Goal: Task Accomplishment & Management: Complete application form

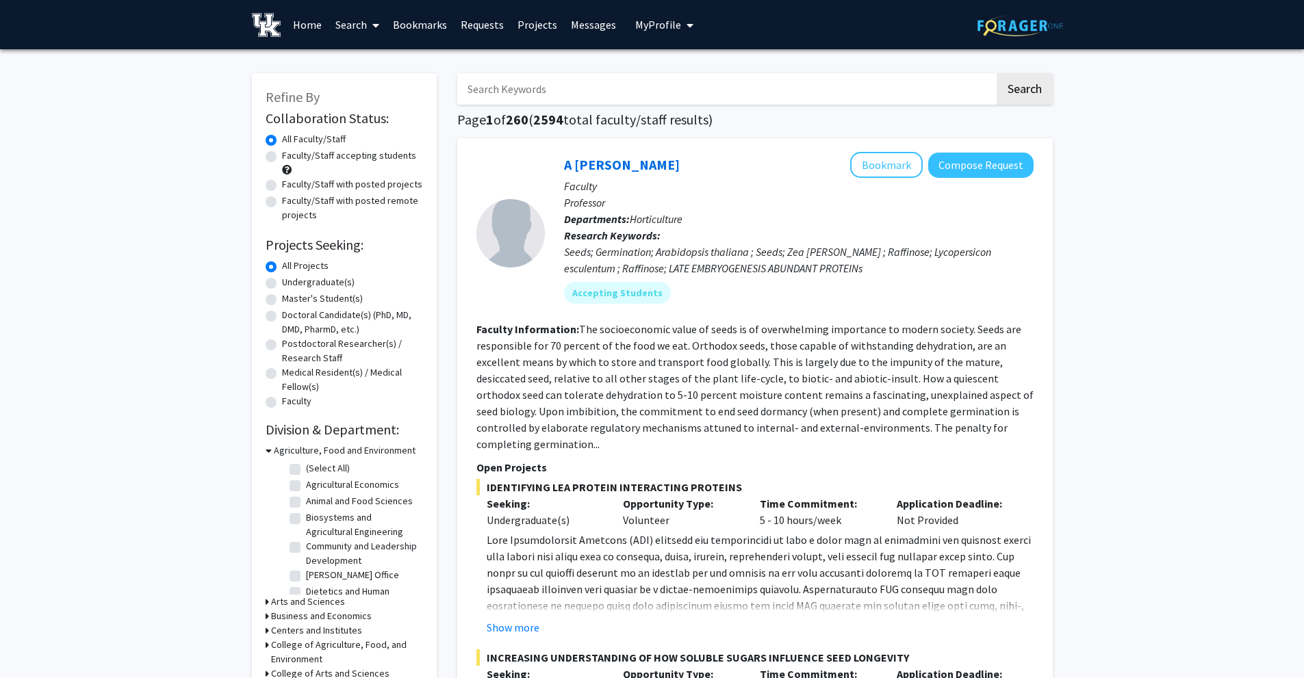
click at [320, 281] on label "Undergraduate(s)" at bounding box center [318, 282] width 73 height 14
click at [291, 281] on input "Undergraduate(s)" at bounding box center [286, 279] width 9 height 9
radio input "true"
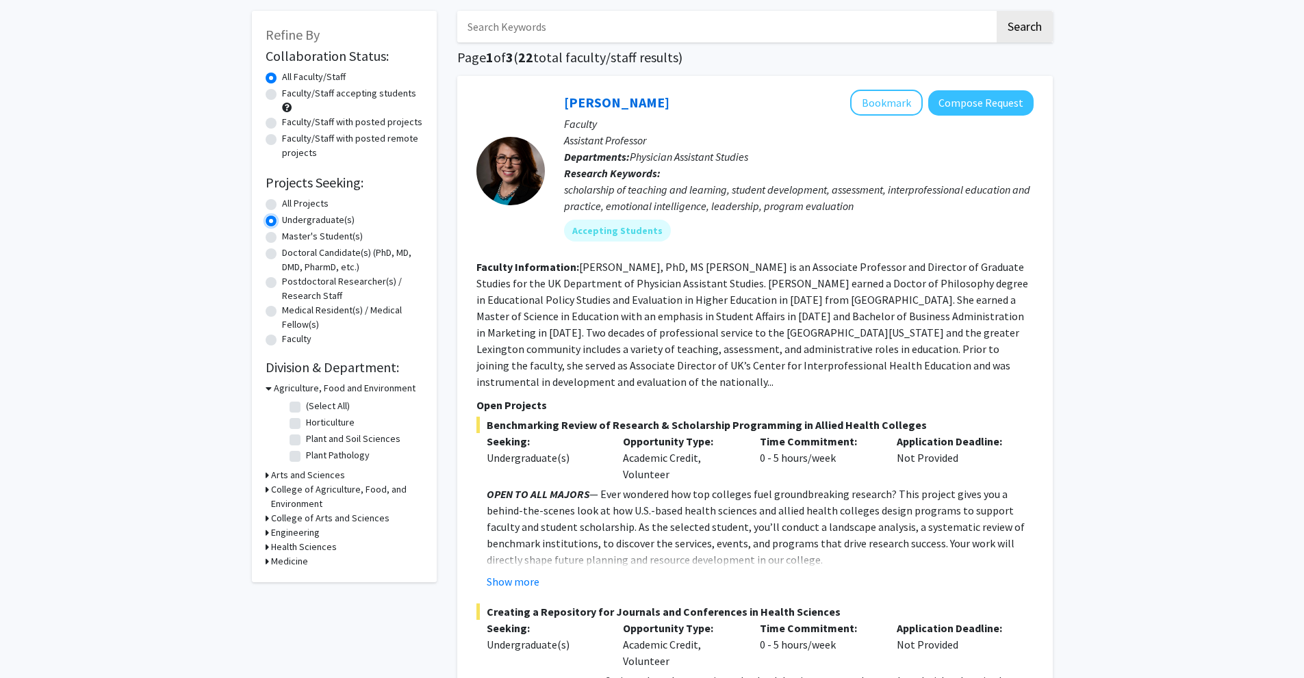
scroll to position [68, 0]
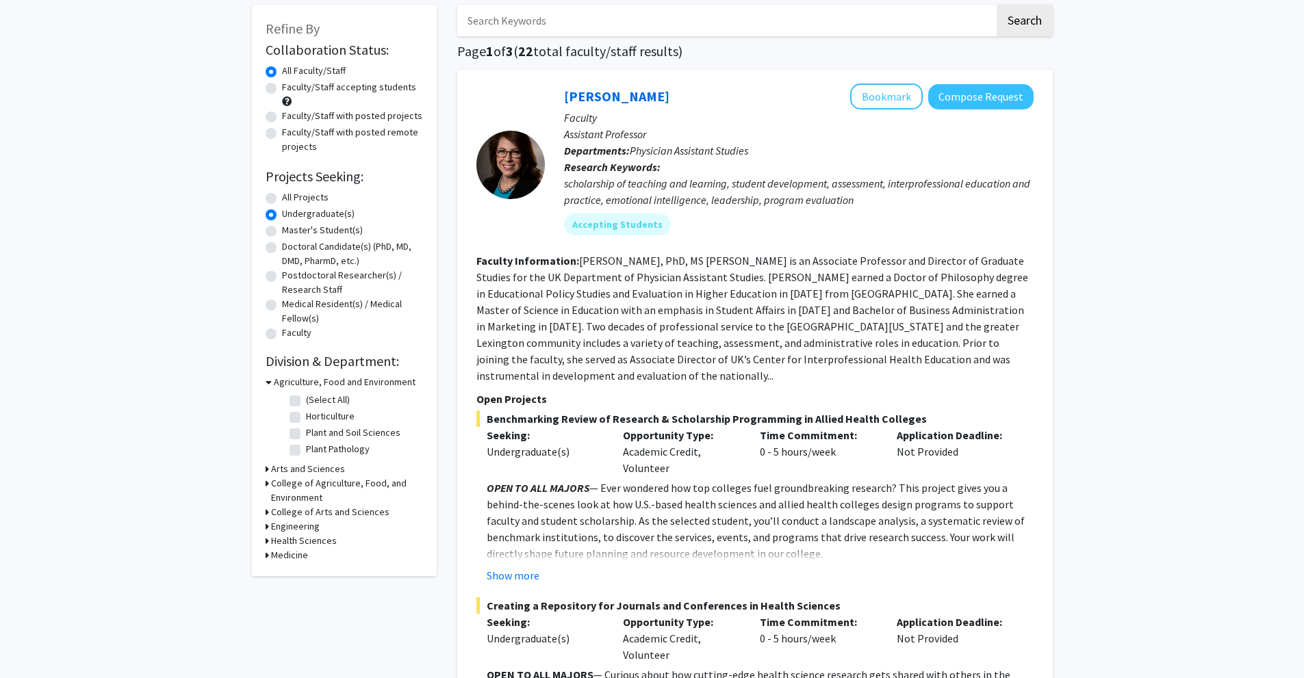
click at [304, 471] on h3 "Arts and Sciences" at bounding box center [308, 469] width 74 height 14
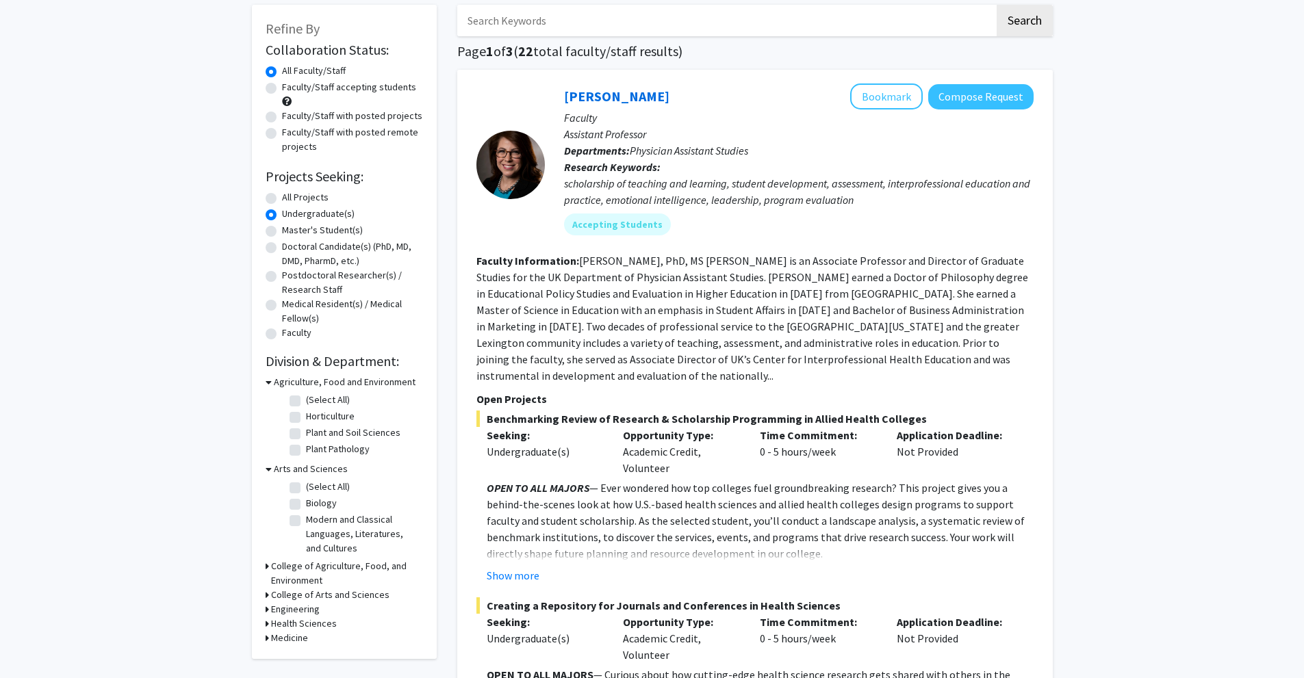
click at [306, 500] on label "Biology" at bounding box center [321, 503] width 31 height 14
click at [306, 500] on input "Biology" at bounding box center [310, 500] width 9 height 9
checkbox input "true"
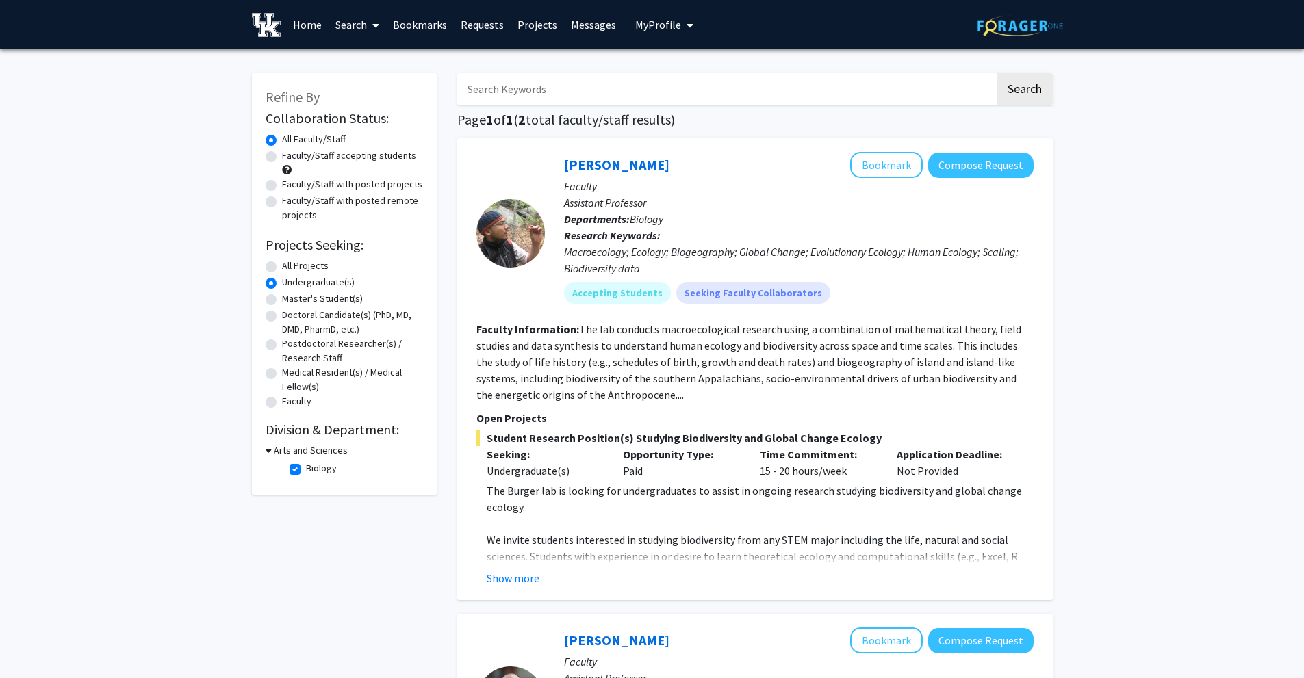
click at [470, 25] on link "Requests" at bounding box center [482, 25] width 57 height 48
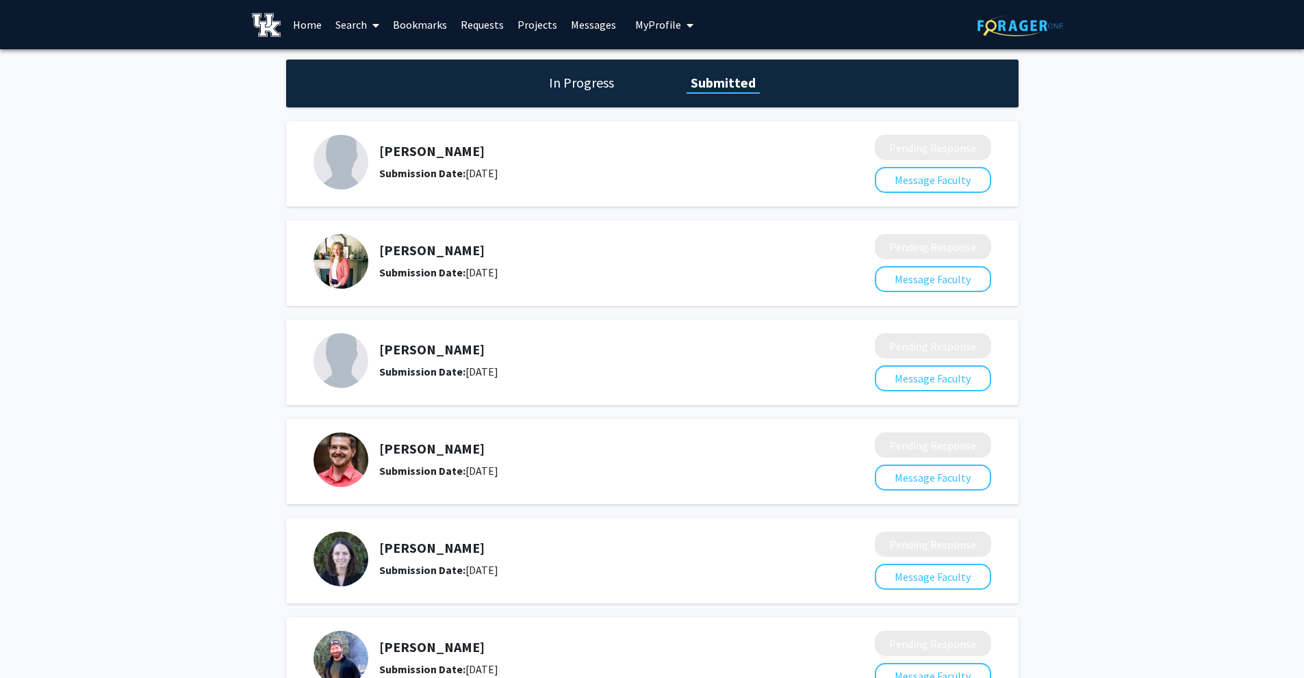
click at [585, 99] on div "In Progress Submitted" at bounding box center [652, 84] width 732 height 48
click at [588, 86] on h1 "In Progress" at bounding box center [581, 82] width 73 height 19
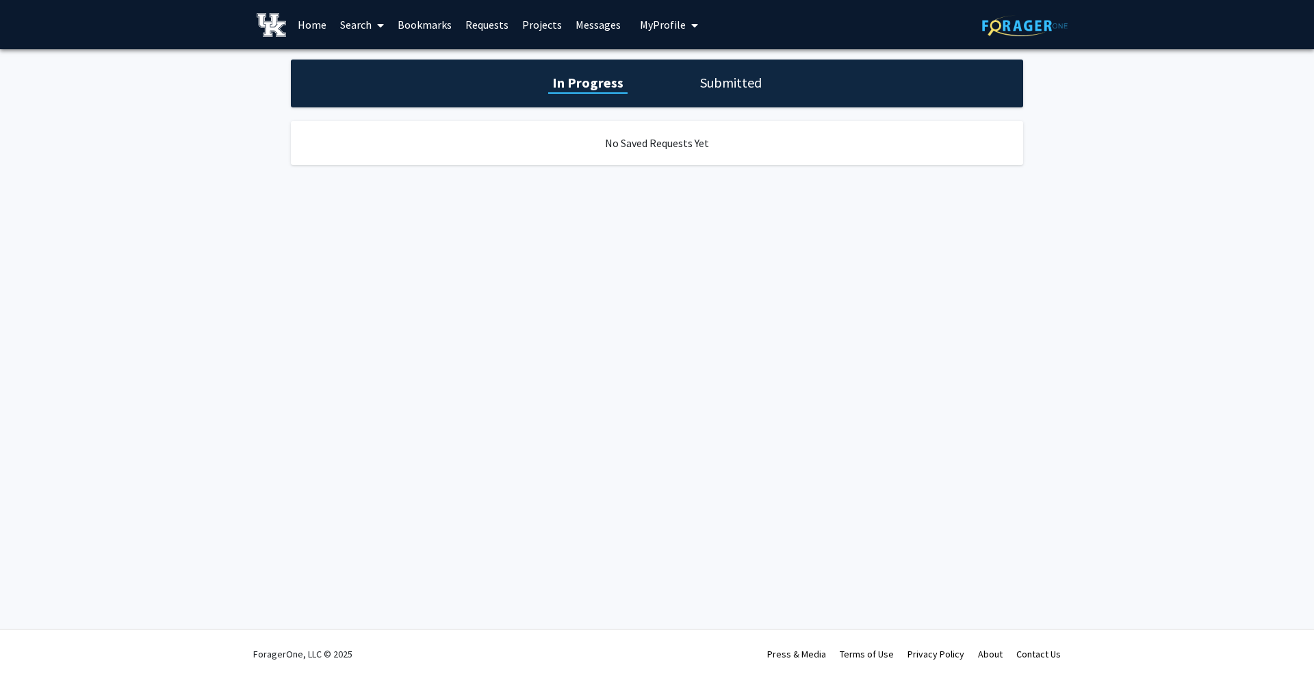
click at [738, 80] on h1 "Submitted" at bounding box center [731, 82] width 70 height 19
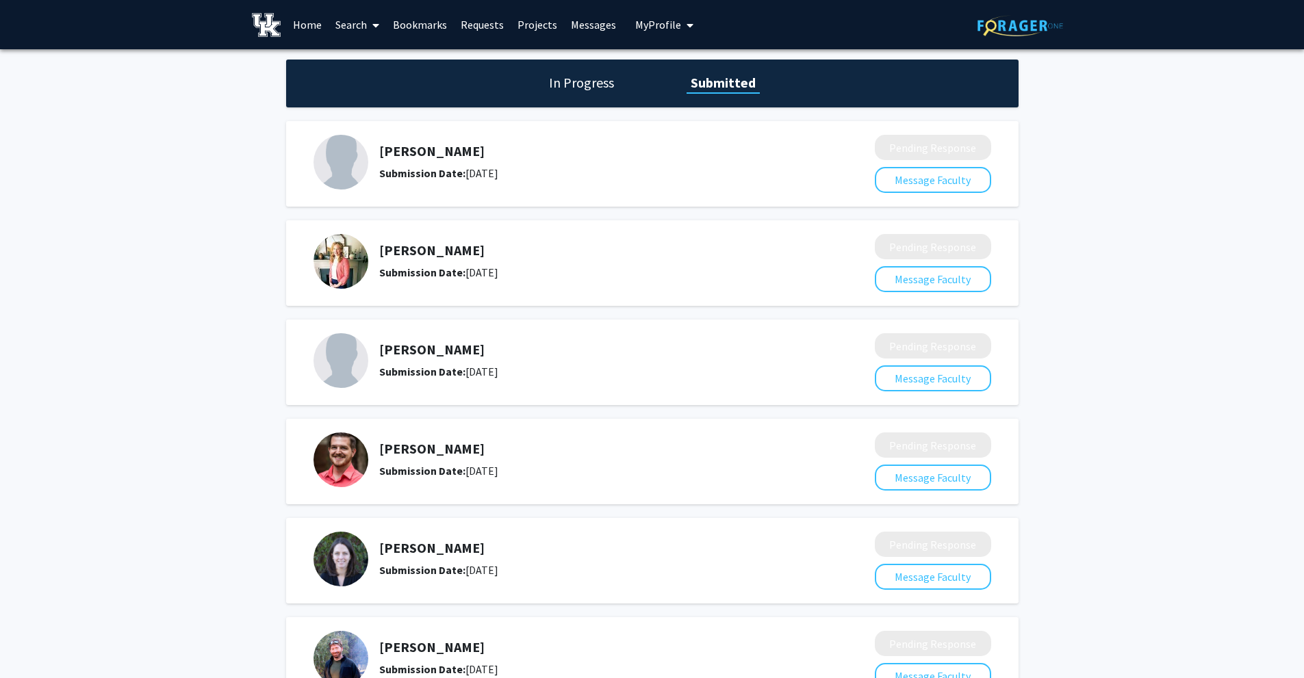
click at [302, 27] on link "Home" at bounding box center [307, 25] width 42 height 48
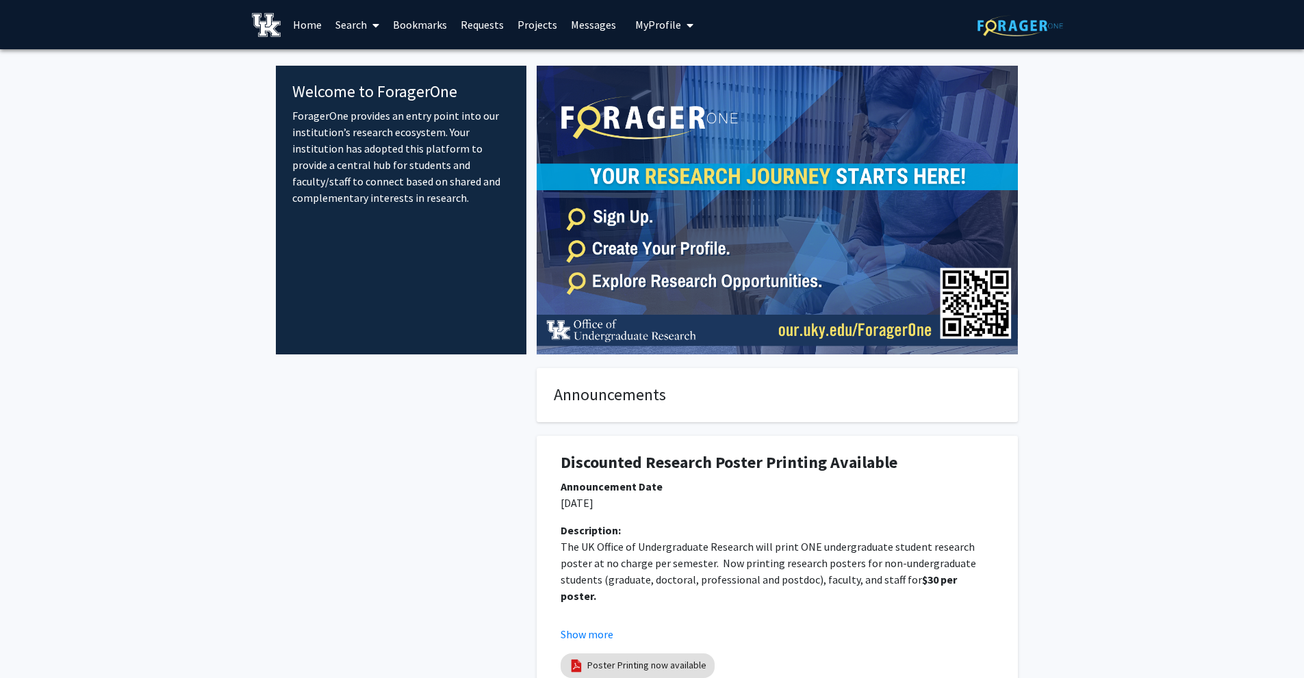
click at [344, 27] on link "Search" at bounding box center [357, 25] width 57 height 48
click at [387, 61] on span "Faculty/Staff" at bounding box center [379, 62] width 101 height 27
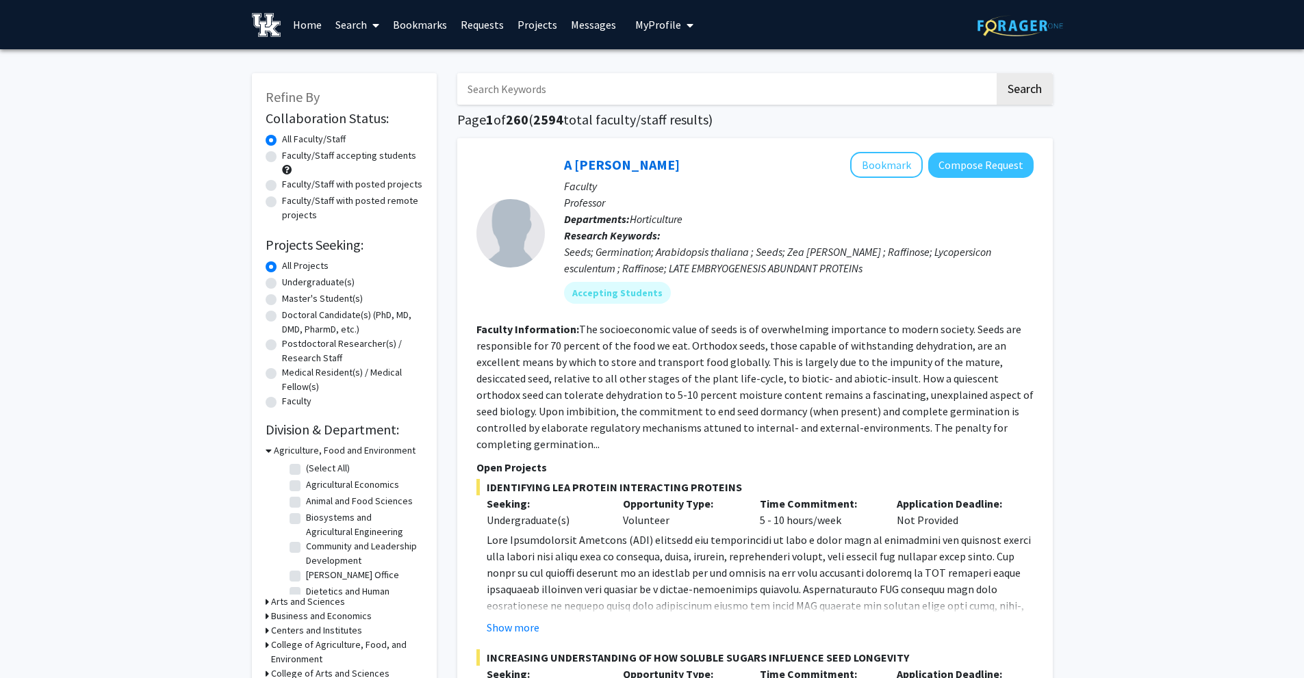
click at [523, 88] on input "Search Keywords" at bounding box center [725, 88] width 537 height 31
type input "krupa"
click at [997, 73] on button "Search" at bounding box center [1025, 88] width 56 height 31
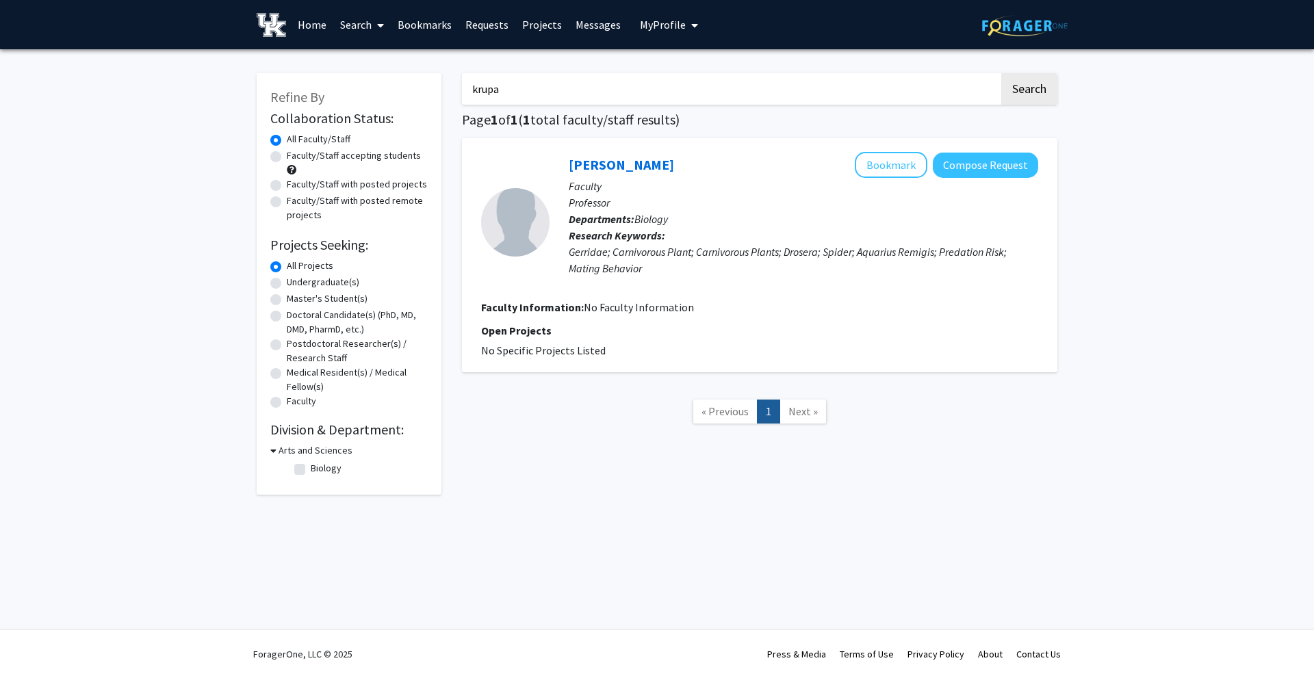
click at [531, 88] on input "krupa" at bounding box center [730, 88] width 537 height 31
click at [1039, 92] on button "Search" at bounding box center [1029, 88] width 56 height 31
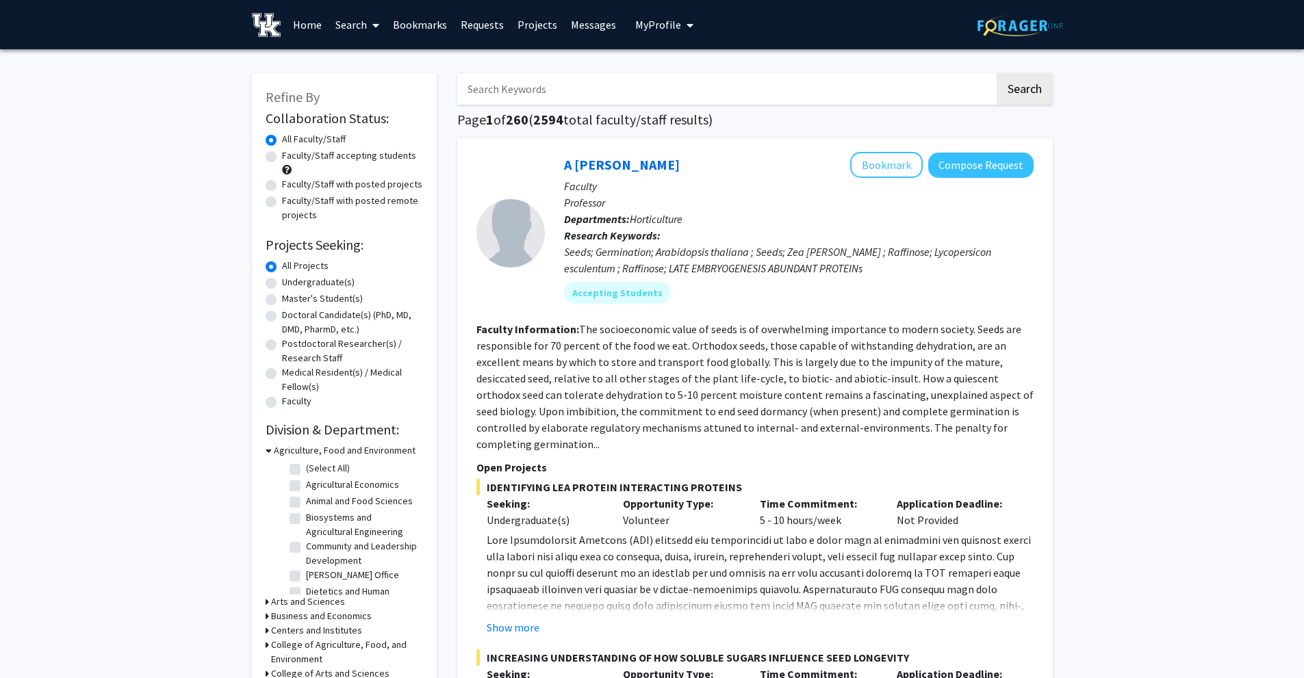
click at [315, 285] on label "Undergraduate(s)" at bounding box center [318, 282] width 73 height 14
click at [291, 284] on input "Undergraduate(s)" at bounding box center [286, 279] width 9 height 9
radio input "true"
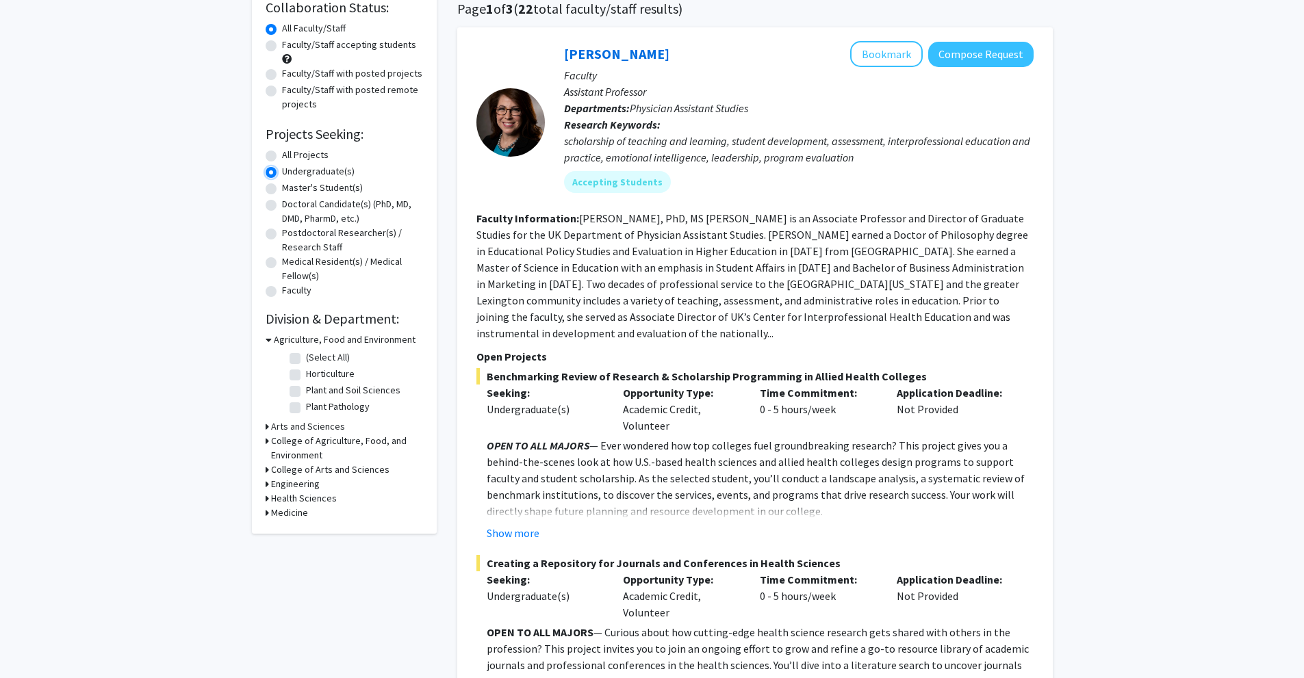
scroll to position [205, 0]
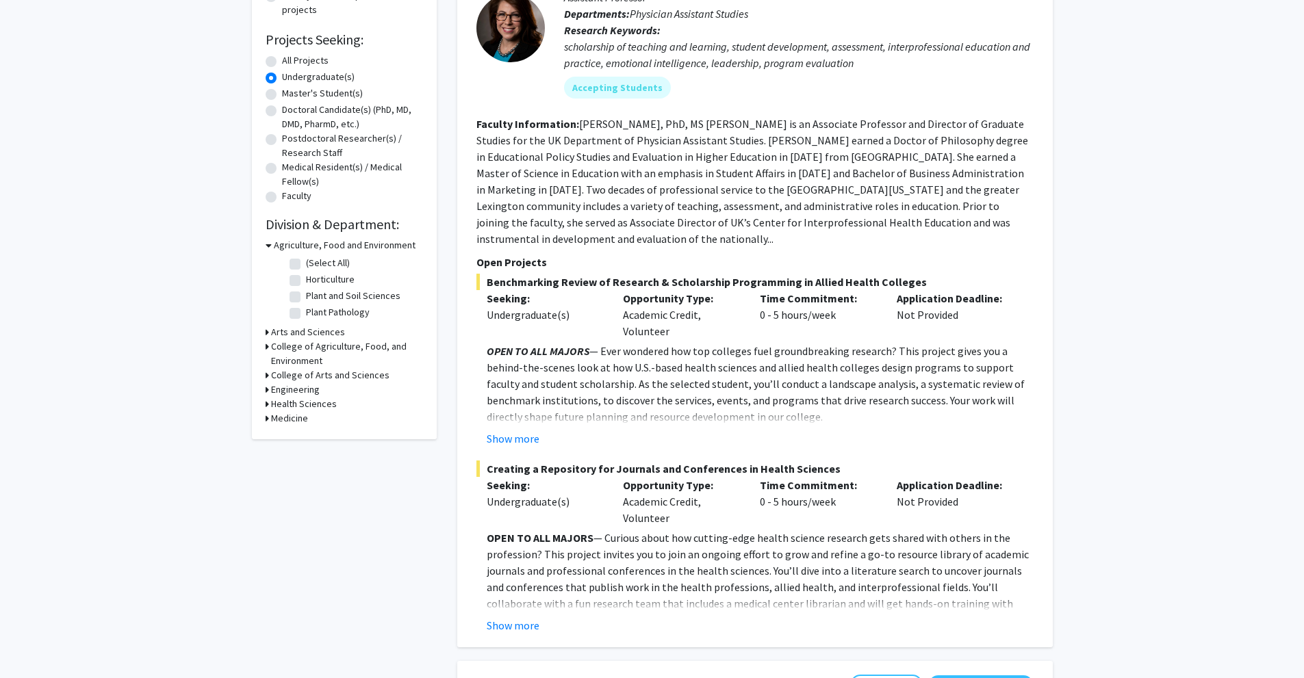
click at [292, 333] on h3 "Arts and Sciences" at bounding box center [308, 332] width 74 height 14
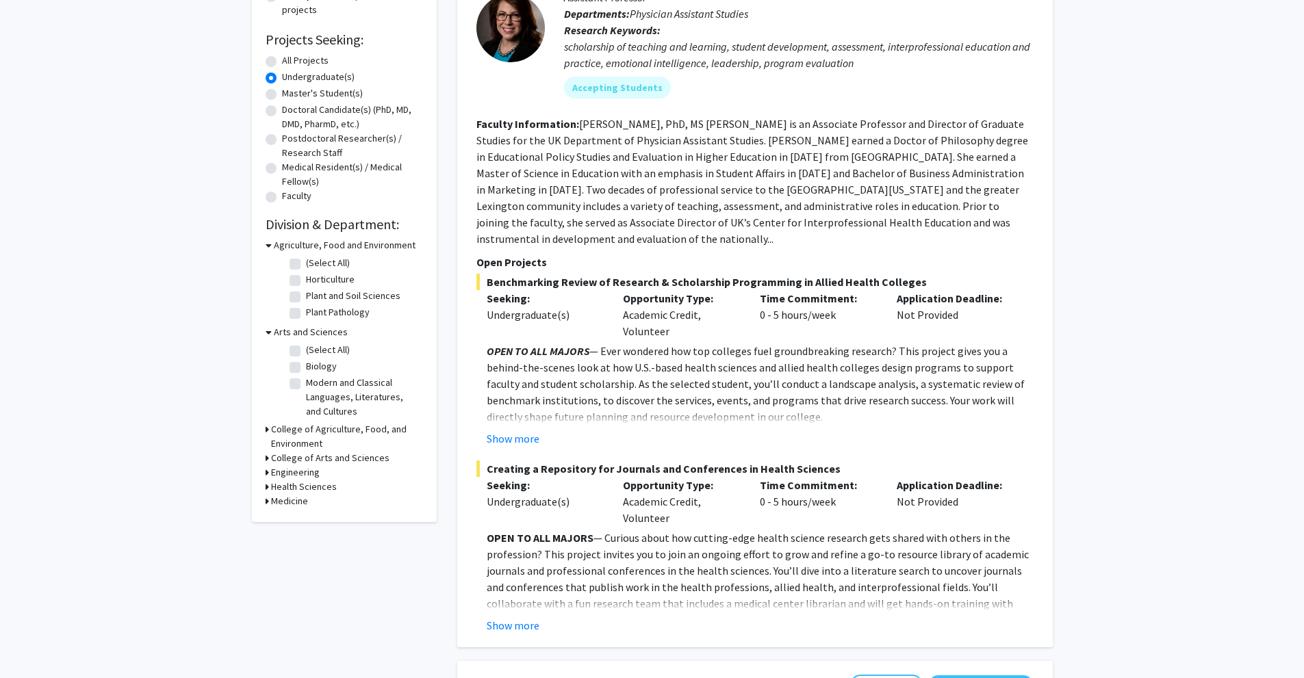
click at [306, 362] on label "Biology" at bounding box center [321, 366] width 31 height 14
click at [306, 362] on input "Biology" at bounding box center [310, 363] width 9 height 9
checkbox input "true"
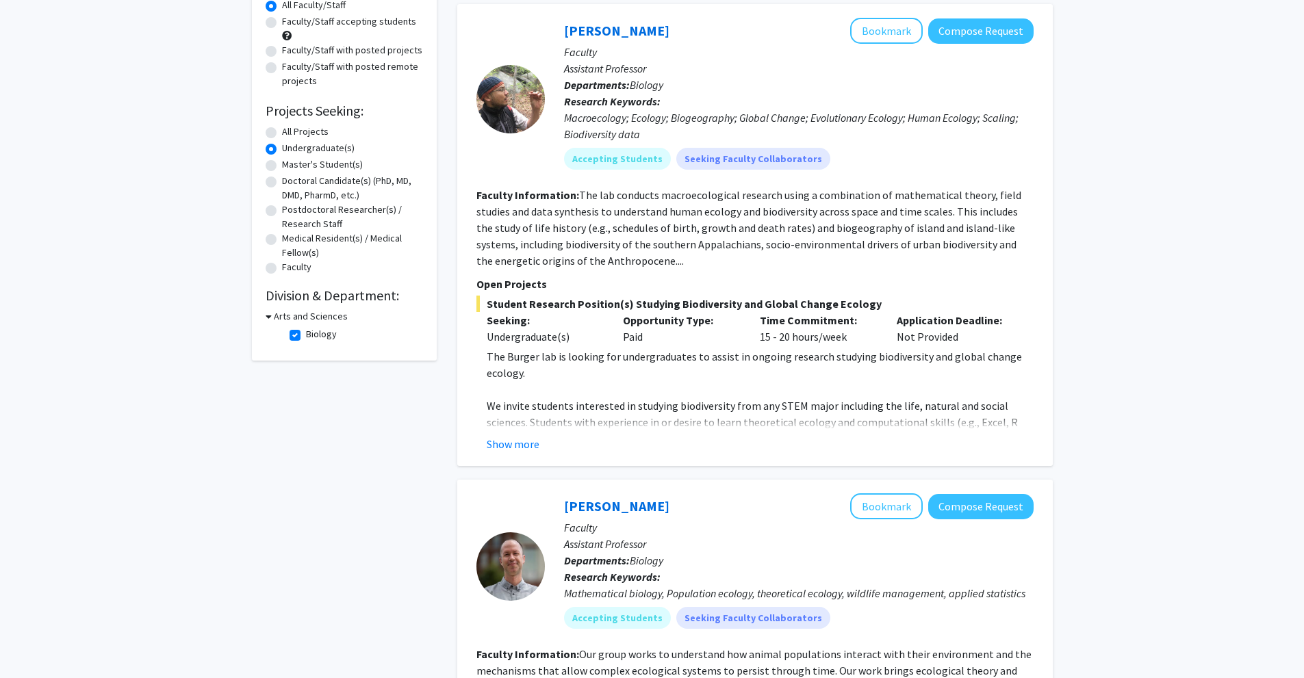
scroll to position [137, 0]
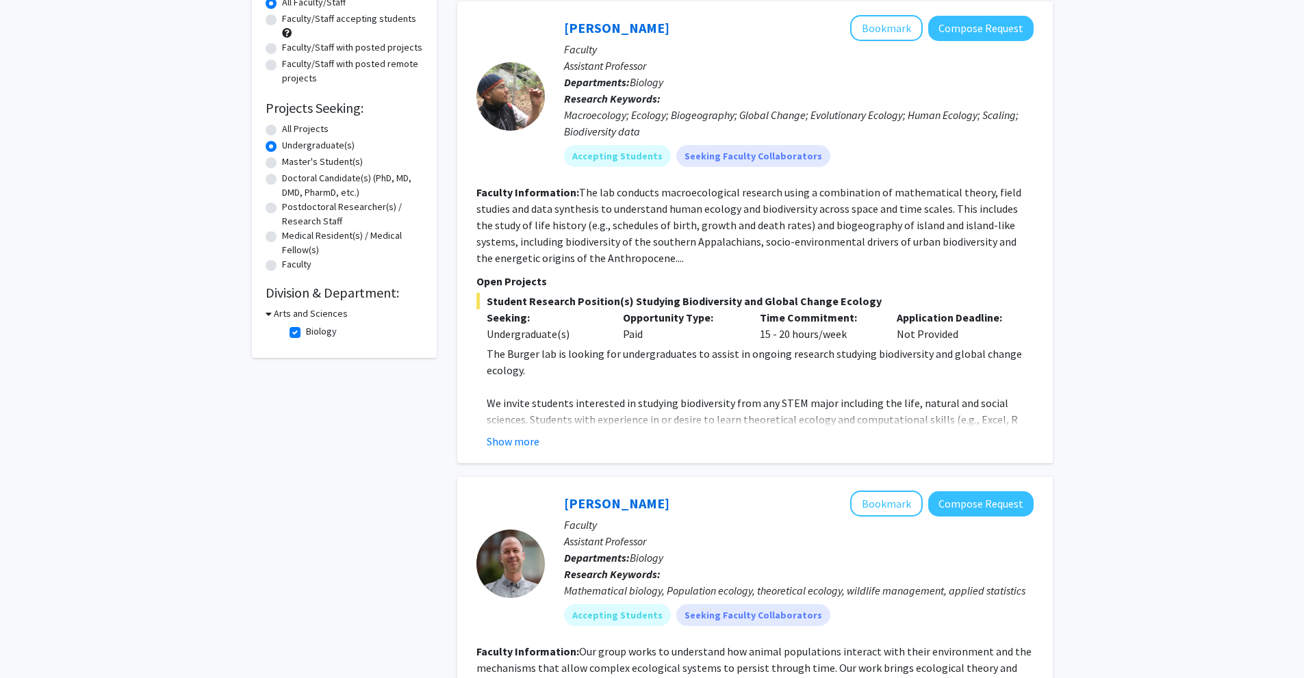
click at [305, 312] on h3 "Arts and Sciences" at bounding box center [311, 314] width 74 height 14
click at [307, 316] on h3 "Arts and Sciences" at bounding box center [308, 314] width 74 height 14
click at [306, 335] on label "Biology" at bounding box center [321, 331] width 31 height 14
click at [306, 333] on input "Biology" at bounding box center [310, 328] width 9 height 9
checkbox input "false"
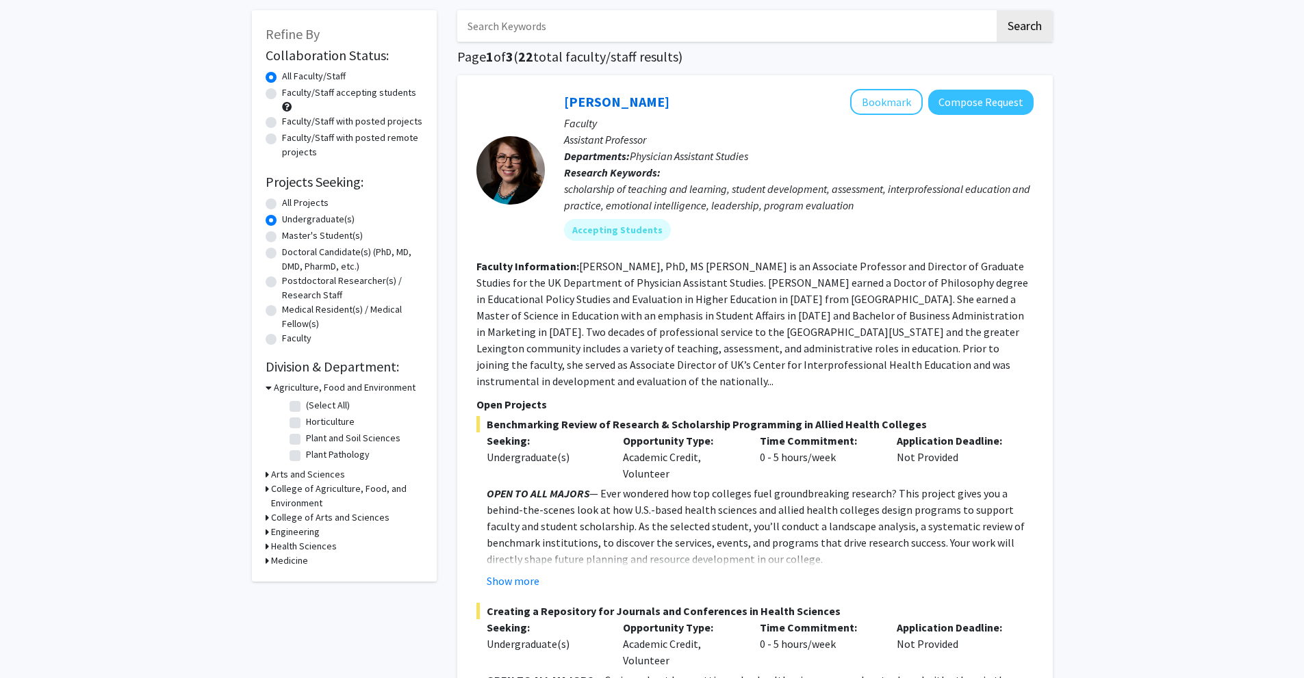
scroll to position [68, 0]
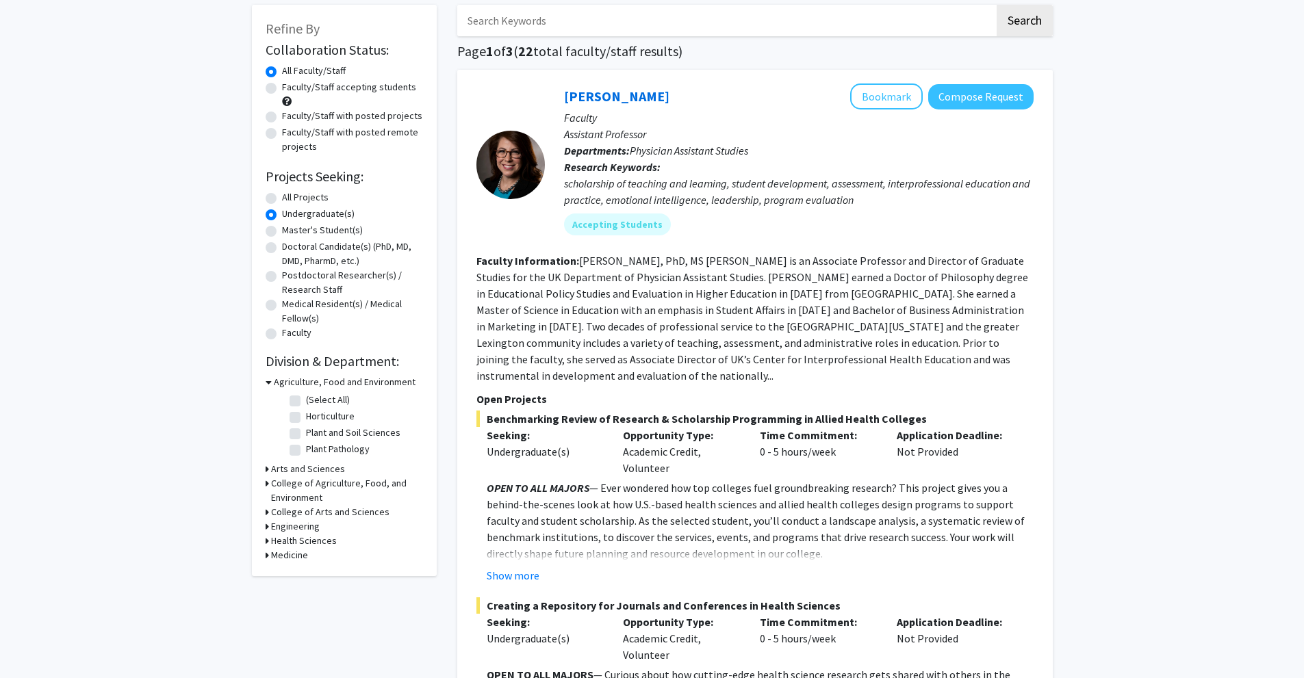
click at [305, 467] on h3 "Arts and Sciences" at bounding box center [308, 469] width 74 height 14
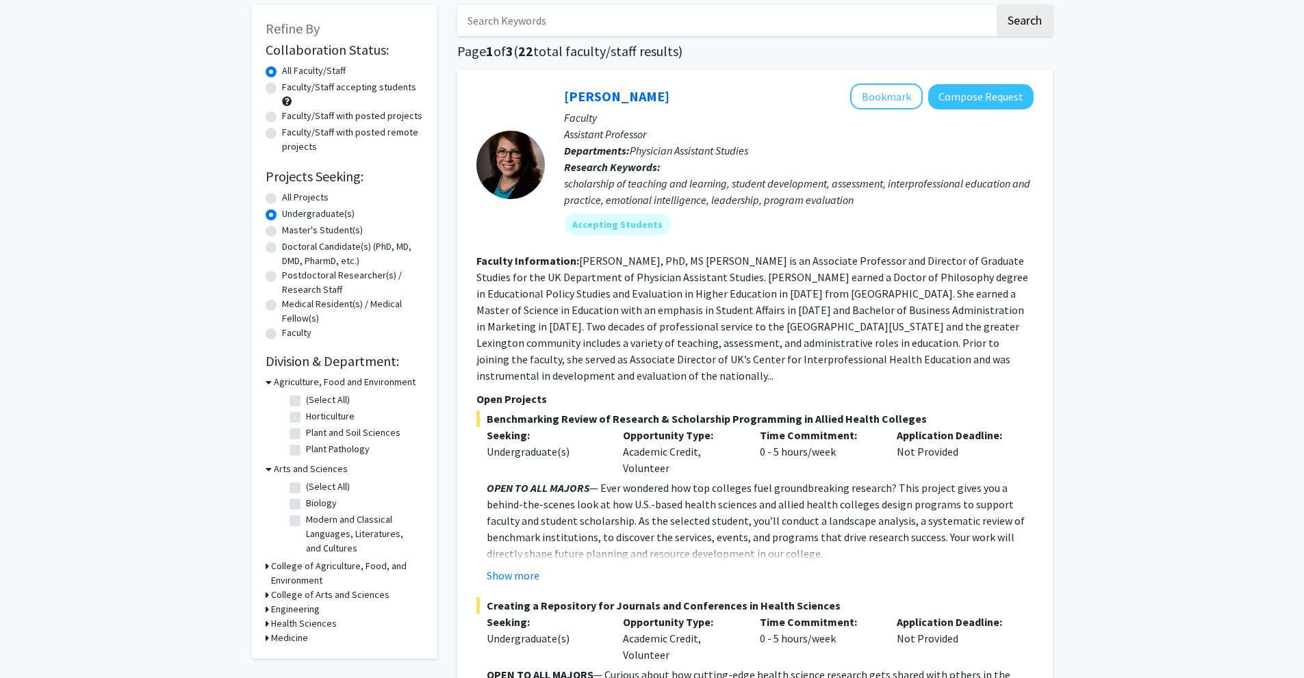
click at [306, 502] on label "Biology" at bounding box center [321, 503] width 31 height 14
click at [306, 502] on input "Biology" at bounding box center [310, 500] width 9 height 9
checkbox input "true"
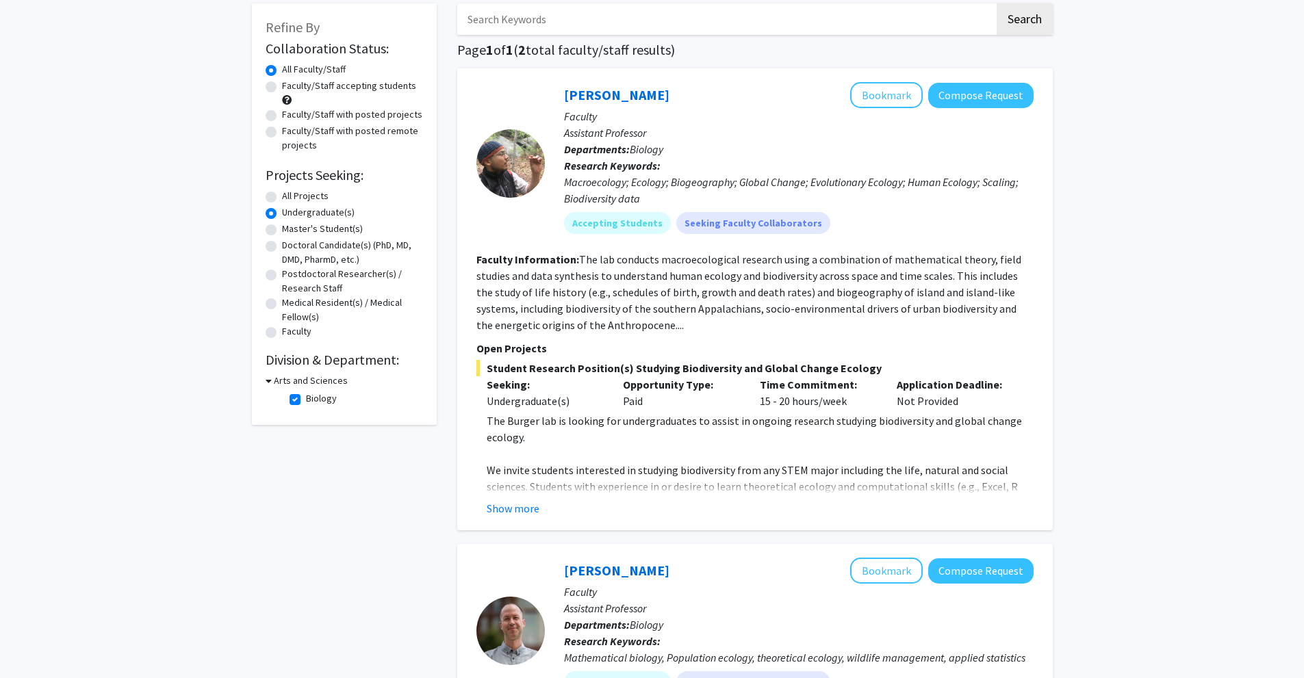
scroll to position [68, 0]
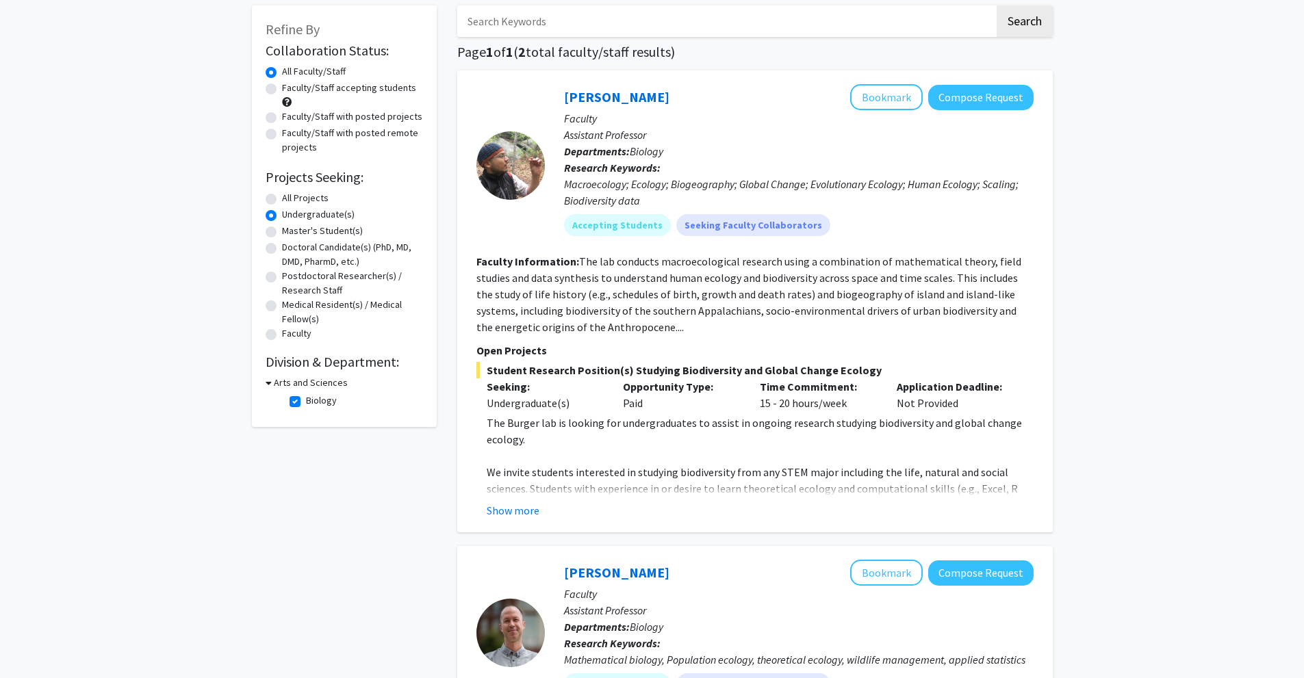
click at [282, 198] on label "All Projects" at bounding box center [305, 198] width 47 height 14
click at [282, 198] on input "All Projects" at bounding box center [286, 195] width 9 height 9
radio input "true"
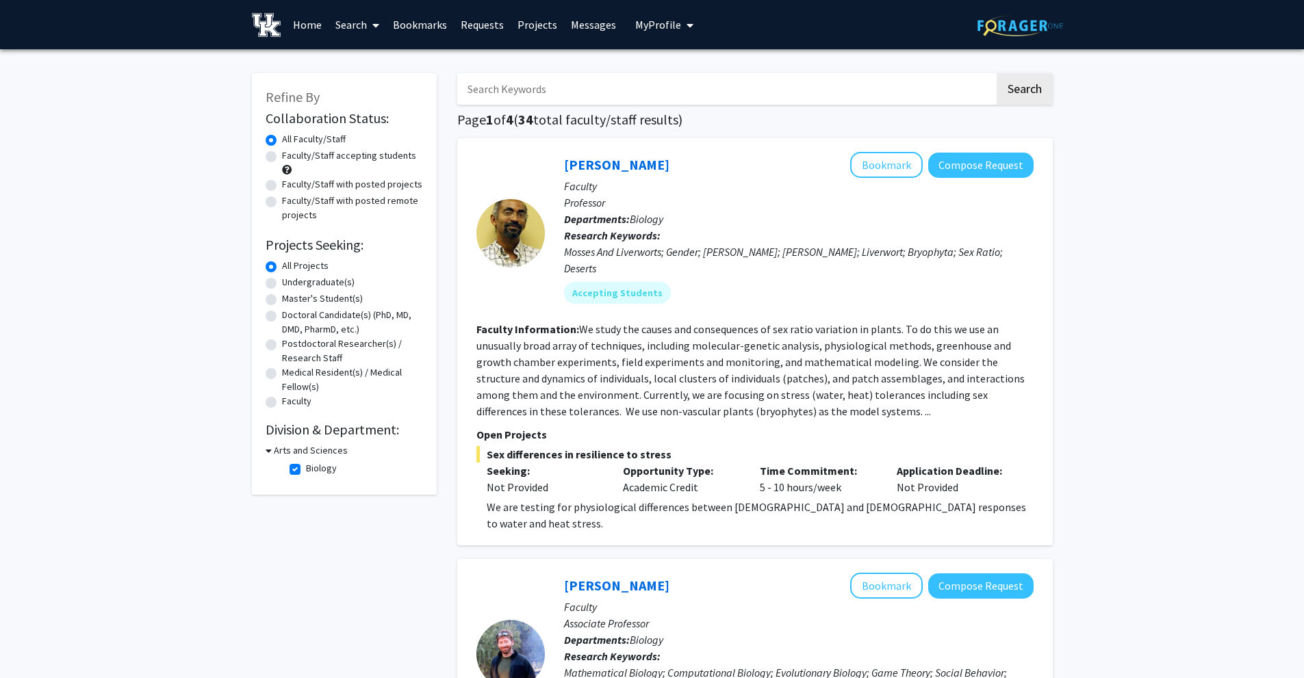
click at [578, 322] on fg-read-more "We study the causes and consequences of sex ratio variation in plants. To do th…" at bounding box center [750, 370] width 548 height 96
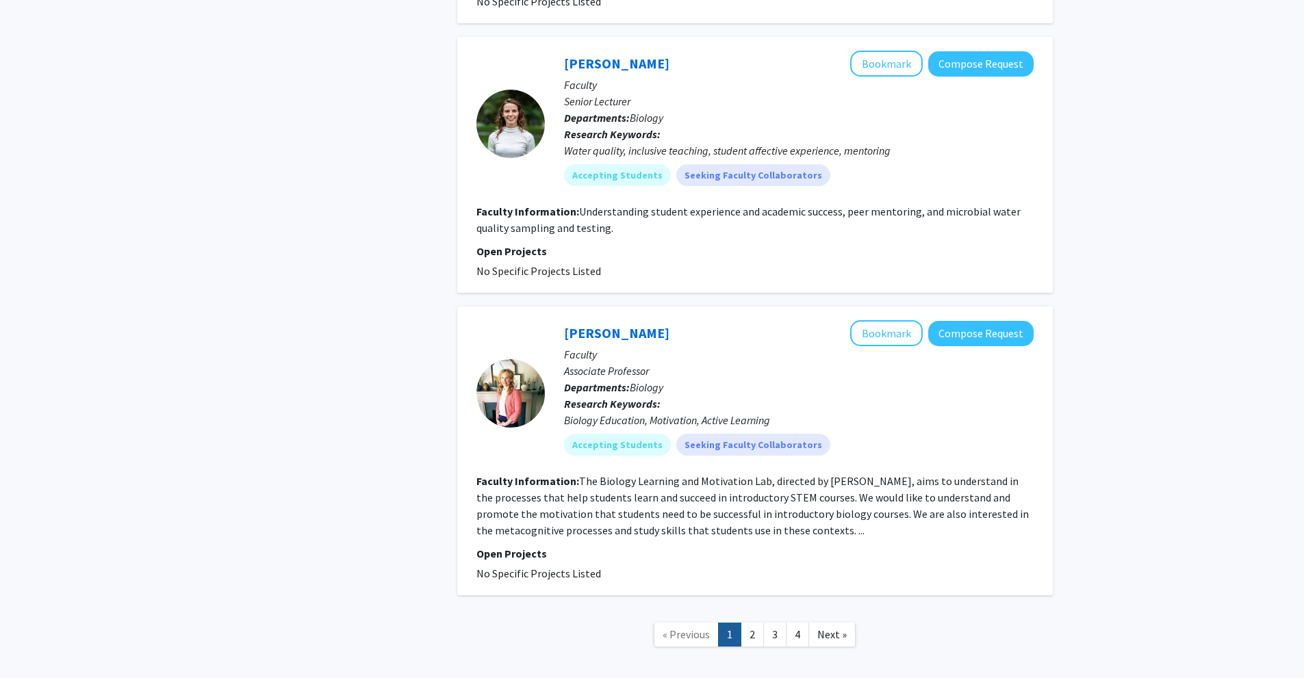
scroll to position [3871, 0]
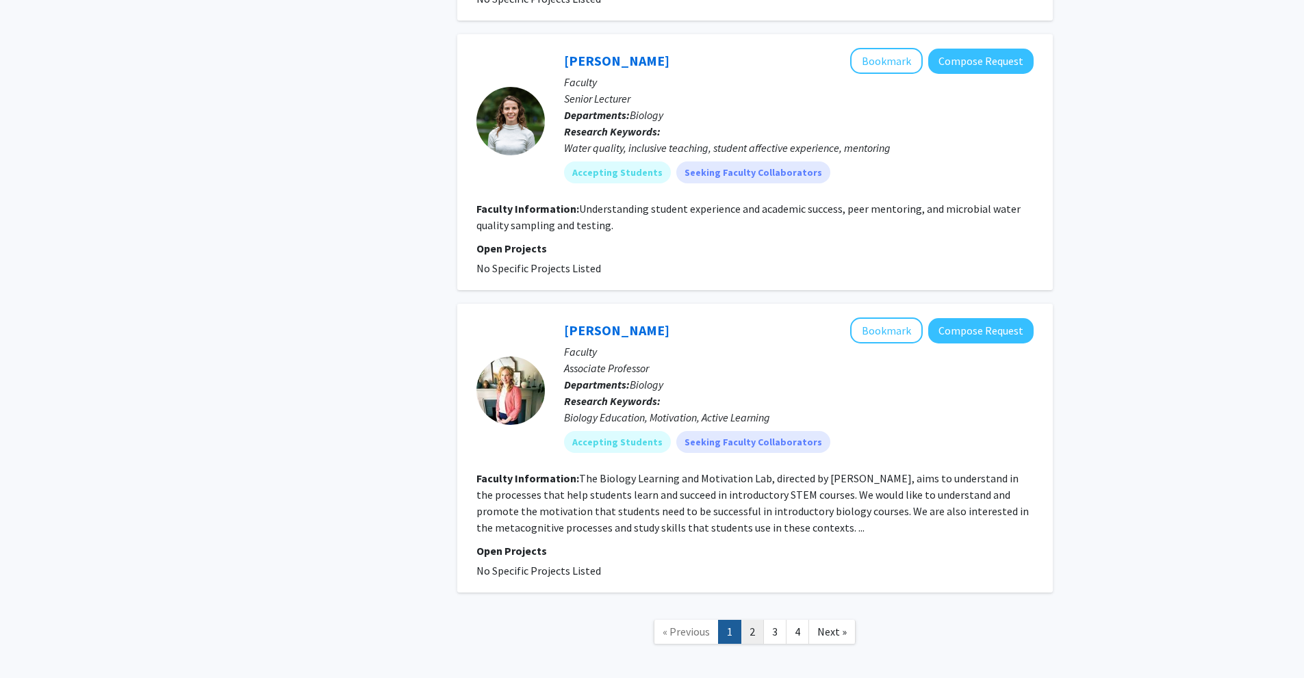
click at [759, 620] on link "2" at bounding box center [752, 632] width 23 height 24
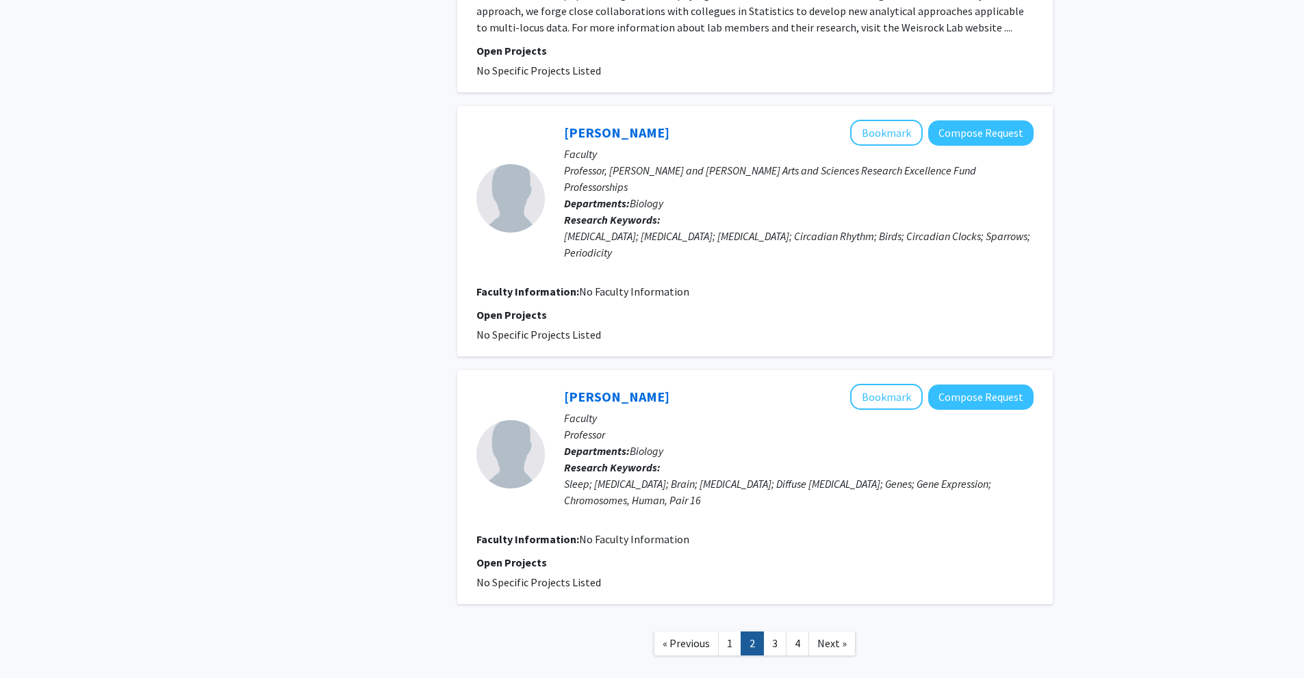
scroll to position [2333, 0]
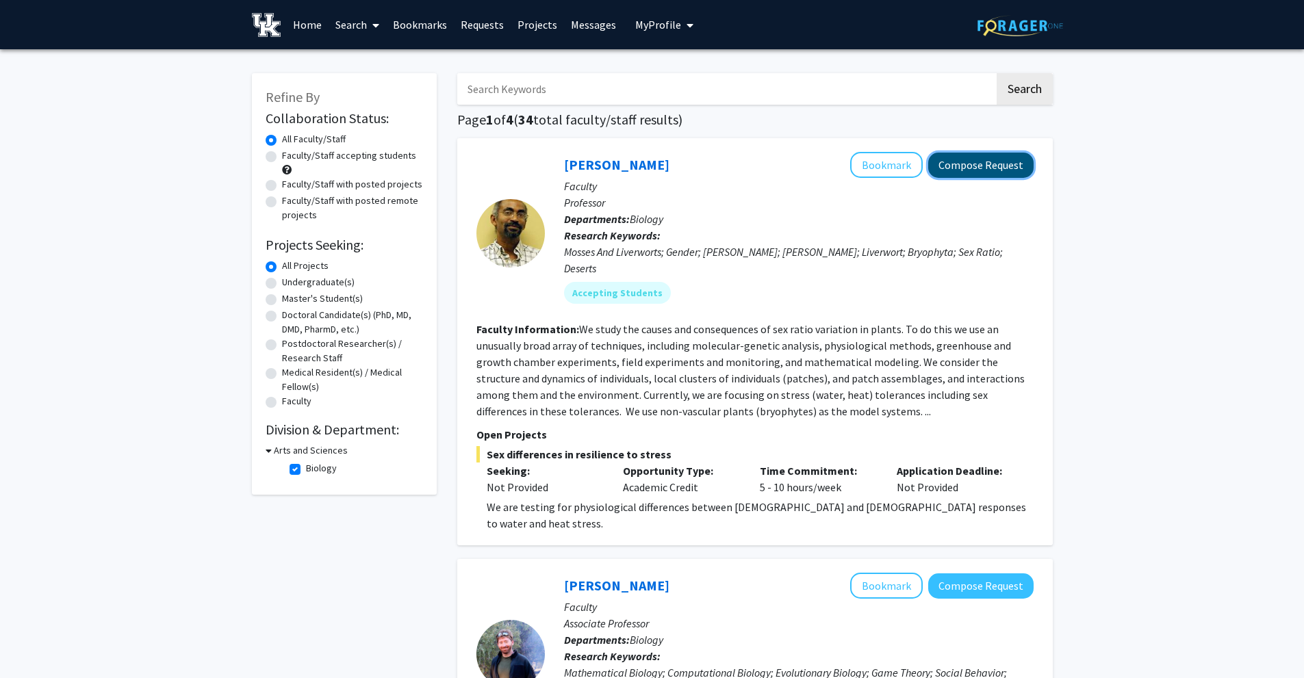
click at [987, 160] on button "Compose Request" at bounding box center [980, 165] width 105 height 25
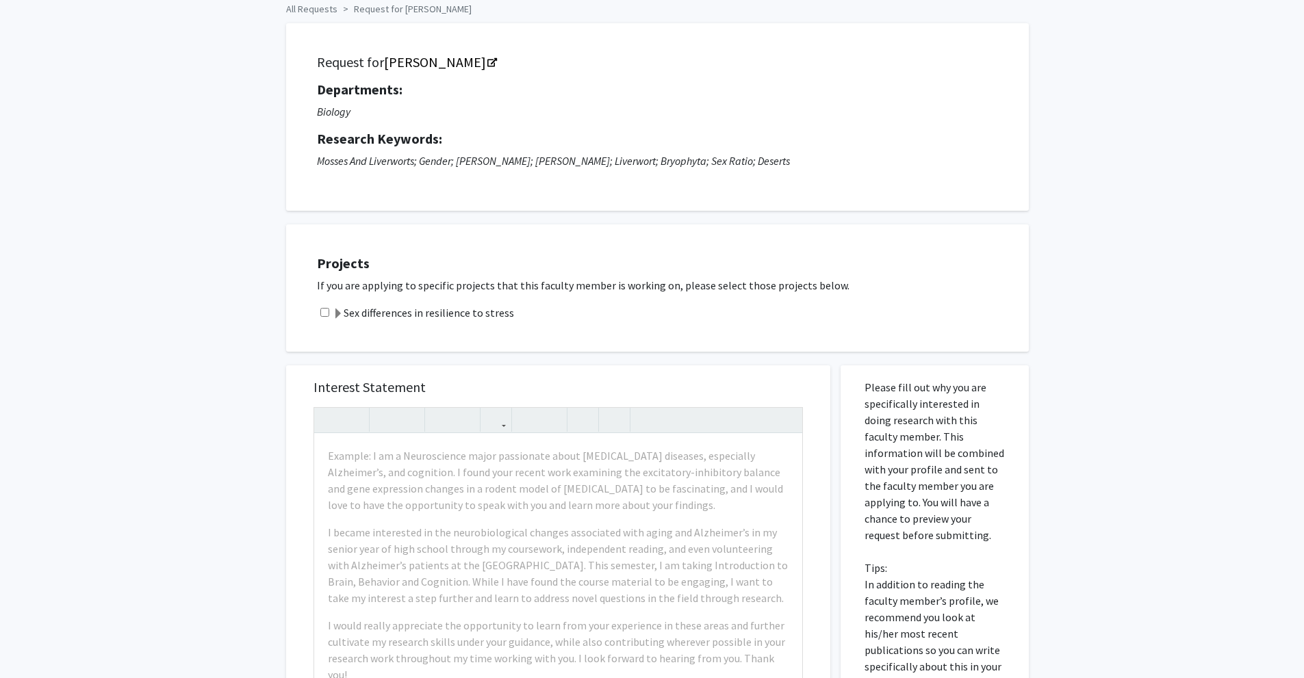
scroll to position [68, 0]
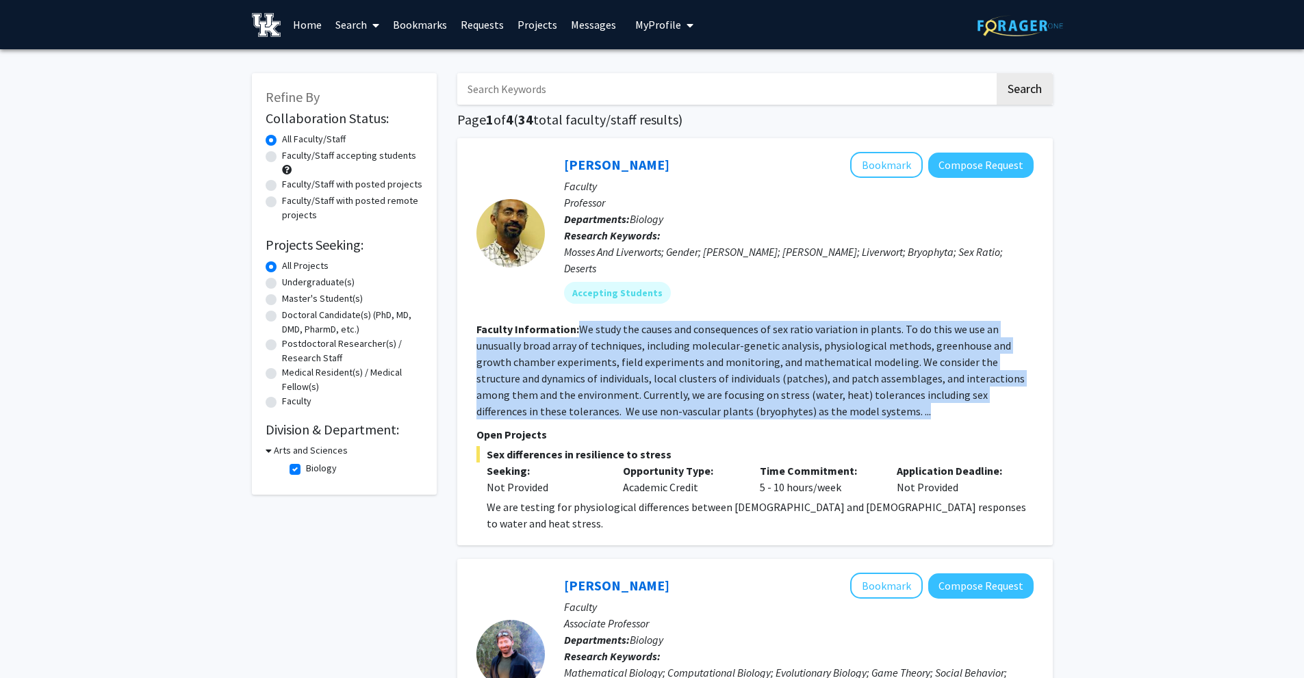
drag, startPoint x: 580, startPoint y: 311, endPoint x: 841, endPoint y: 393, distance: 273.8
click at [841, 393] on section "Faculty Information: We study the causes and consequences of sex ratio variatio…" at bounding box center [754, 370] width 557 height 99
copy fg-read-more "We study the causes and consequences of sex ratio variation in plants. To do th…"
click at [954, 163] on button "Compose Request" at bounding box center [980, 165] width 105 height 25
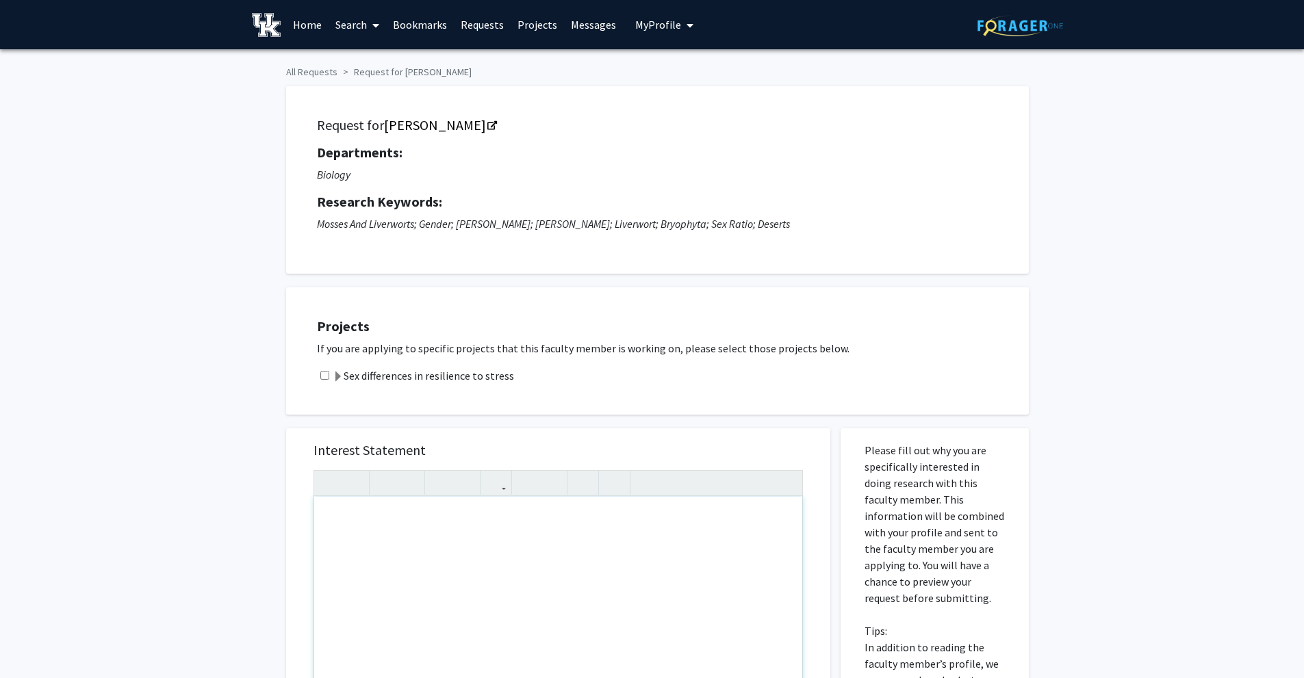
click at [452, 534] on div "Note to users with screen readers: Please press Alt+0 or Option+0 to deactivate…" at bounding box center [558, 653] width 488 height 313
paste div "Note to users with screen readers: Please press Alt+0 or Option+0 to deactivate…"
type textarea "<p>I hope this message finds you well. My name is [PERSON_NAME], and I am an un…"
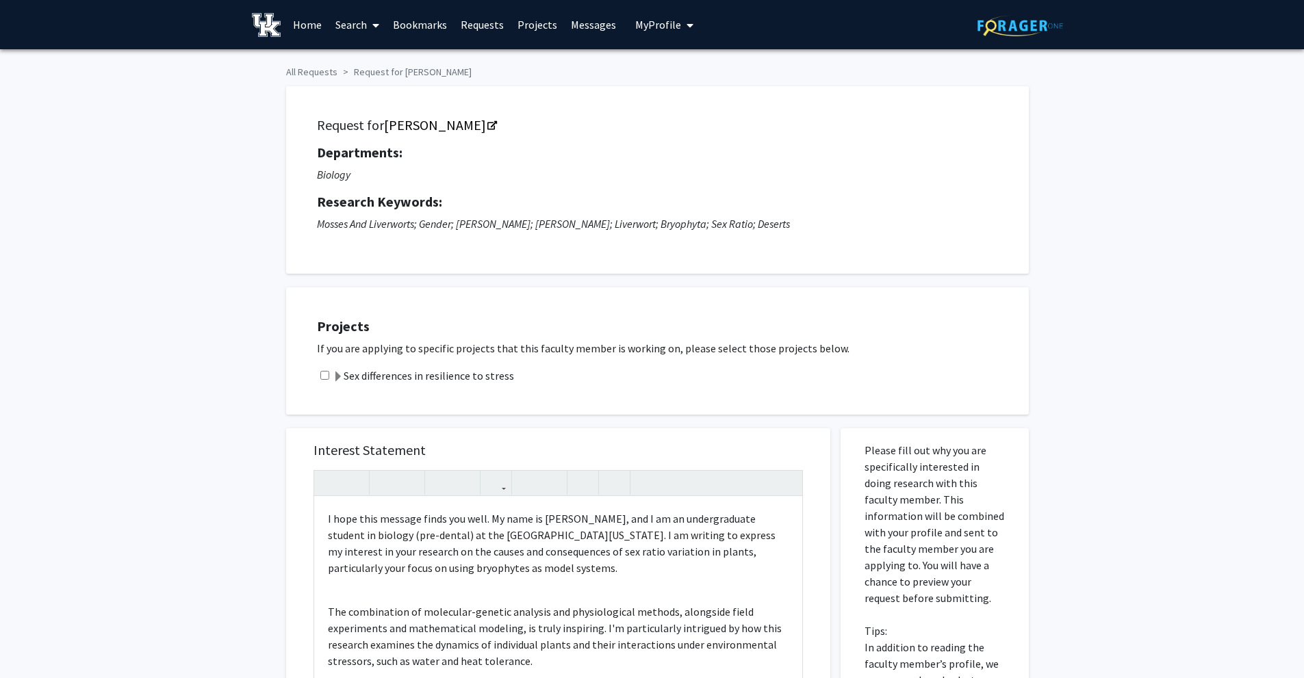
click at [324, 374] on input "checkbox" at bounding box center [324, 375] width 9 height 9
checkbox input "true"
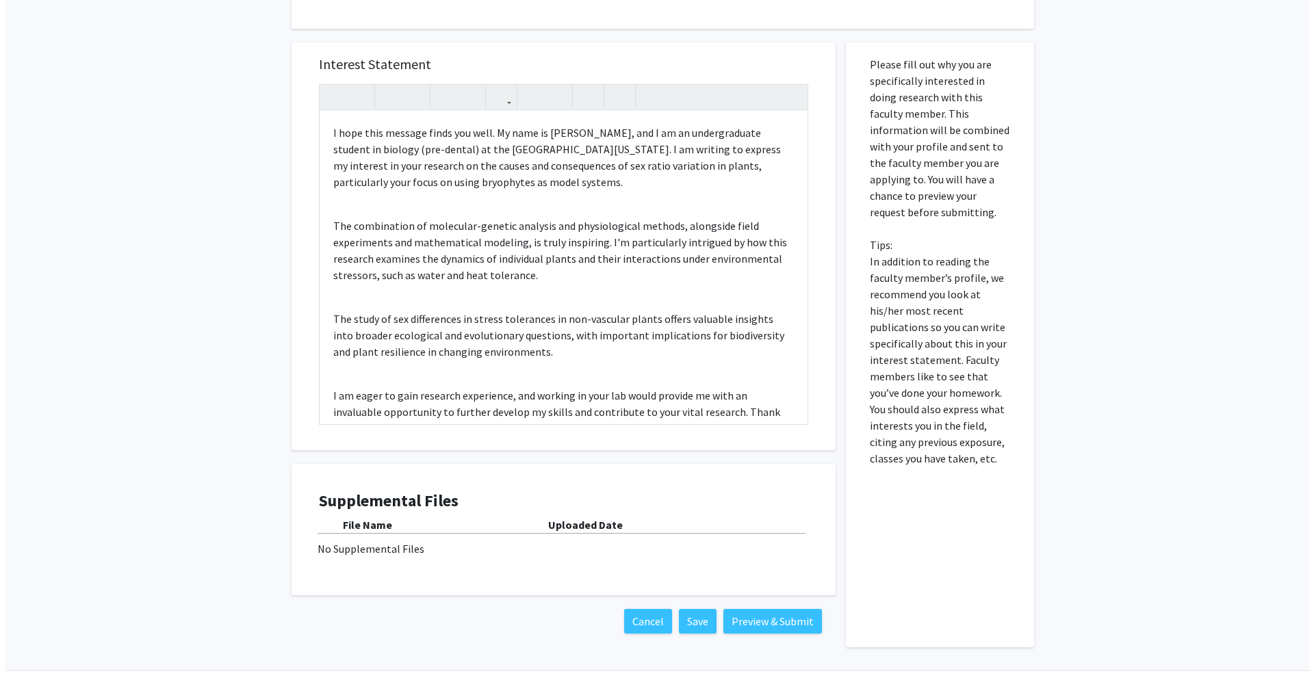
scroll to position [427, 0]
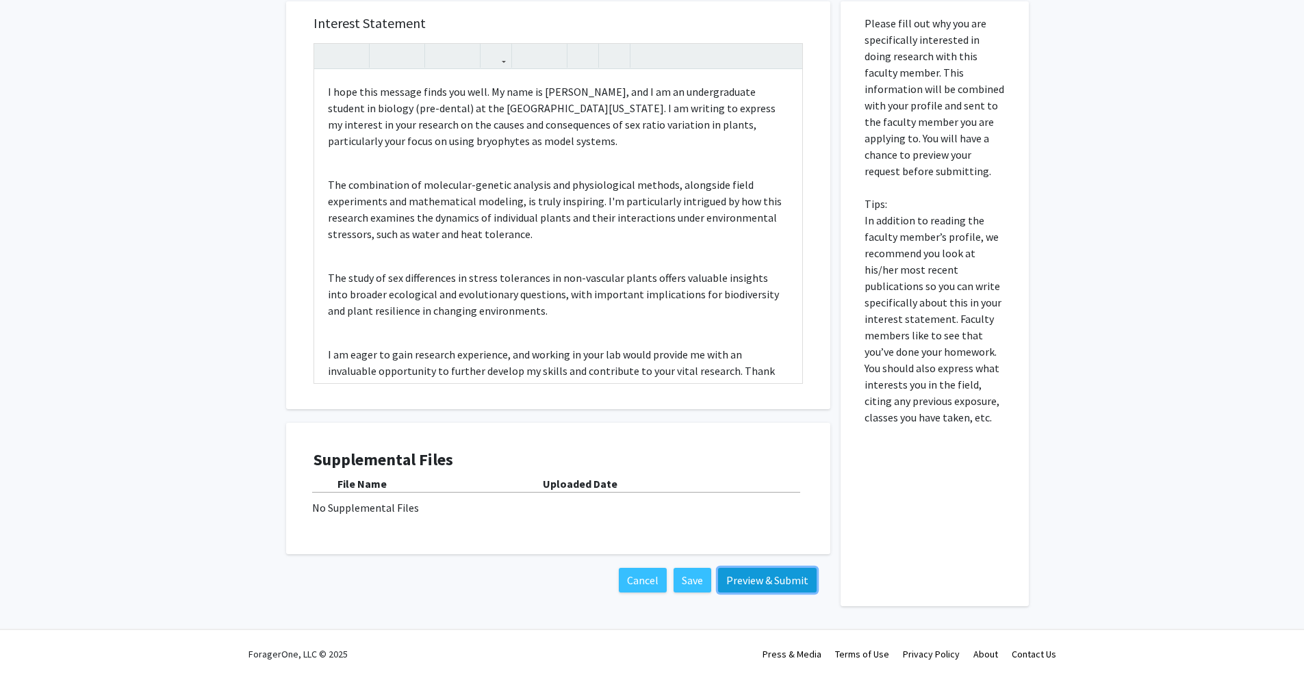
click at [770, 580] on button "Preview & Submit" at bounding box center [767, 580] width 99 height 25
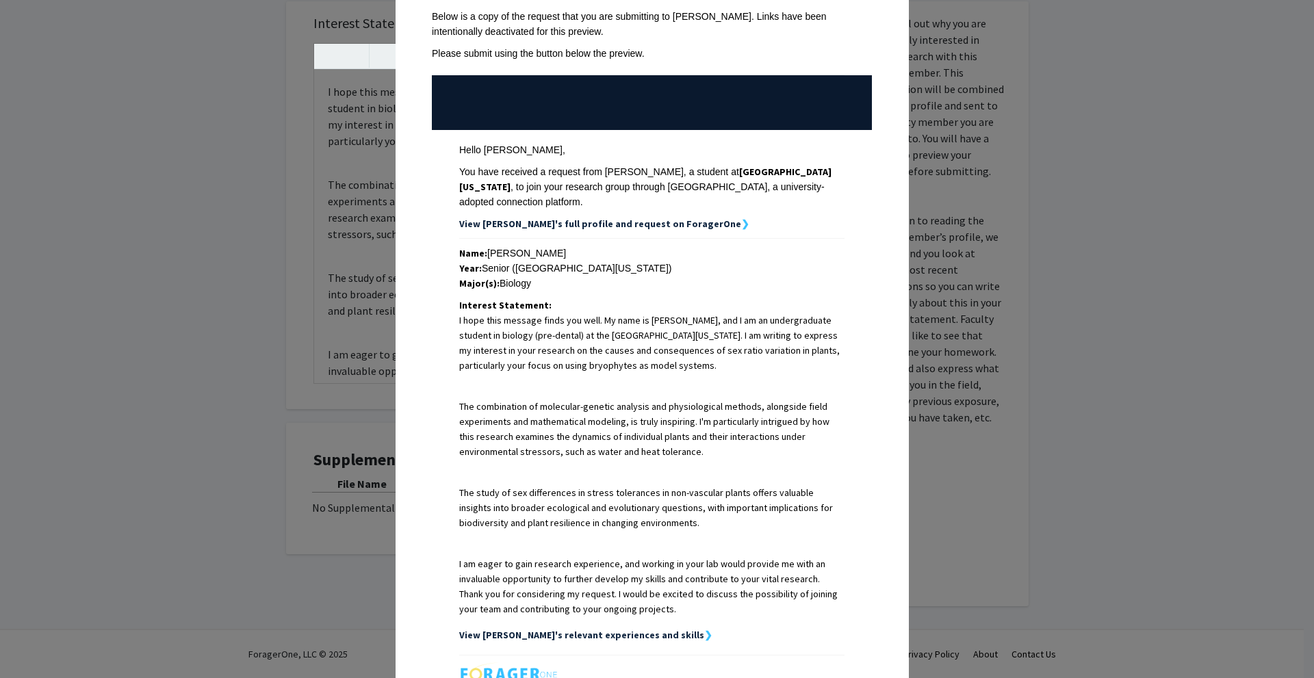
scroll to position [246, 0]
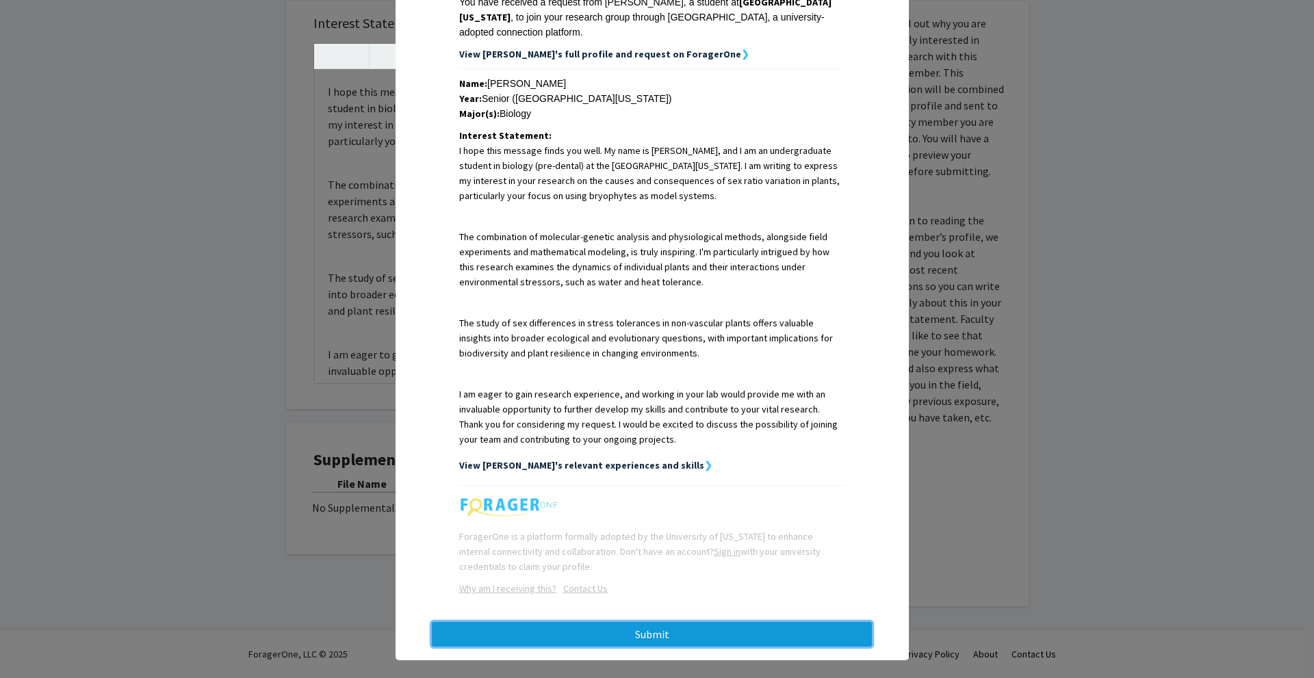
click at [613, 622] on button "Submit" at bounding box center [652, 634] width 440 height 25
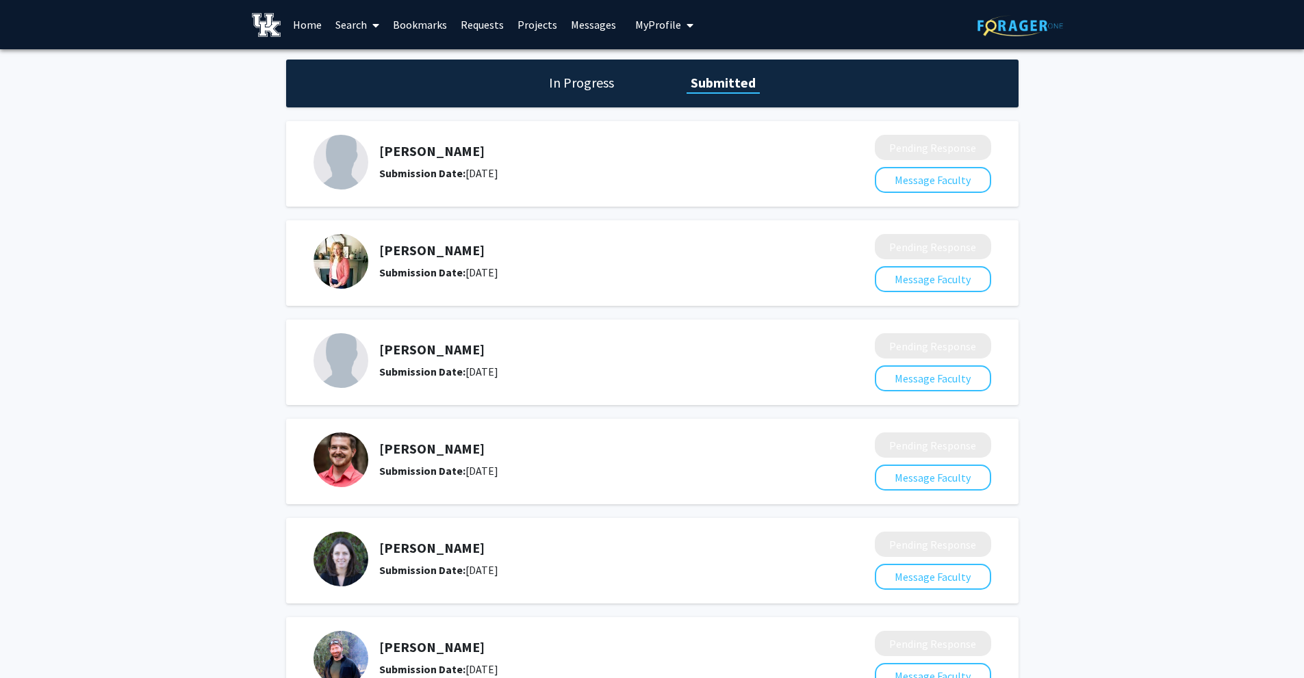
click at [350, 25] on link "Search" at bounding box center [357, 25] width 57 height 48
click at [365, 53] on span "Faculty/Staff" at bounding box center [379, 62] width 101 height 27
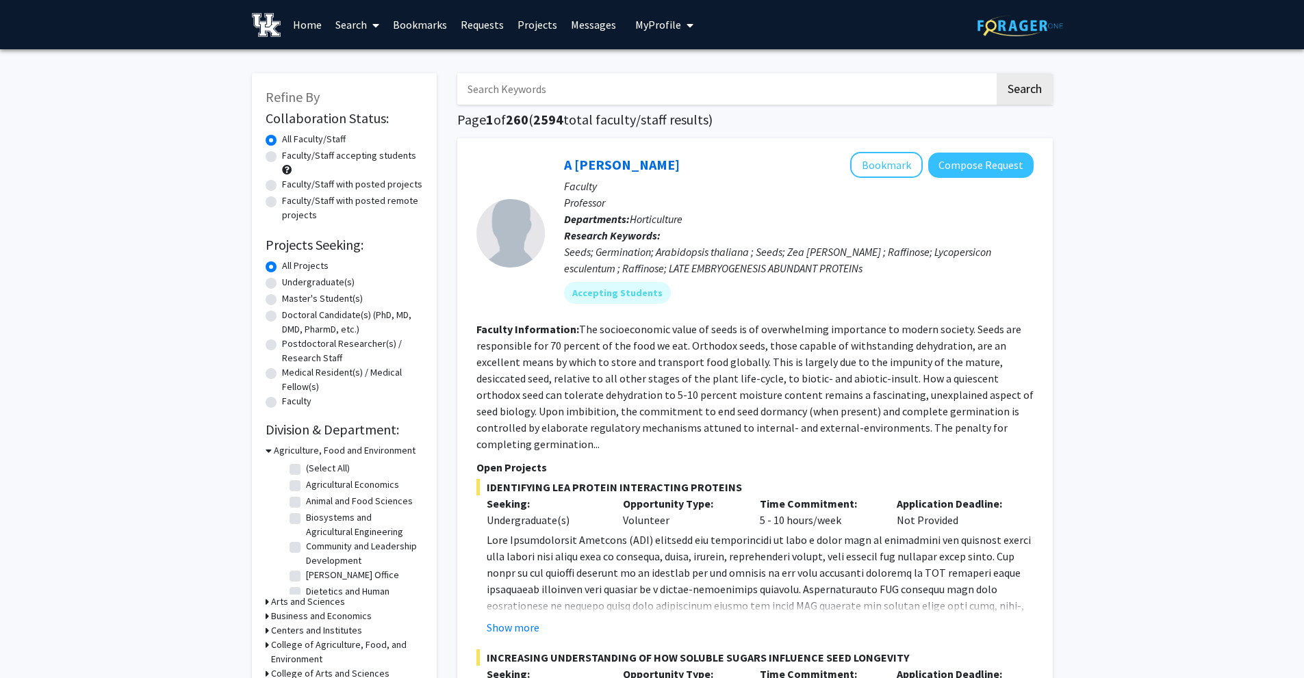
click at [278, 283] on div "Undergraduate(s)" at bounding box center [344, 283] width 157 height 16
click at [282, 287] on label "Undergraduate(s)" at bounding box center [318, 282] width 73 height 14
click at [282, 284] on input "Undergraduate(s)" at bounding box center [286, 279] width 9 height 9
radio input "true"
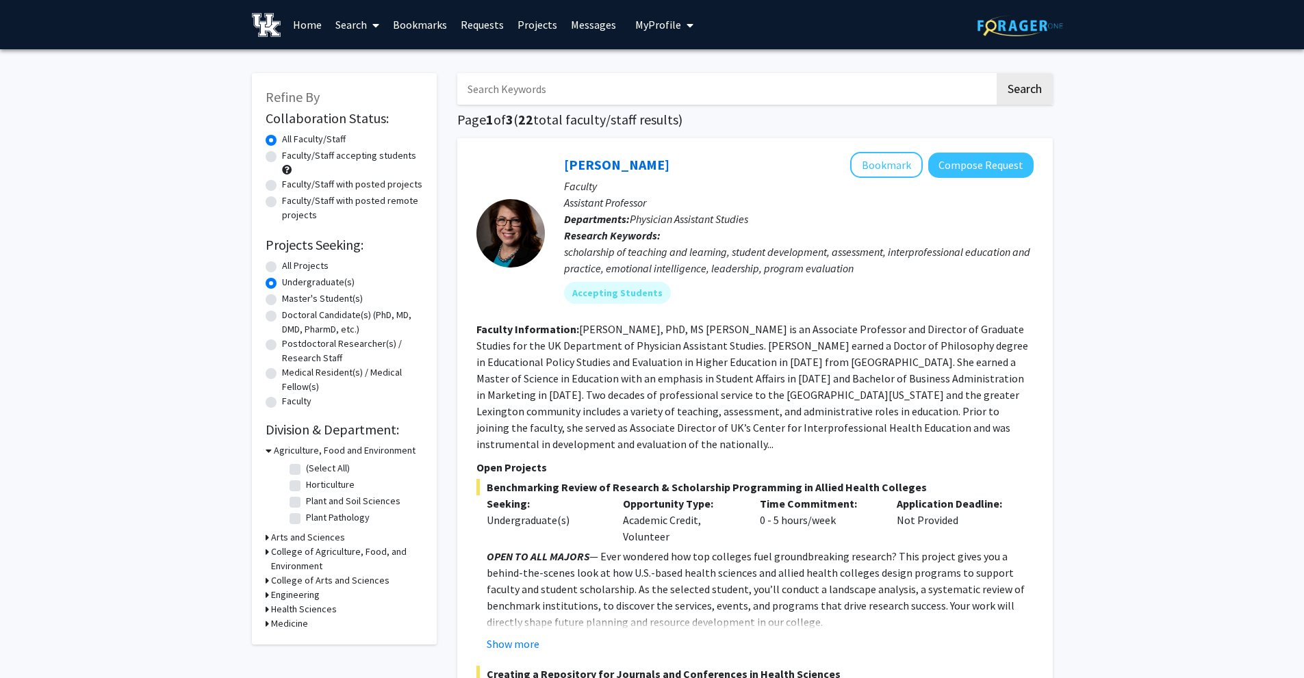
click at [282, 264] on label "All Projects" at bounding box center [305, 266] width 47 height 14
click at [282, 264] on input "All Projects" at bounding box center [286, 263] width 9 height 9
radio input "true"
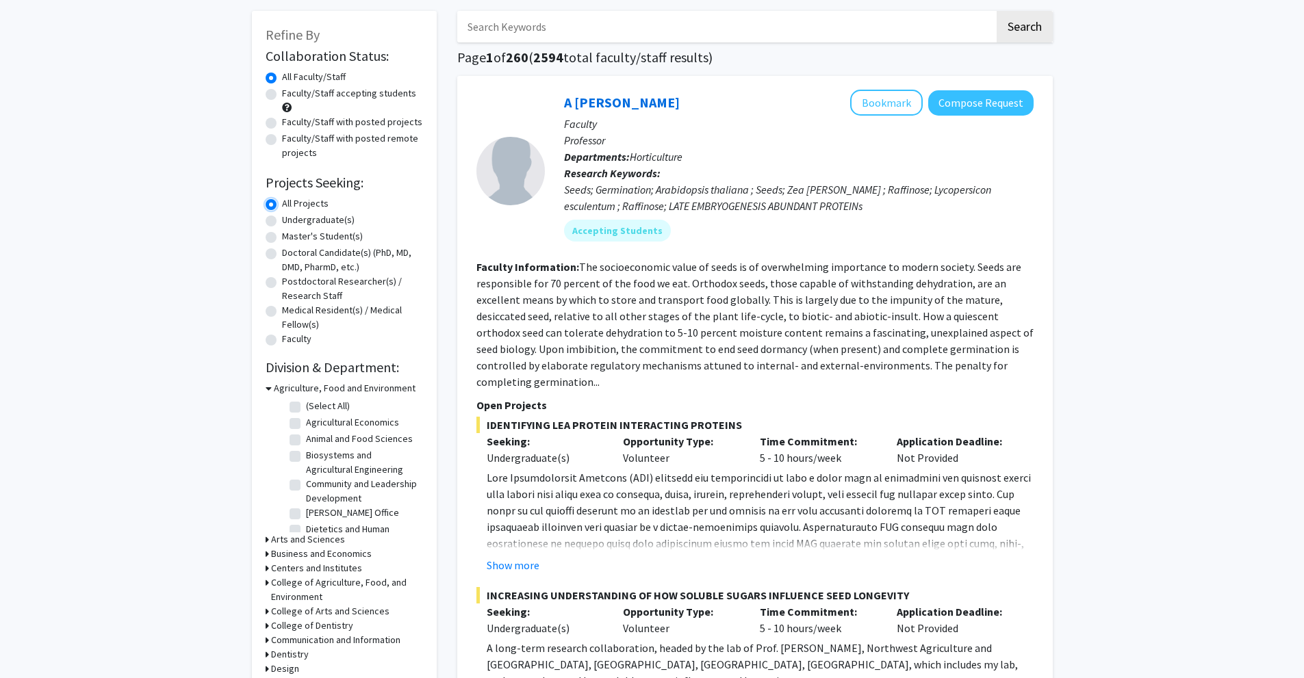
scroll to position [312, 0]
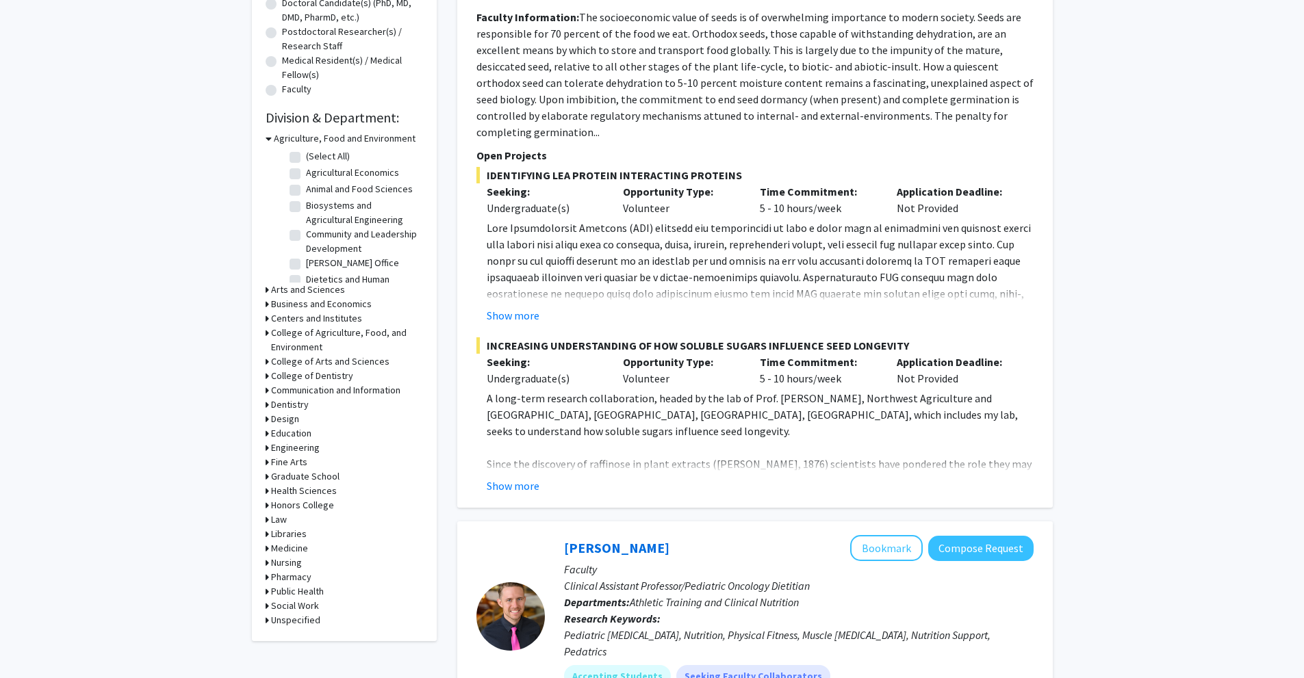
click at [300, 292] on h3 "Arts and Sciences" at bounding box center [308, 290] width 74 height 14
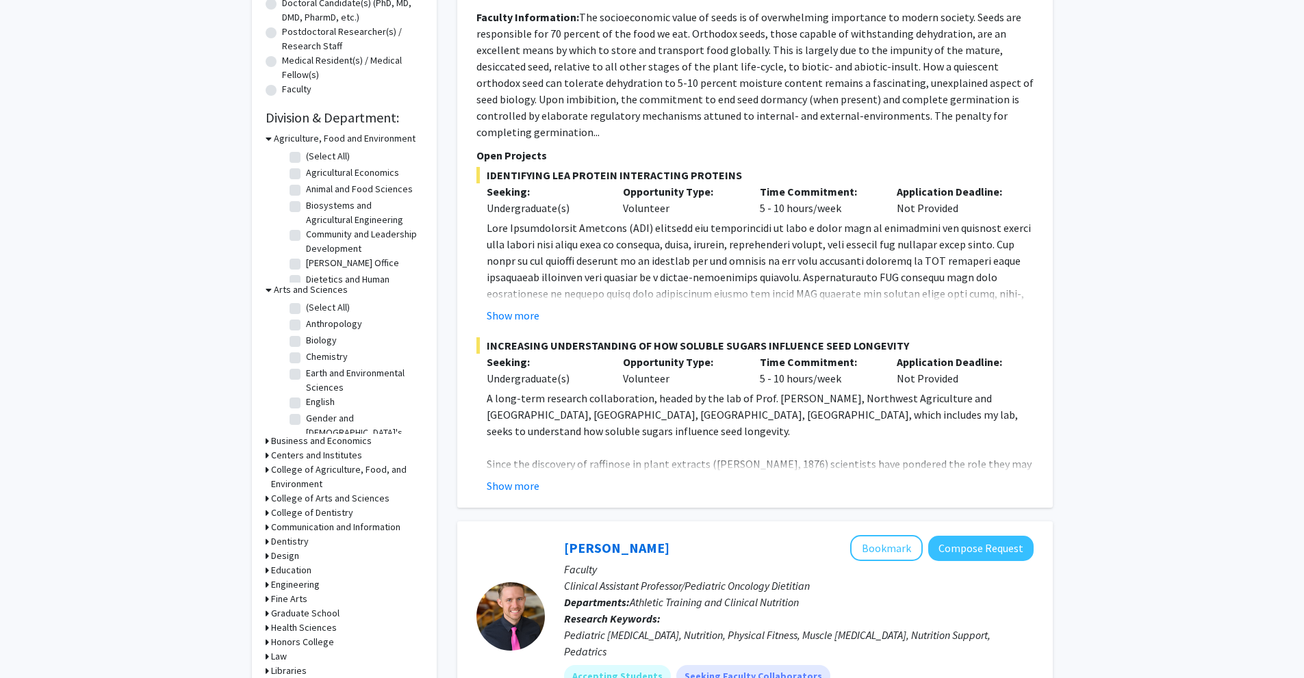
click at [306, 339] on label "Biology" at bounding box center [321, 340] width 31 height 14
click at [306, 339] on input "Biology" at bounding box center [310, 337] width 9 height 9
checkbox input "true"
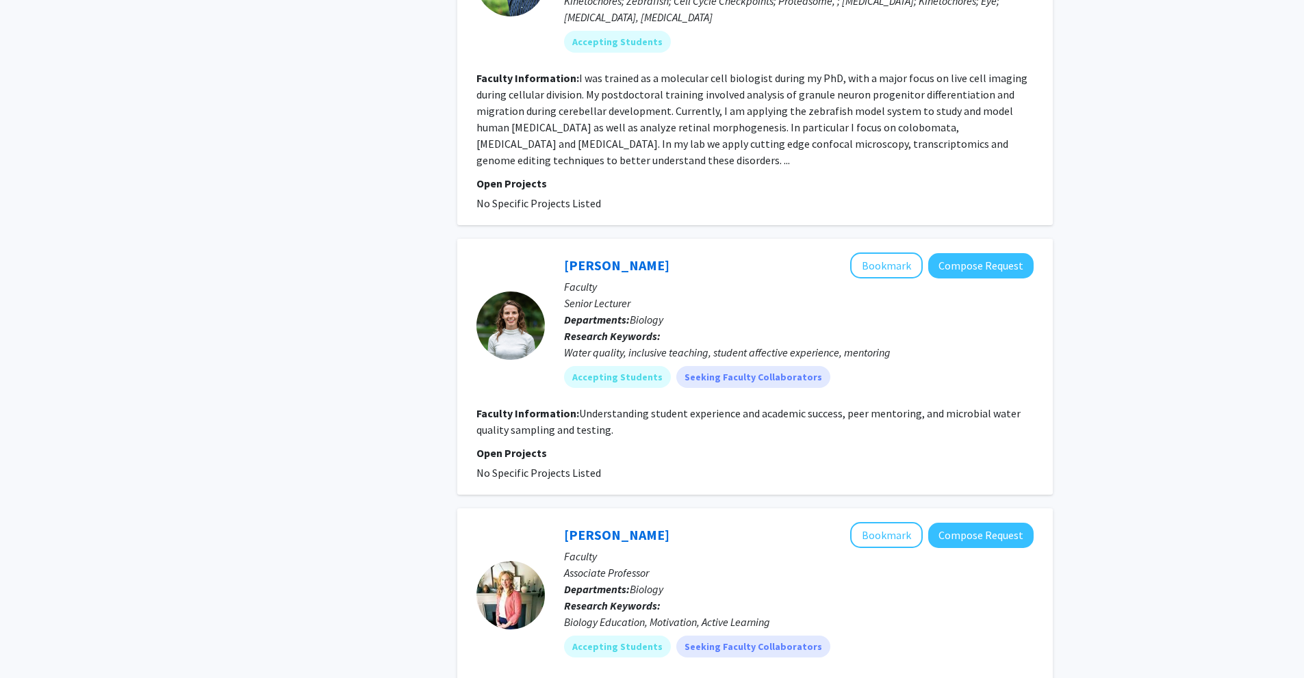
scroll to position [3696, 0]
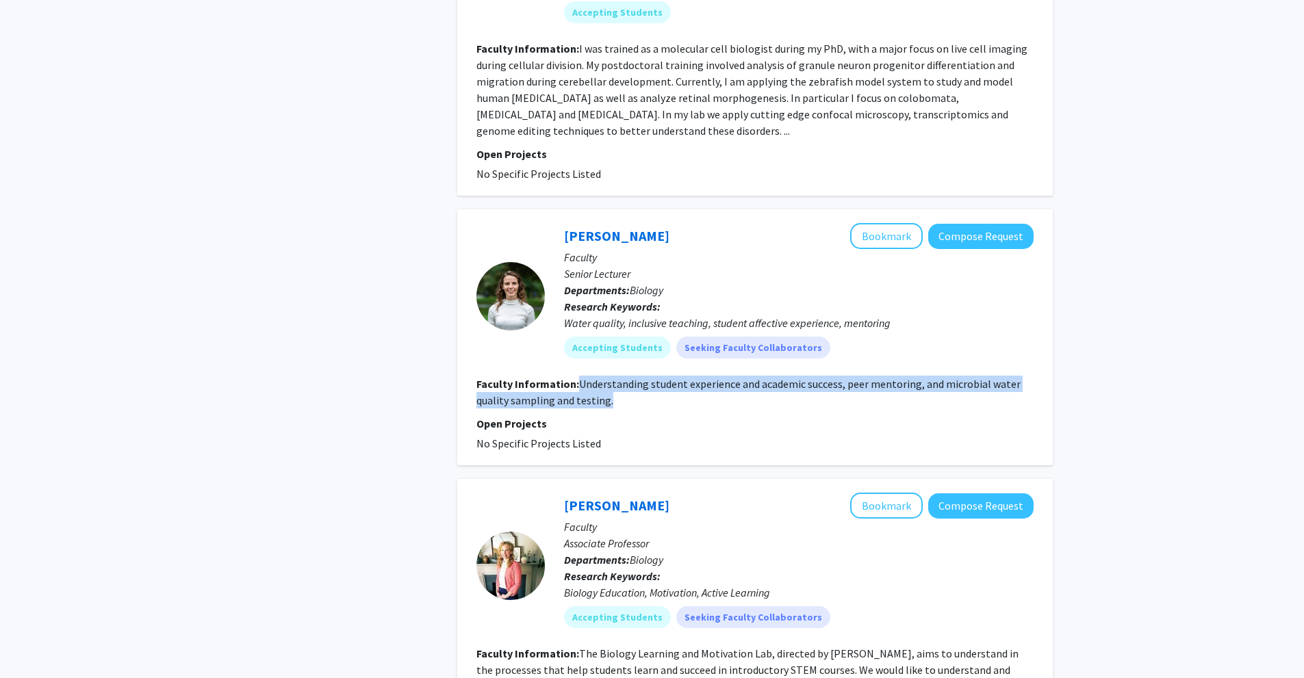
drag, startPoint x: 578, startPoint y: 316, endPoint x: 613, endPoint y: 335, distance: 39.8
click at [613, 376] on section "Faculty Information: Understanding student experience and academic success, pee…" at bounding box center [754, 392] width 557 height 33
copy fg-read-more "Understanding student experience and academic success, peer mentoring, and micr…"
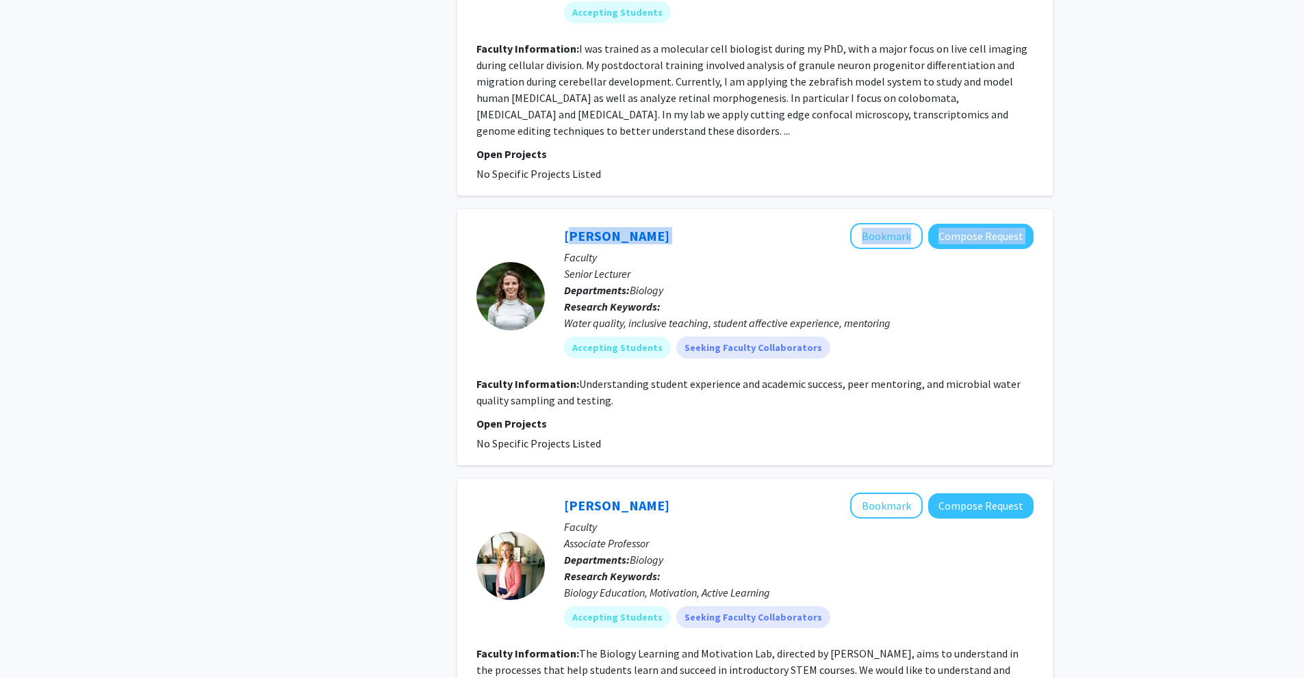
drag, startPoint x: 559, startPoint y: 164, endPoint x: 661, endPoint y: 165, distance: 102.0
click at [661, 223] on div "[PERSON_NAME] Compose Request Faculty Senior Lecturer Departments: Biology Rese…" at bounding box center [789, 296] width 489 height 146
click at [667, 223] on div "[PERSON_NAME] Bookmark Compose Request" at bounding box center [799, 236] width 470 height 26
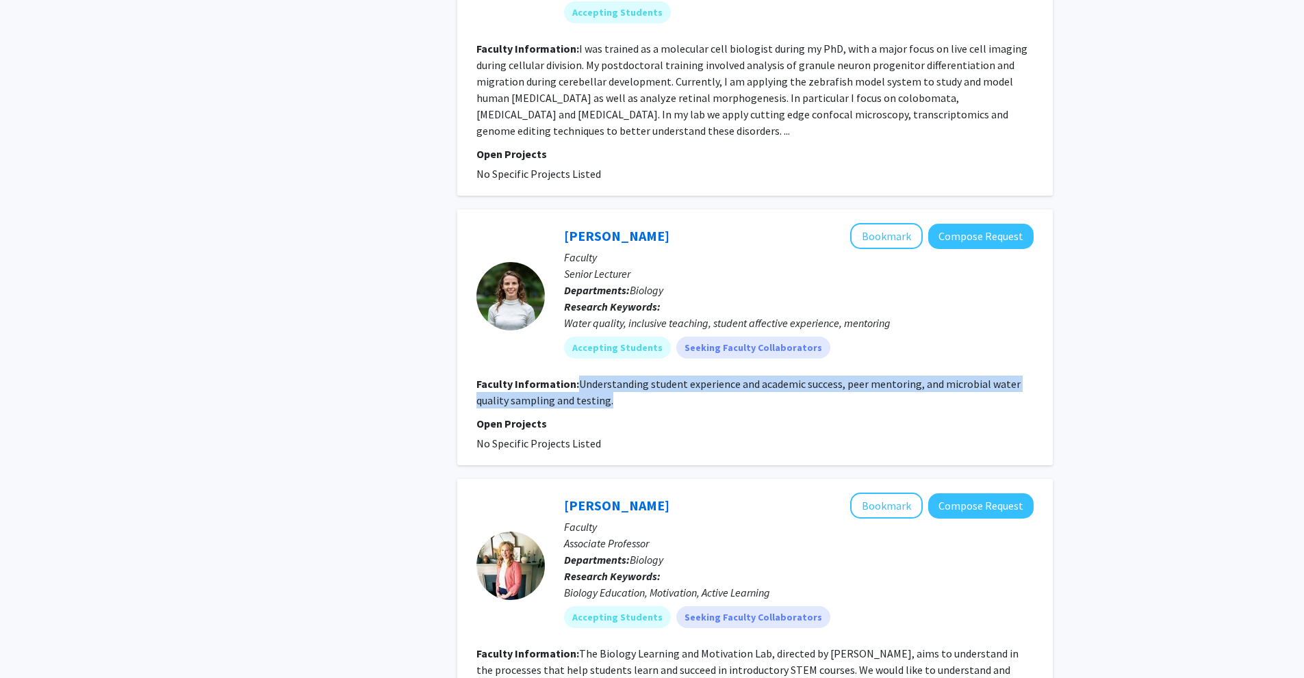
drag, startPoint x: 577, startPoint y: 317, endPoint x: 607, endPoint y: 341, distance: 38.5
click at [607, 377] on fg-read-more "Understanding student experience and academic success, peer mentoring, and micr…" at bounding box center [748, 392] width 544 height 30
copy fg-read-more "Understanding student experience and academic success, peer mentoring, and micr…"
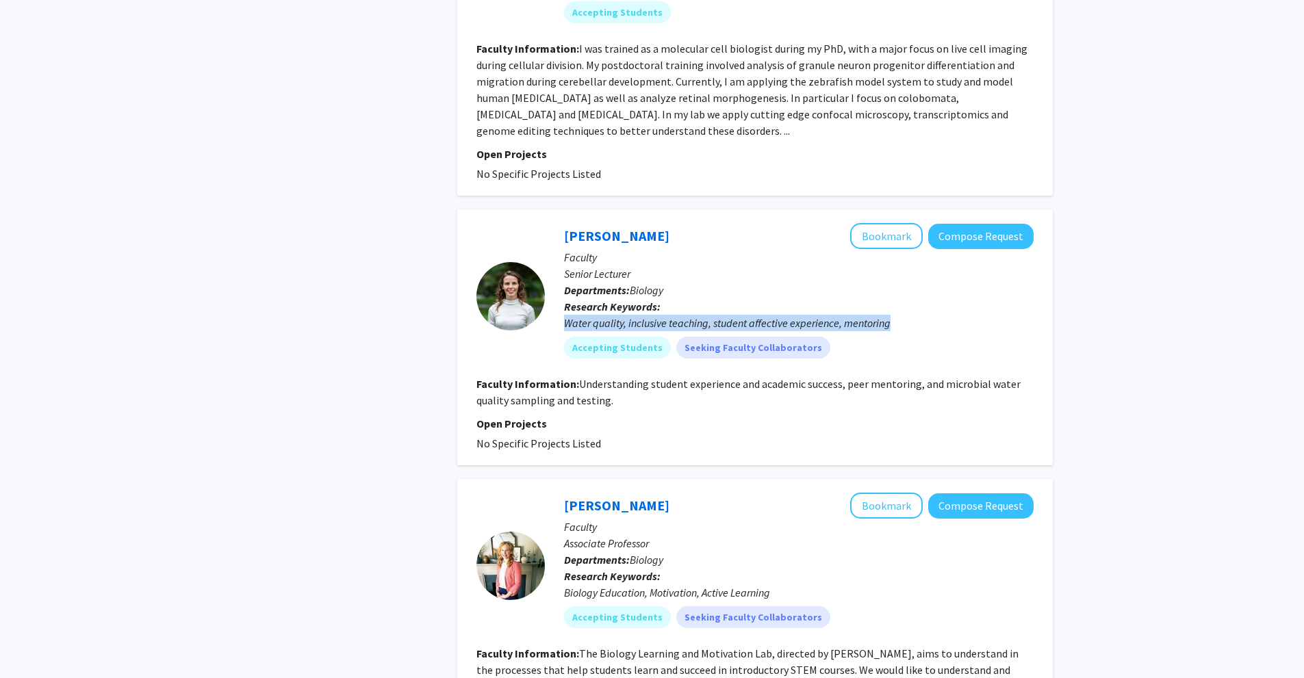
drag, startPoint x: 566, startPoint y: 255, endPoint x: 909, endPoint y: 264, distance: 343.0
click at [909, 315] on div "Water quality, inclusive teaching, student affective experience, mentoring" at bounding box center [799, 323] width 470 height 16
copy div "Water quality, inclusive teaching, student affective experience, mentoring"
click at [1014, 224] on button "Compose Request" at bounding box center [980, 236] width 105 height 25
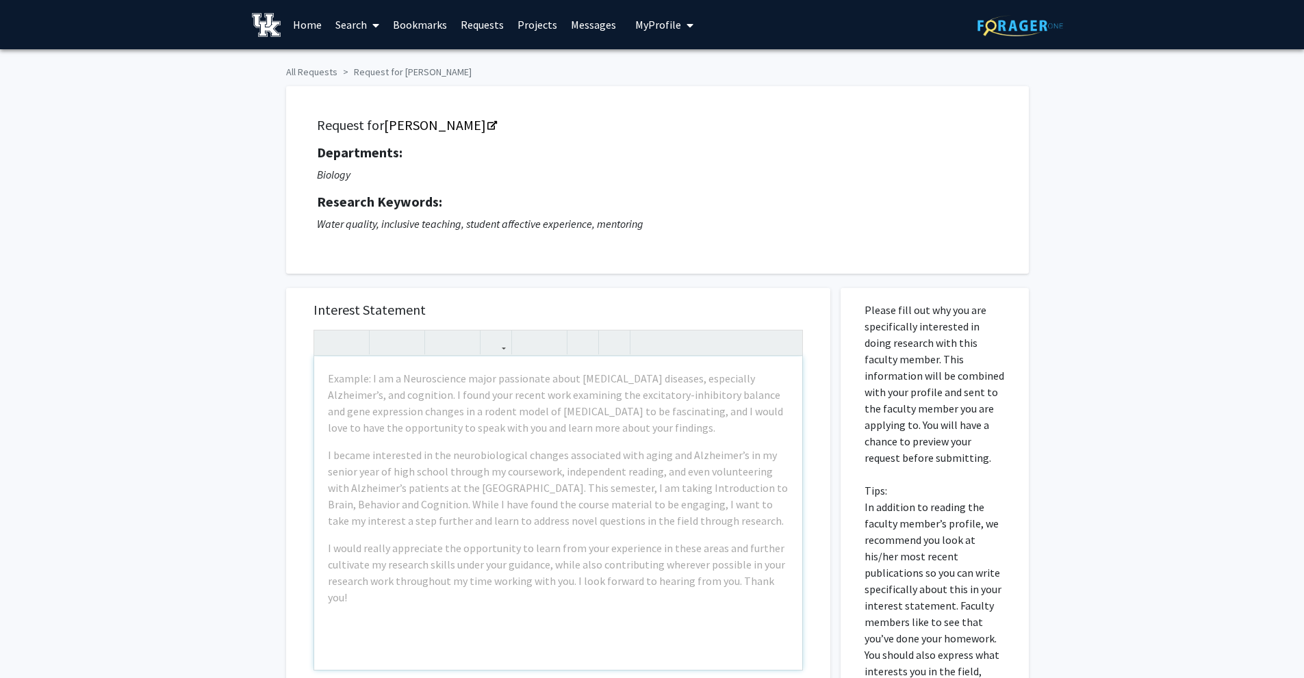
drag, startPoint x: 433, startPoint y: 368, endPoint x: 394, endPoint y: 394, distance: 46.3
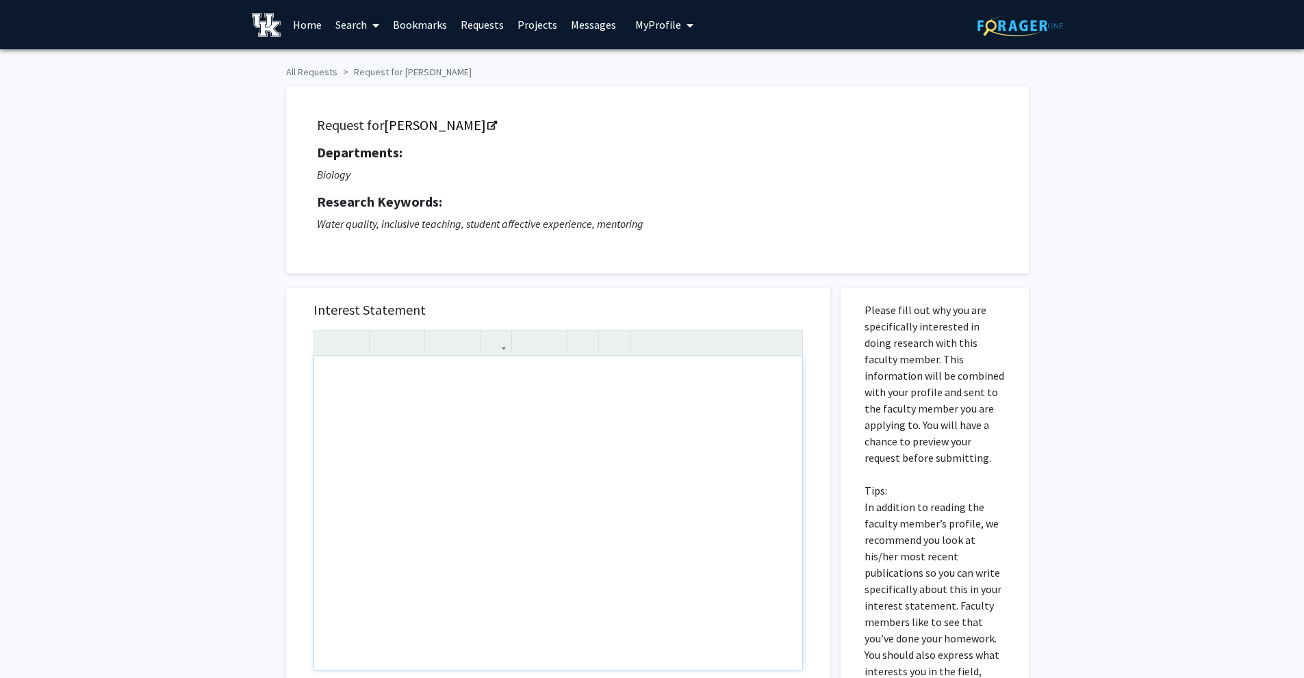
click at [426, 385] on div "Note to users with screen readers: Please press Alt+0 or Option+0 to deactivate…" at bounding box center [558, 513] width 488 height 313
paste div "Note to users with screen readers: Please press Alt+0 or Option+0 to deactivate…"
type textarea "<p>I hope this message finds you well. My name is [PERSON_NAME], and I am an un…"
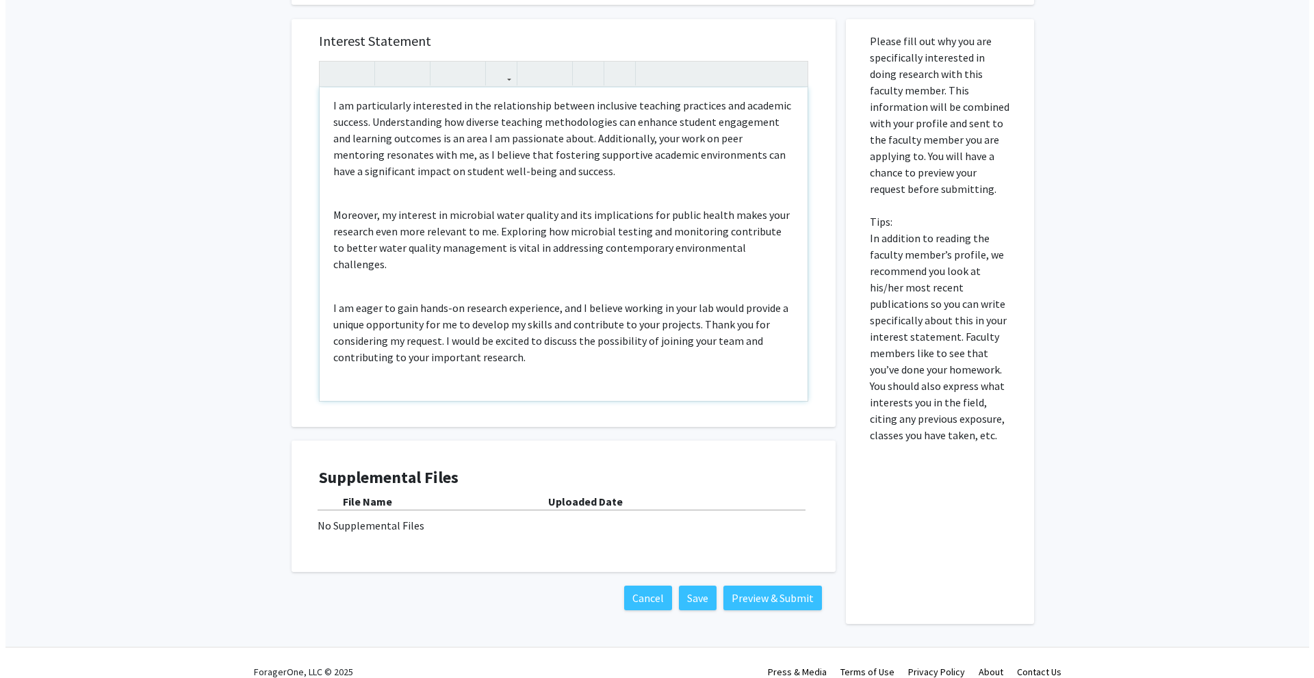
scroll to position [287, 0]
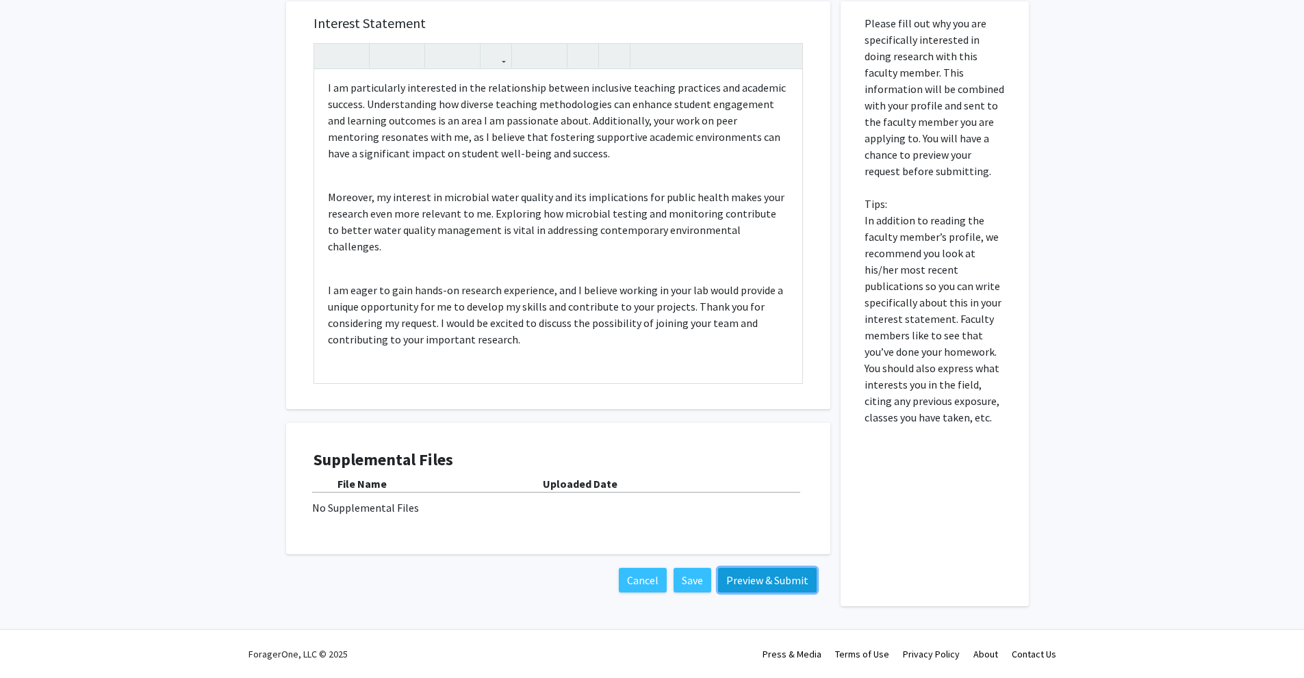
click at [754, 571] on button "Preview & Submit" at bounding box center [767, 580] width 99 height 25
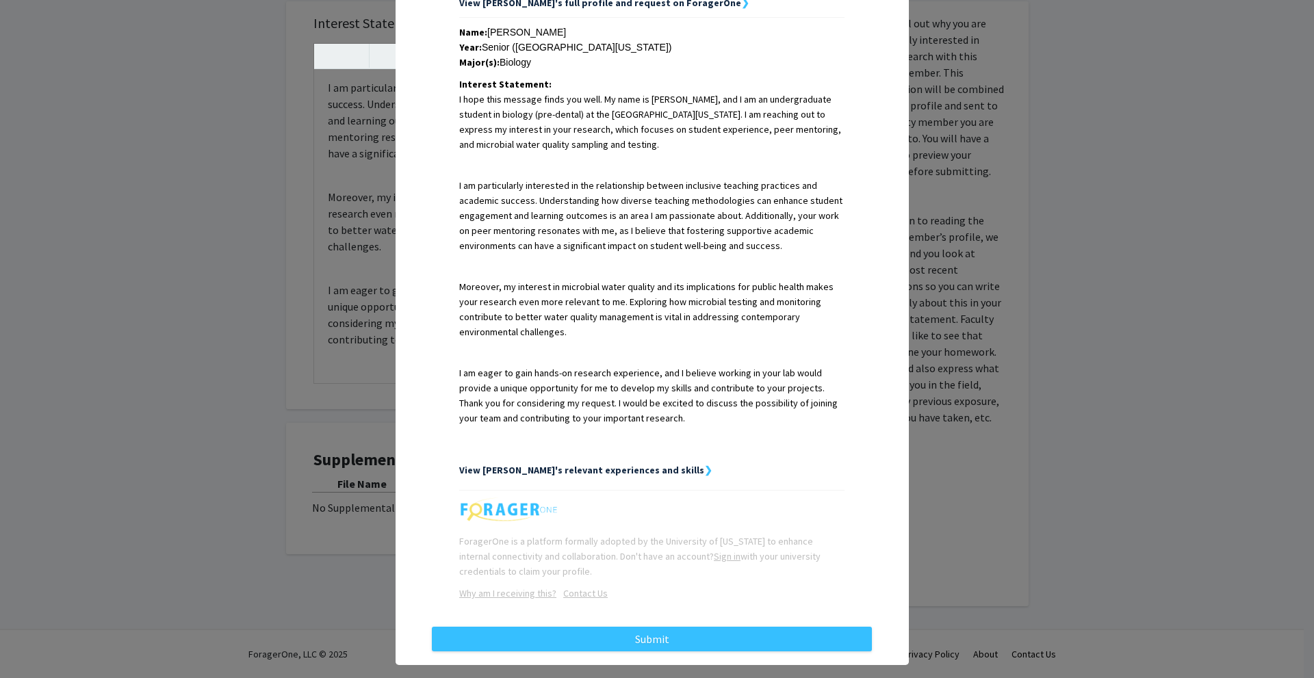
scroll to position [303, 0]
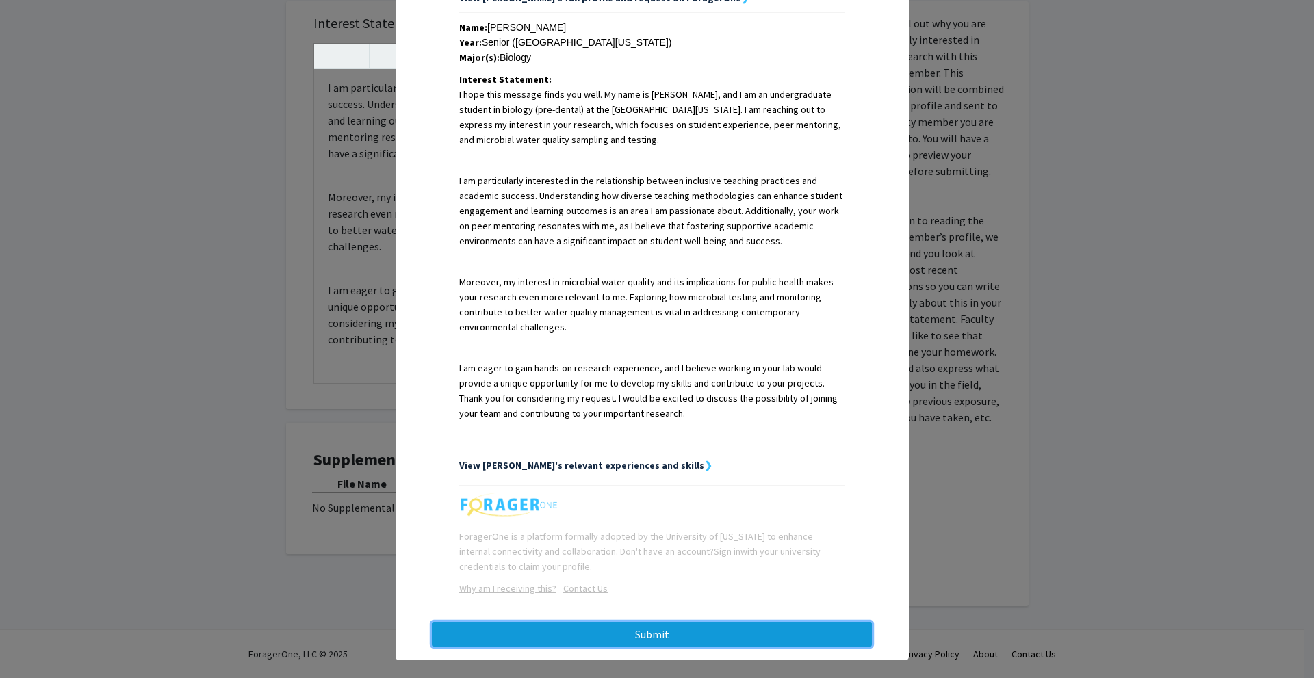
click at [653, 622] on button "Submit" at bounding box center [652, 634] width 440 height 25
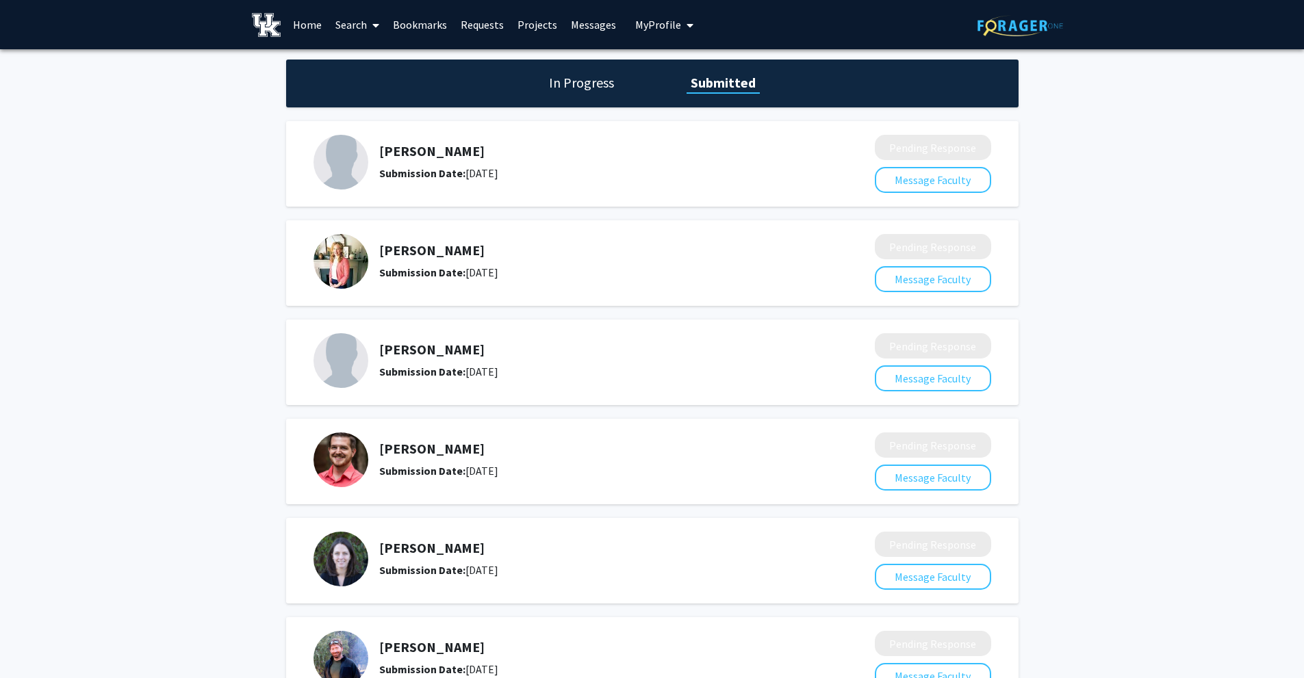
click at [340, 19] on link "Search" at bounding box center [357, 25] width 57 height 48
click at [389, 63] on span "Faculty/Staff" at bounding box center [379, 62] width 101 height 27
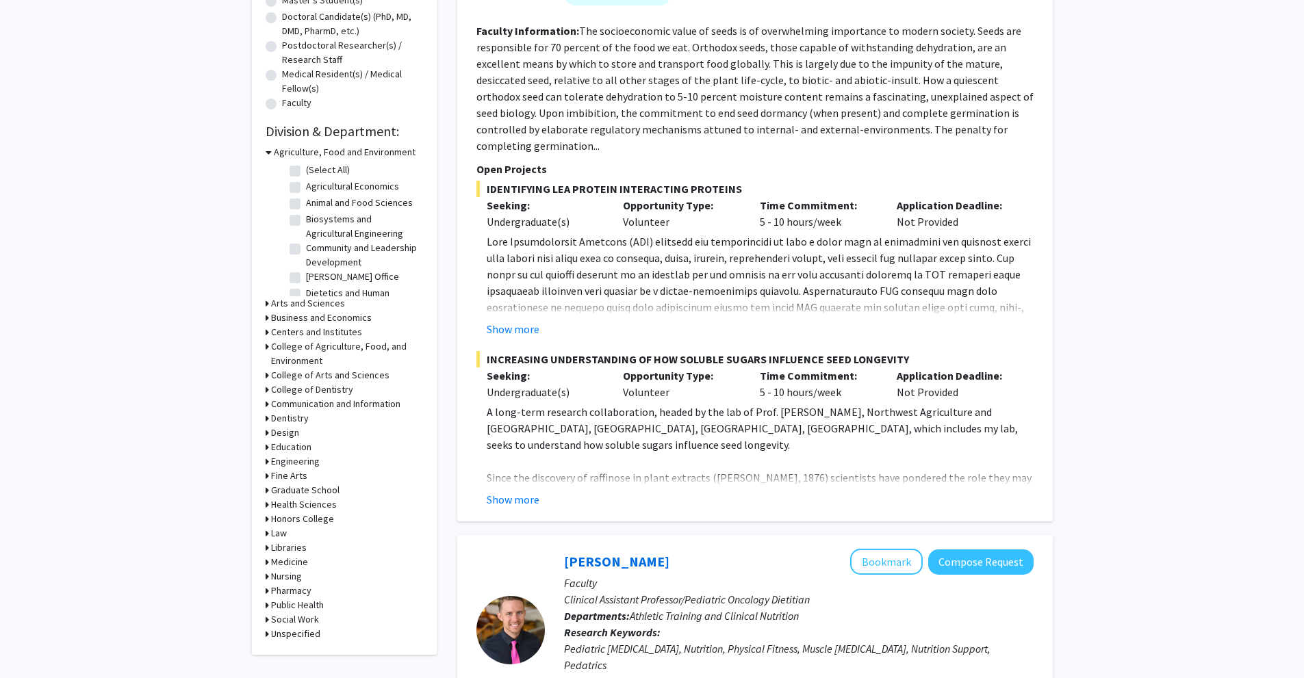
scroll to position [342, 0]
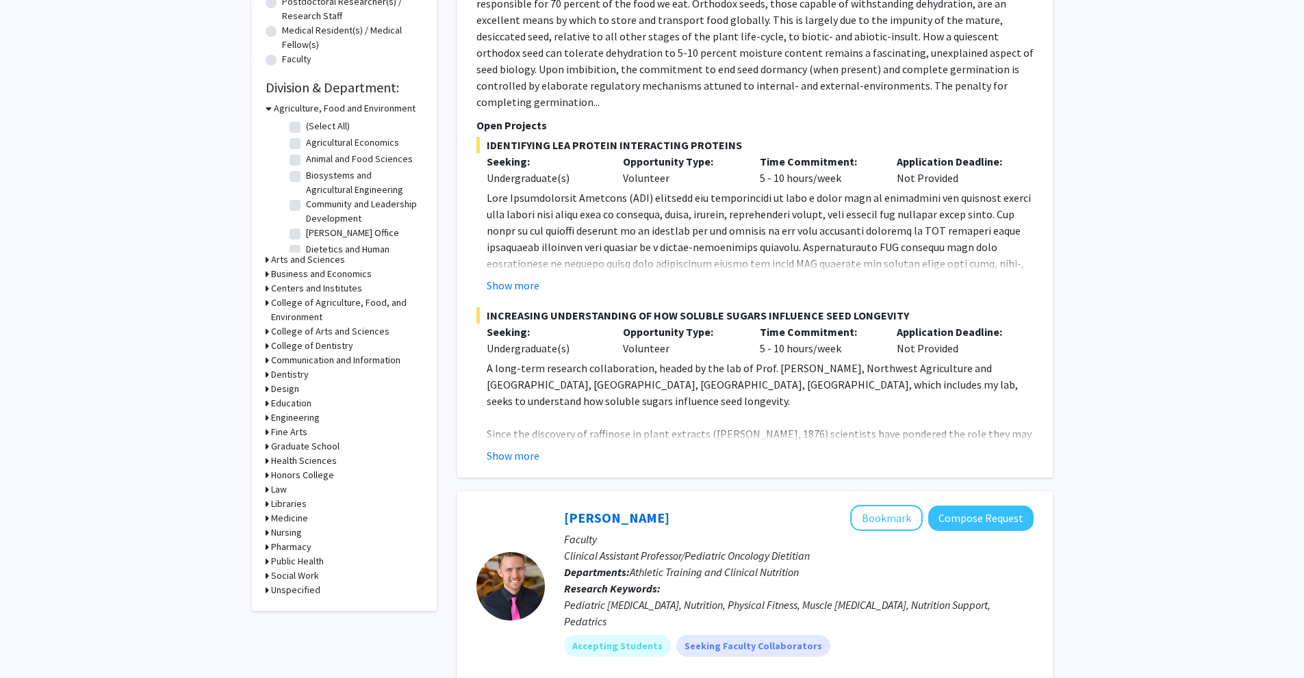
click at [292, 257] on h3 "Arts and Sciences" at bounding box center [308, 260] width 74 height 14
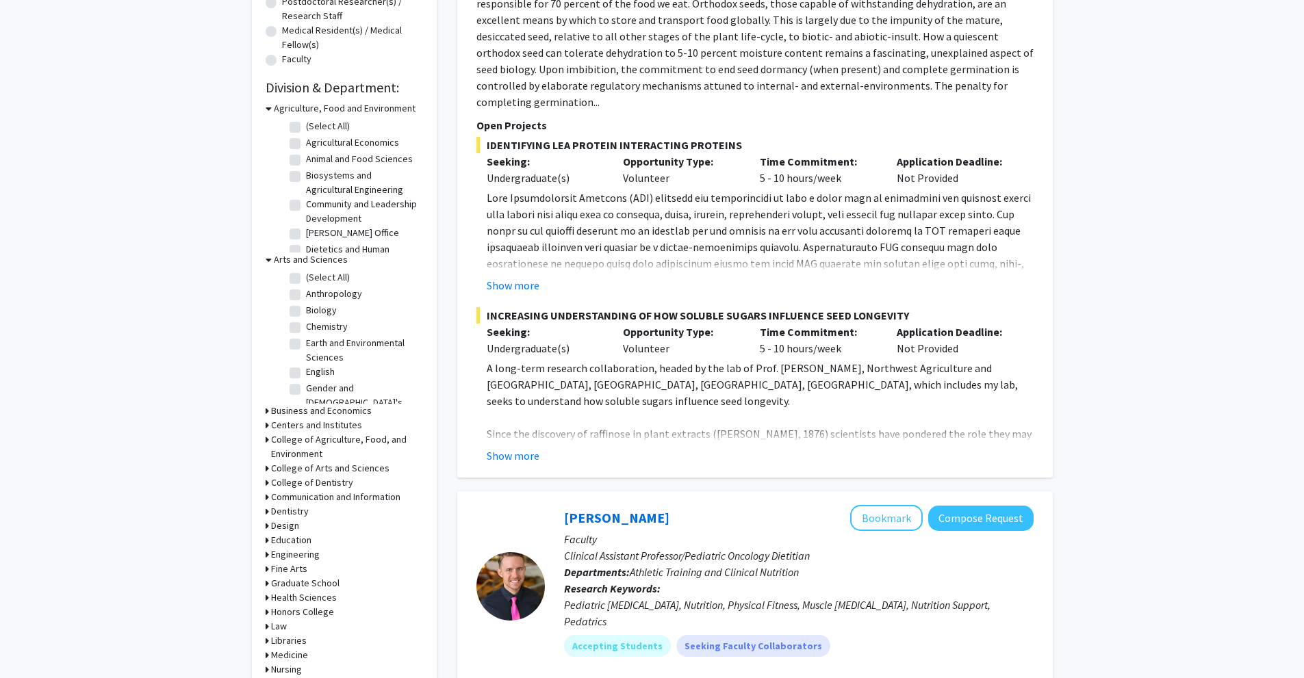
click at [306, 313] on label "Biology" at bounding box center [321, 310] width 31 height 14
click at [306, 312] on input "Biology" at bounding box center [310, 307] width 9 height 9
checkbox input "true"
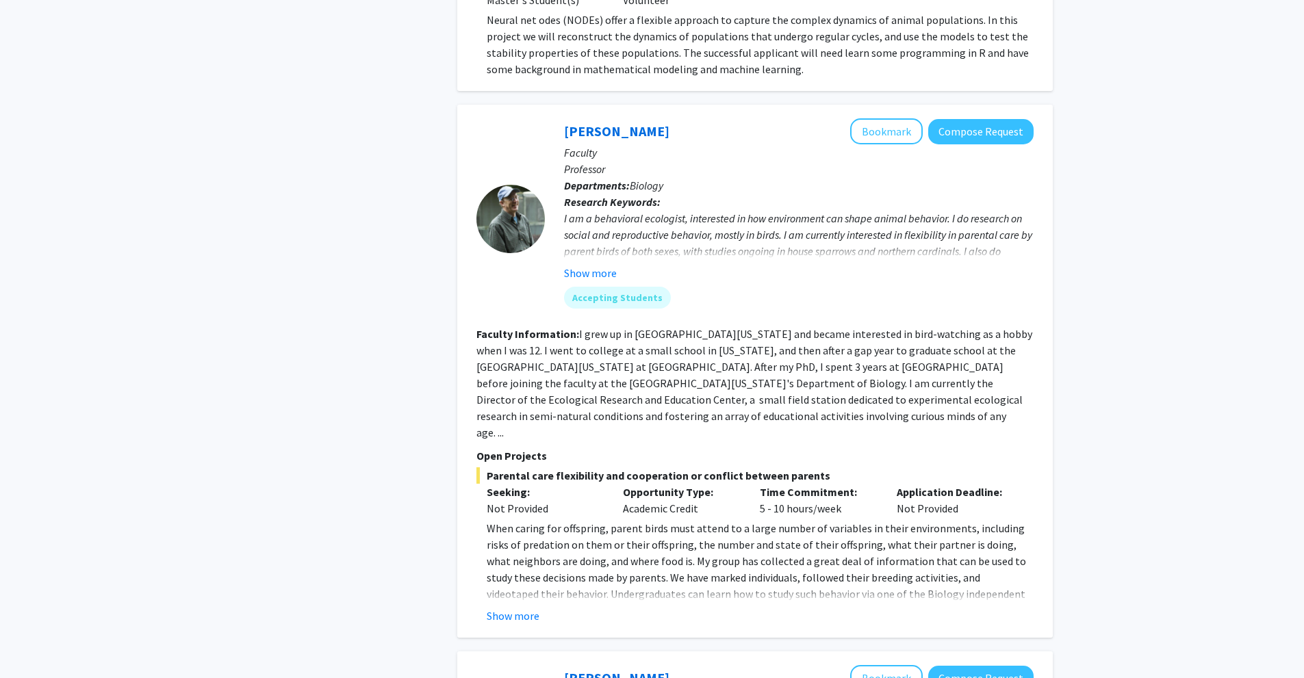
scroll to position [1985, 0]
click at [589, 267] on button "Show more" at bounding box center [590, 275] width 53 height 16
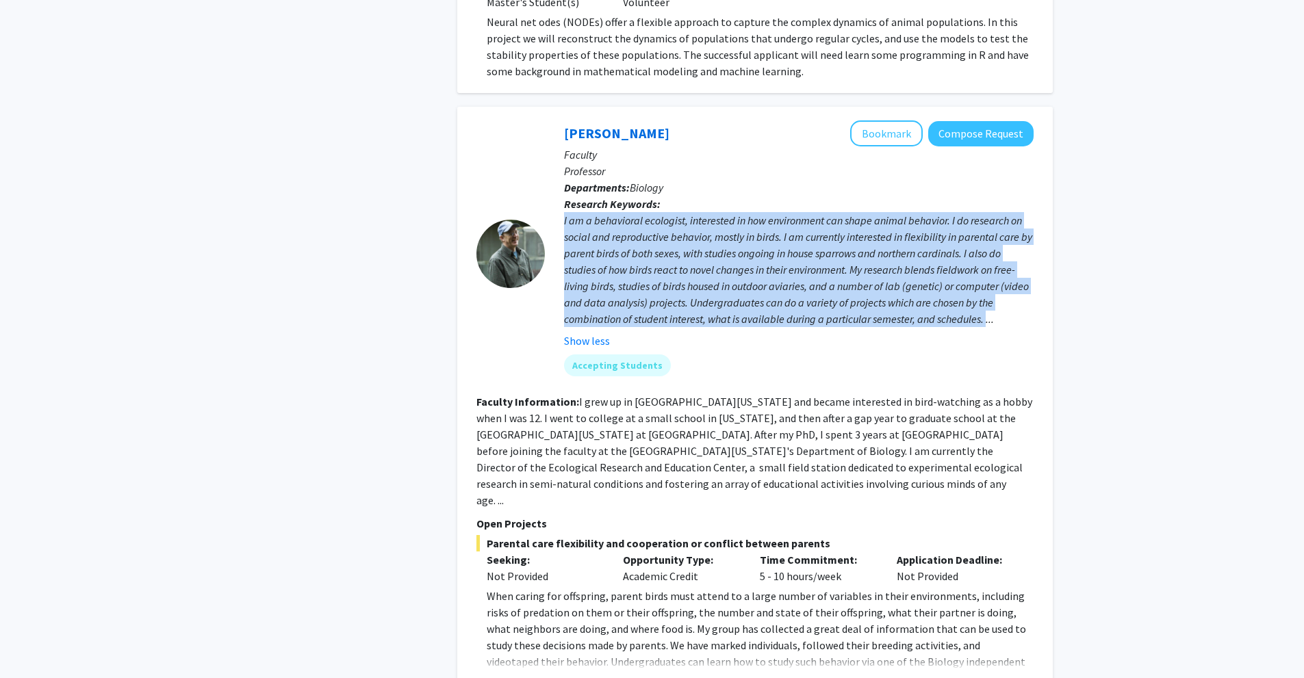
drag, startPoint x: 561, startPoint y: 185, endPoint x: 988, endPoint y: 283, distance: 438.0
click at [988, 283] on div "[PERSON_NAME] Bookmark Compose Request Faculty Professor Departments: Biology R…" at bounding box center [789, 253] width 489 height 266
copy div "I am a behavioral ecologist, interested in how environment can shape animal beh…"
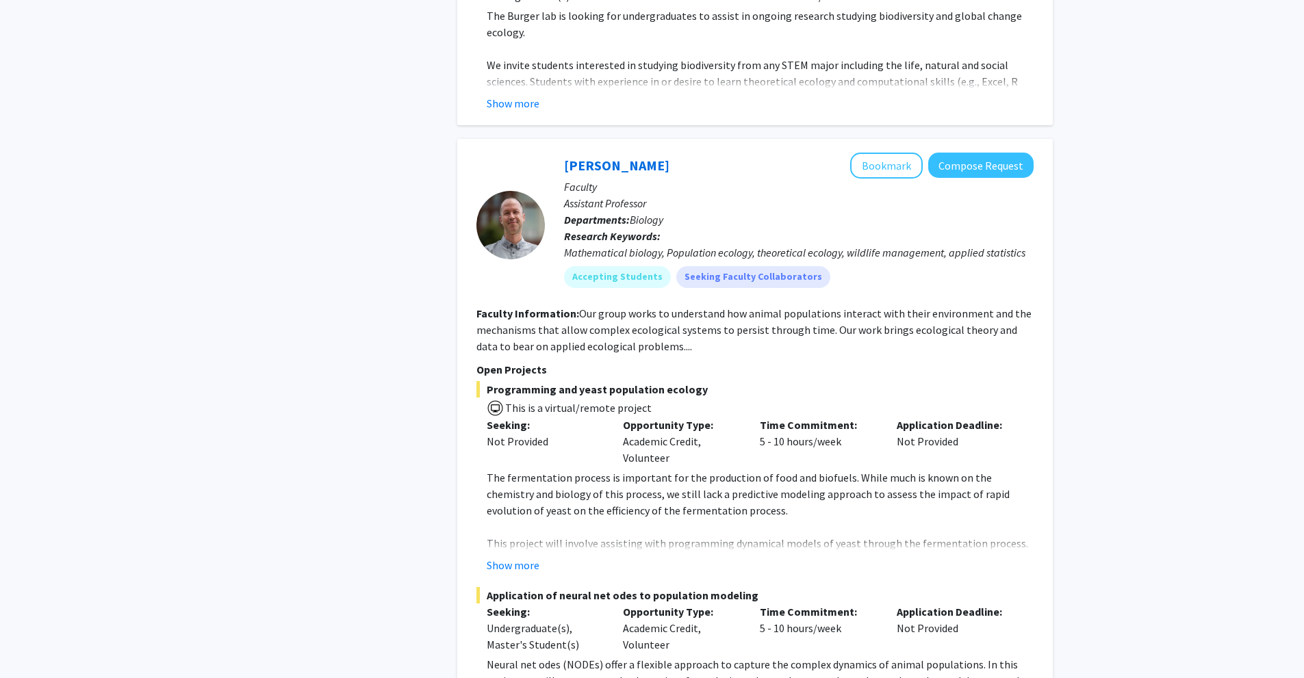
scroll to position [1369, 0]
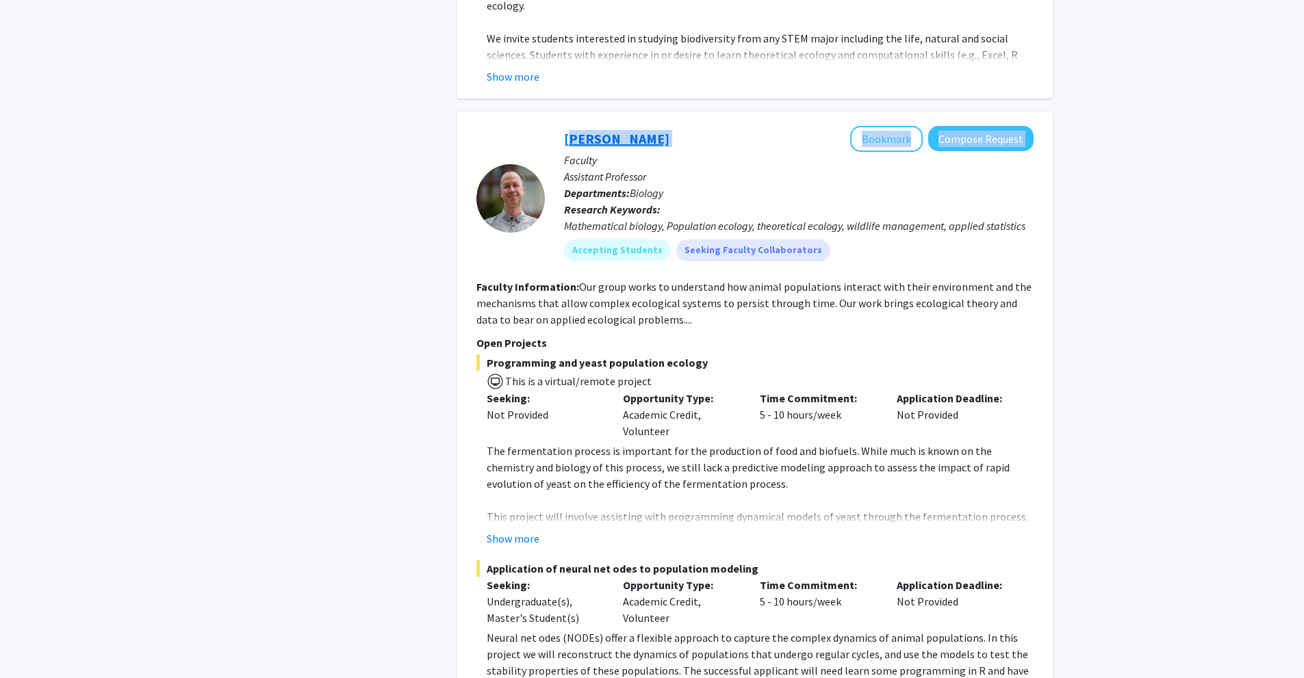
drag, startPoint x: 663, startPoint y: 105, endPoint x: 565, endPoint y: 104, distance: 97.2
click at [565, 126] on div "[PERSON_NAME] Bookmark Compose Request" at bounding box center [799, 139] width 470 height 26
copy div "[PERSON_NAME] Bookmark Compose Request"
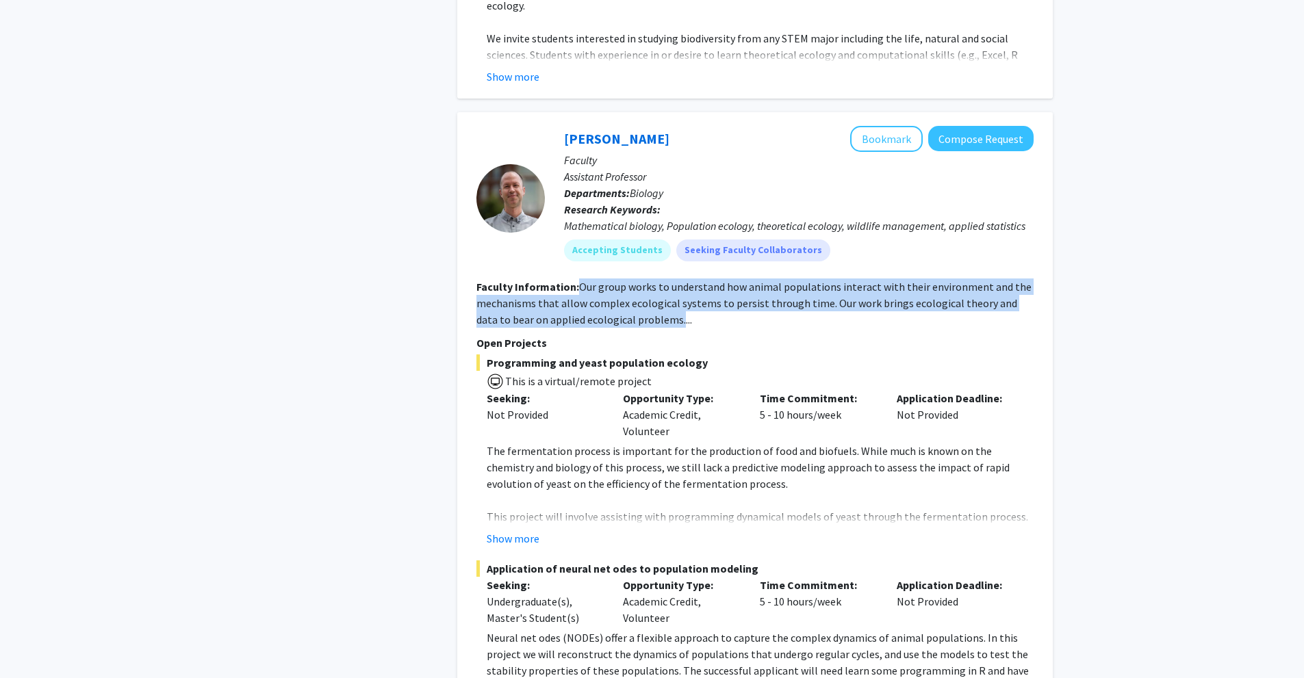
drag, startPoint x: 583, startPoint y: 257, endPoint x: 645, endPoint y: 296, distance: 73.3
click at [645, 296] on fg-search-faculty "[PERSON_NAME] Bookmark Compose Request Faculty Assistant Professor Departments:…" at bounding box center [754, 411] width 557 height 570
copy fg-read-more "Our group works to understand how animal populations interact with their enviro…"
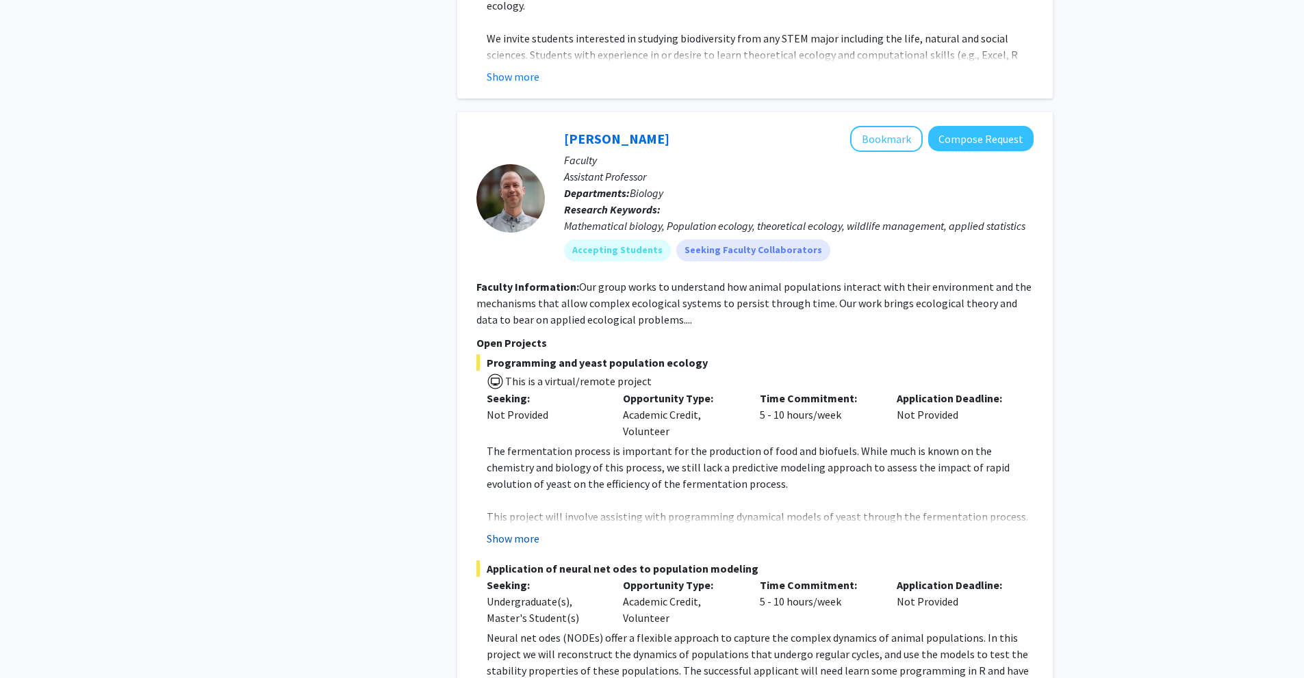
click at [528, 515] on fg-project-list "Programming and yeast population ecology This is a virtual/remote project Seeki…" at bounding box center [754, 526] width 557 height 342
click at [521, 516] on fg-project-list "Programming and yeast population ecology This is a virtual/remote project Seeki…" at bounding box center [754, 526] width 557 height 342
click at [521, 530] on button "Show more" at bounding box center [513, 538] width 53 height 16
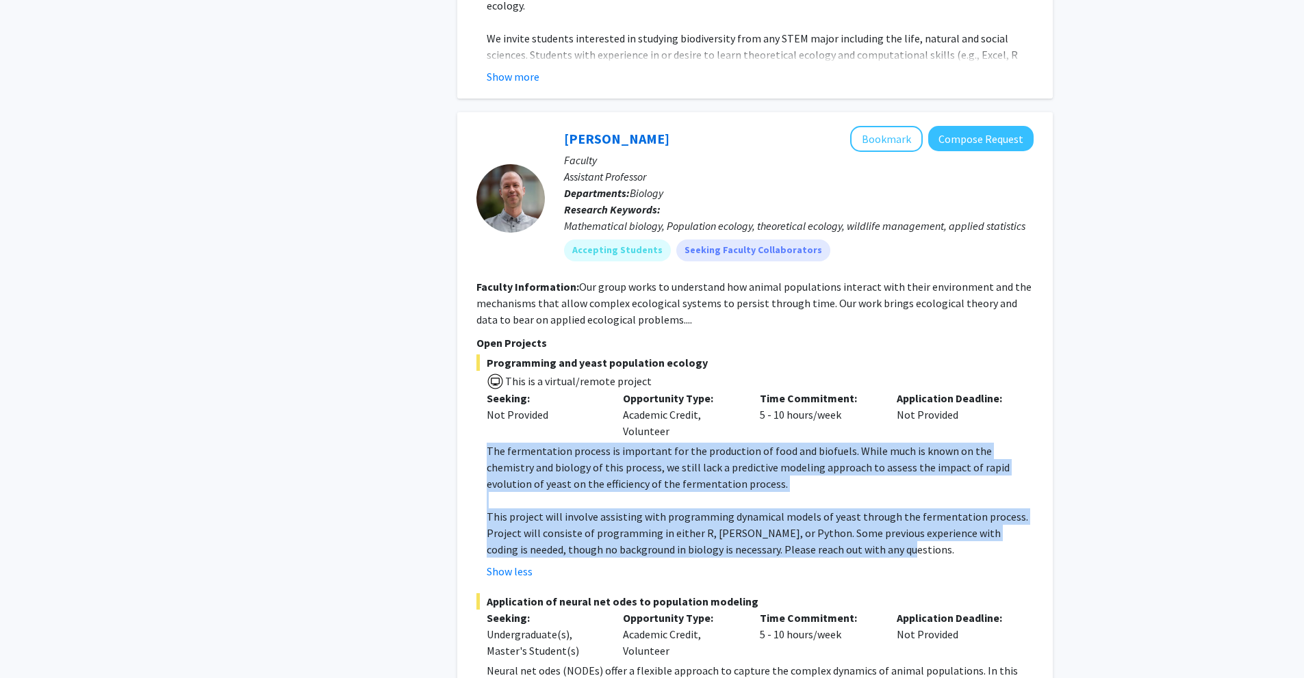
drag, startPoint x: 489, startPoint y: 415, endPoint x: 872, endPoint y: 518, distance: 397.0
click at [872, 518] on div "The fermentation process is important for the production of food and biofuels. …" at bounding box center [760, 500] width 547 height 115
copy div "The fermentation process is important for the production of food and biofuels. …"
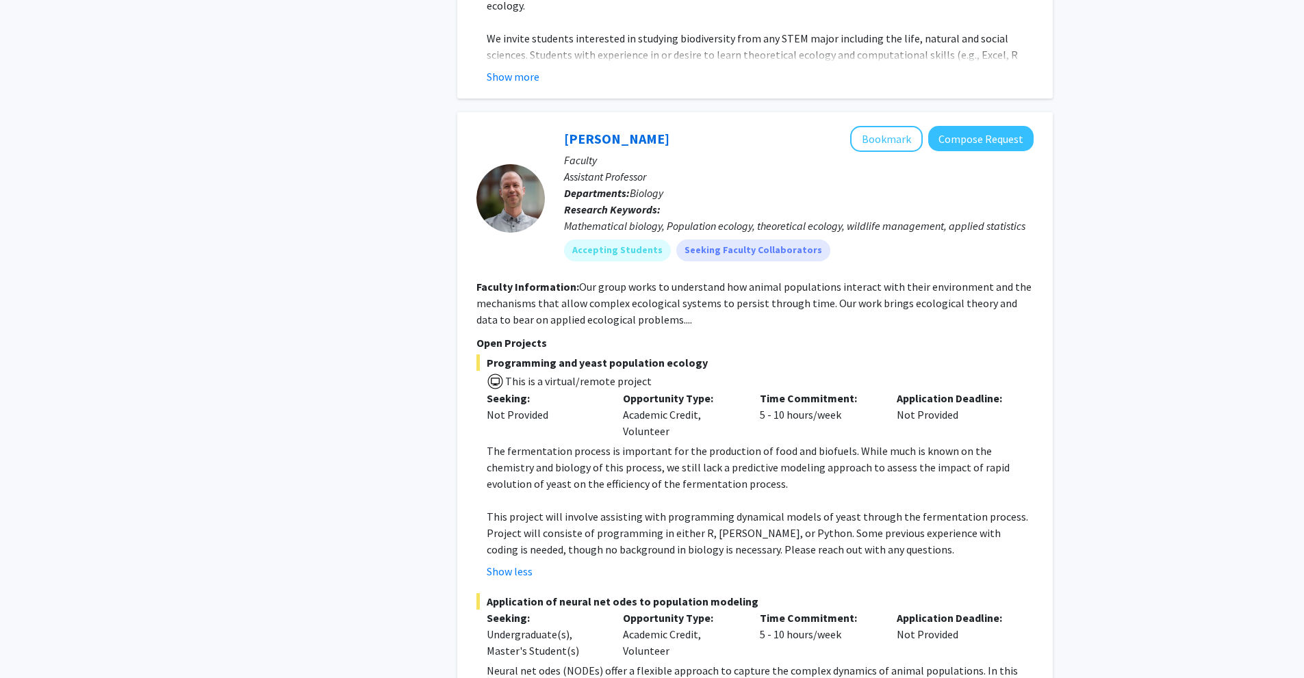
click at [962, 152] on p "Faculty" at bounding box center [799, 160] width 470 height 16
click at [967, 126] on button "Compose Request" at bounding box center [980, 138] width 105 height 25
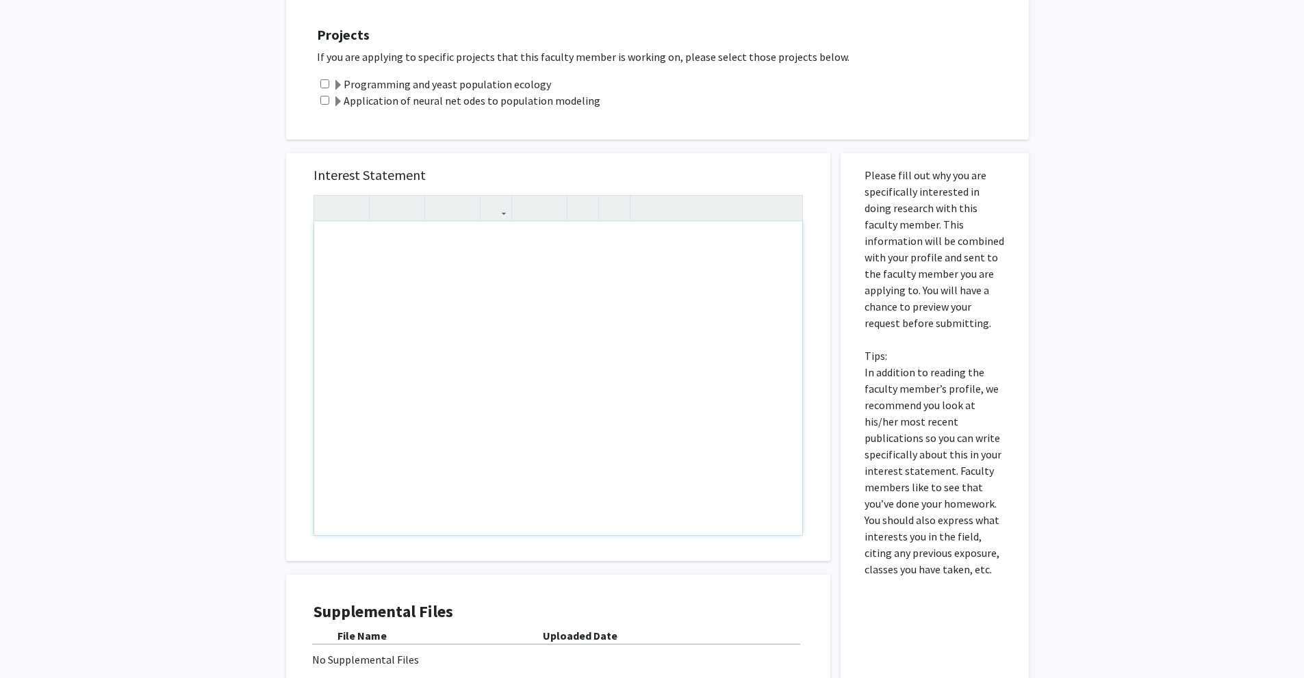
scroll to position [342, 0]
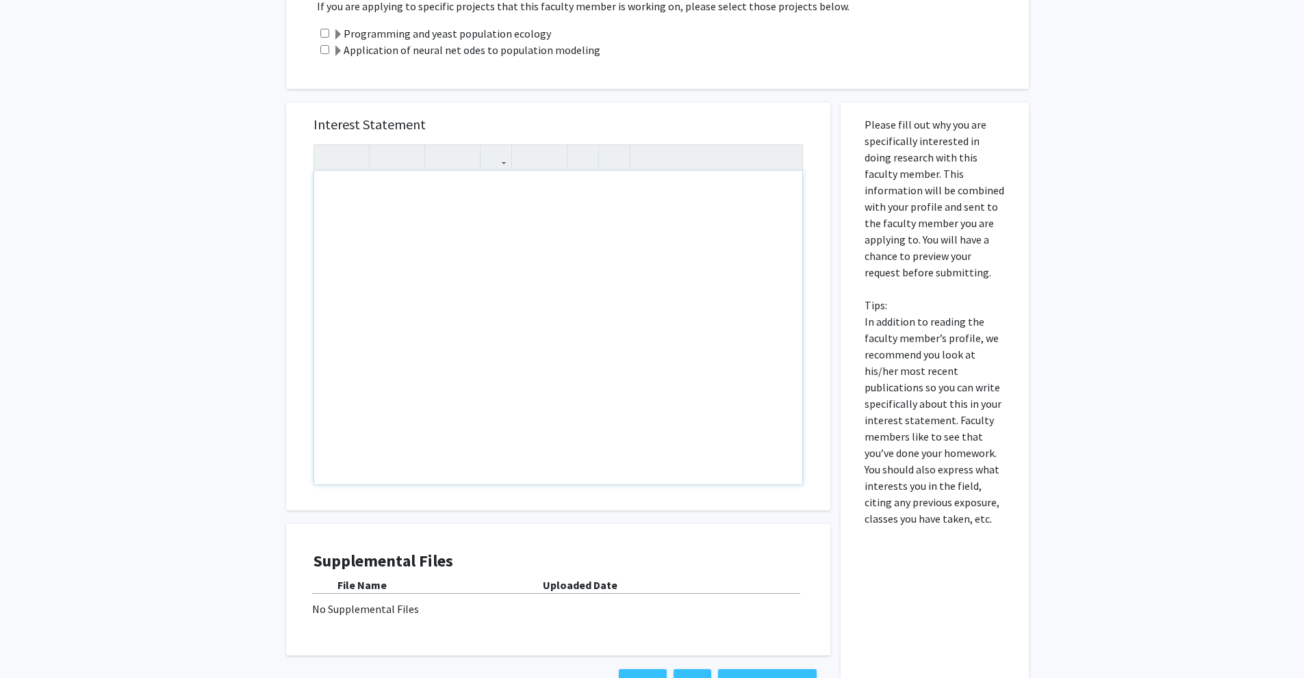
click at [440, 210] on div "Note to users with screen readers: Please press Alt+0 or Option+0 to deactivate…" at bounding box center [558, 327] width 488 height 313
paste div "Note to users with screen readers: Please press Alt+0 or Option+0 to deactivate…"
type textarea "<p>I hope this message finds you well. My name is [PERSON_NAME], and I am an un…"
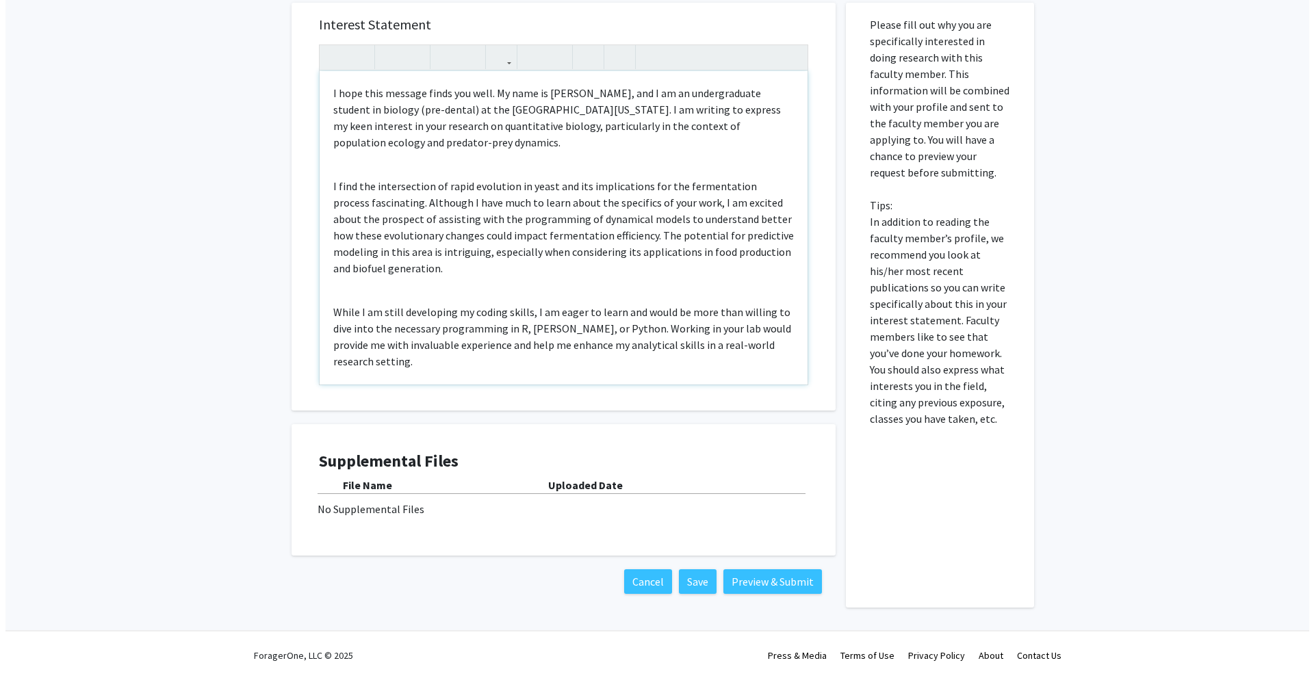
scroll to position [444, 0]
click at [764, 585] on button "Preview & Submit" at bounding box center [767, 580] width 99 height 25
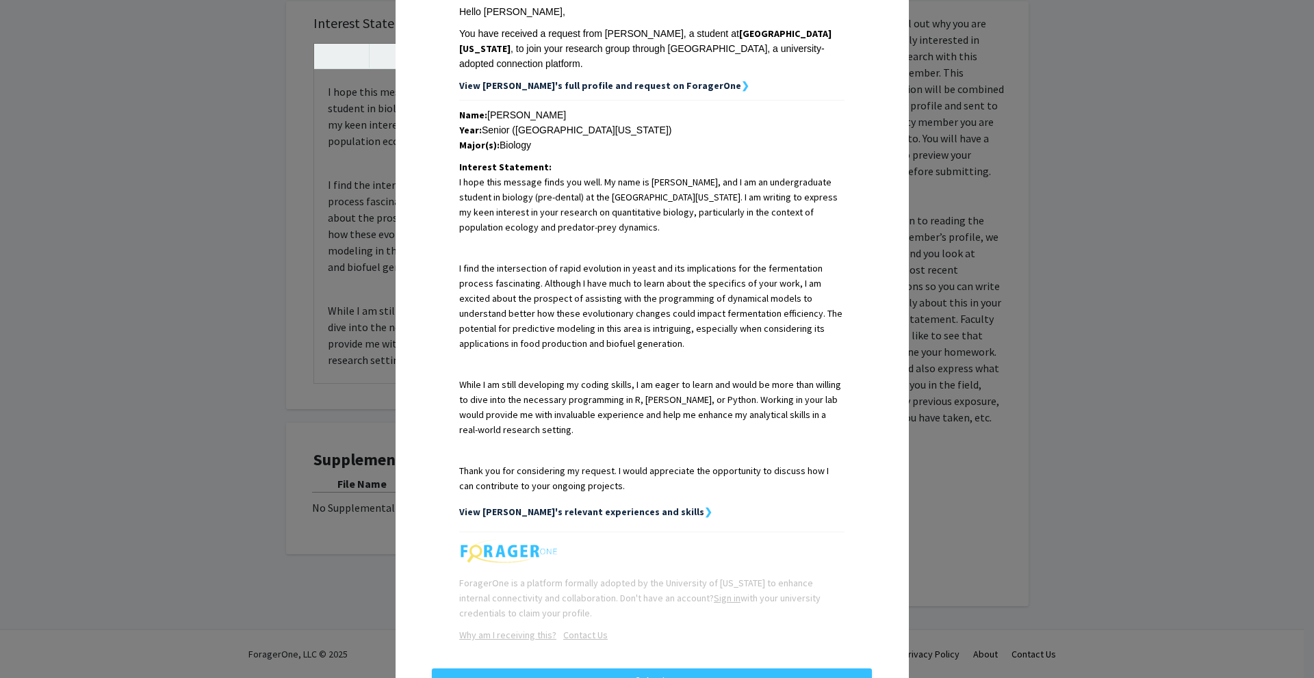
scroll to position [261, 0]
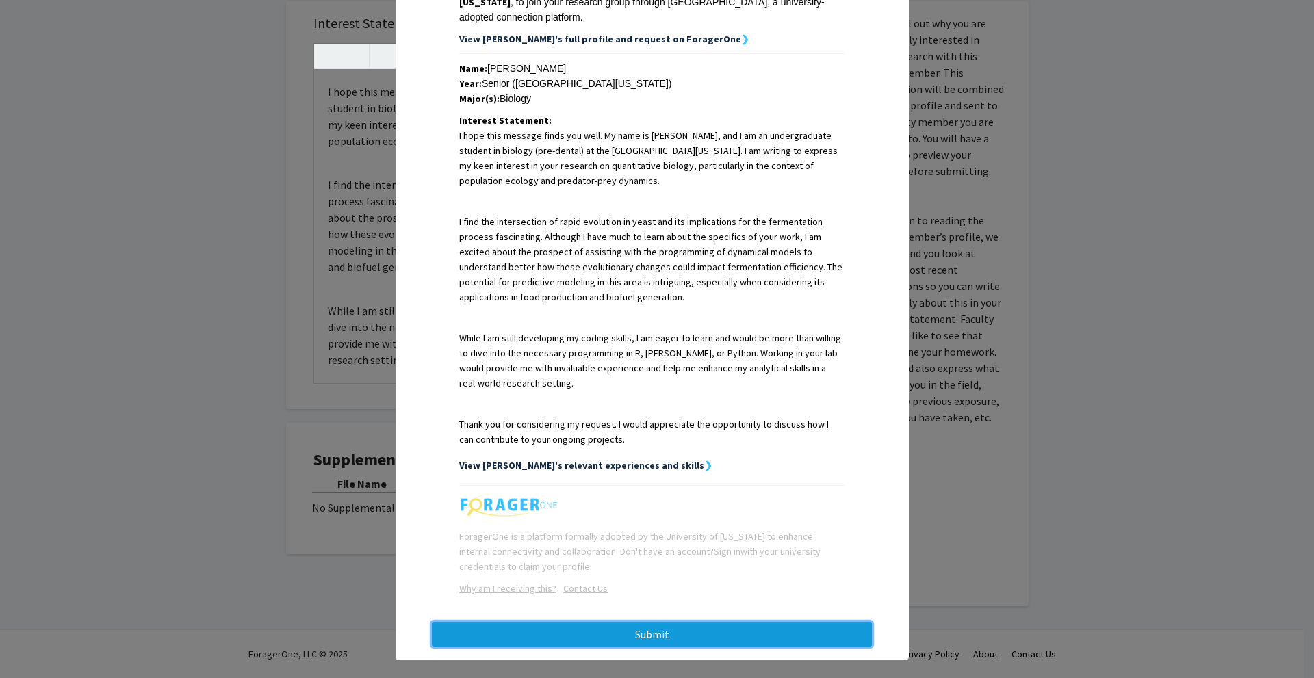
click at [652, 622] on button "Submit" at bounding box center [652, 634] width 440 height 25
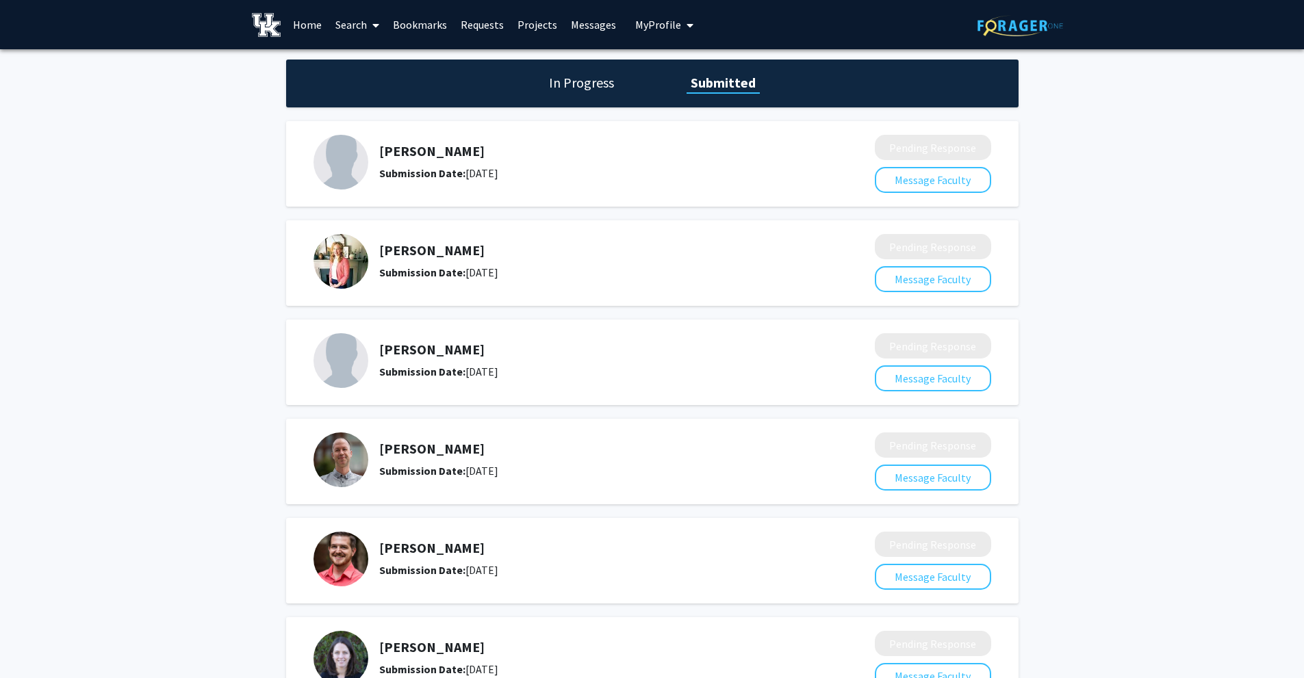
click at [348, 23] on link "Search" at bounding box center [357, 25] width 57 height 48
click at [363, 73] on span "Faculty/Staff" at bounding box center [379, 62] width 101 height 27
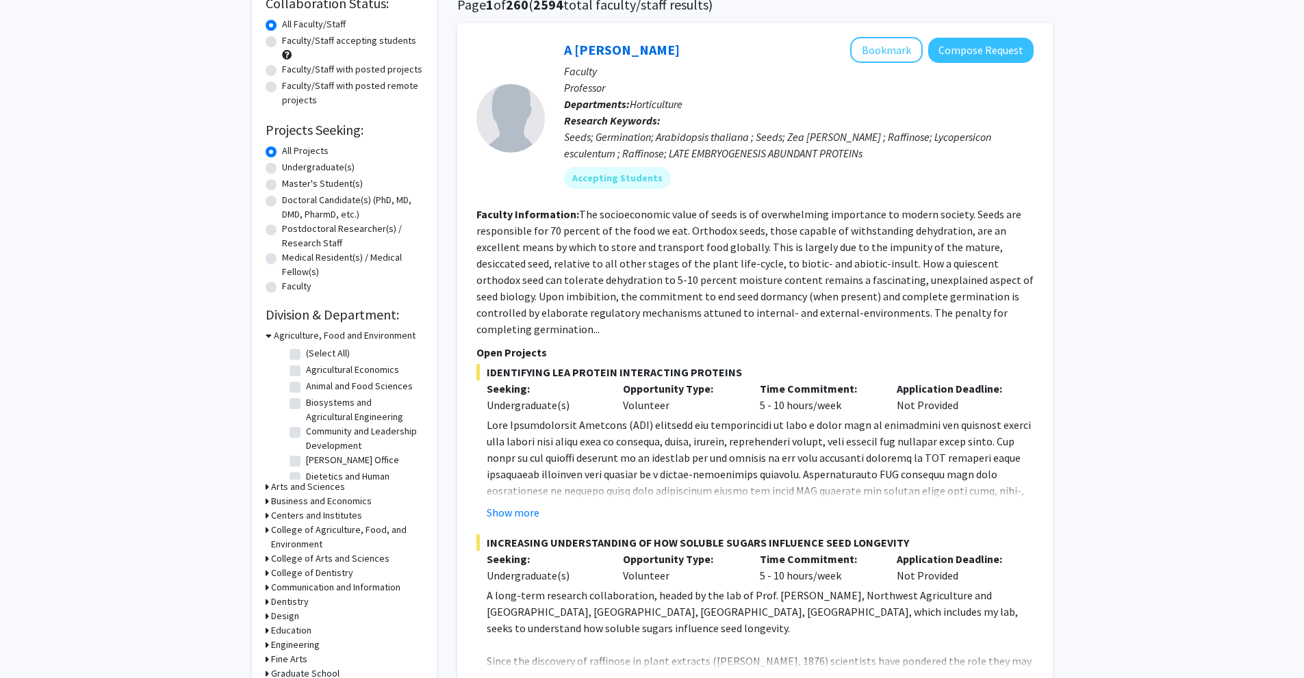
scroll to position [137, 0]
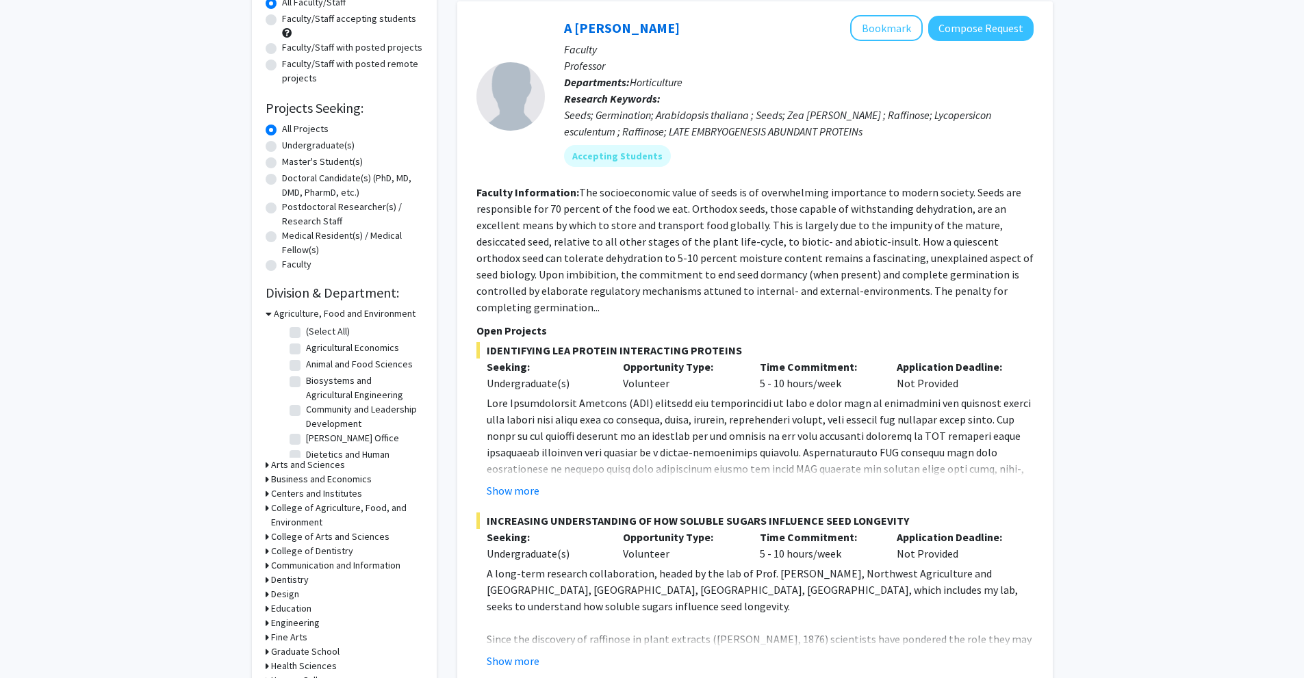
click at [302, 462] on h3 "Arts and Sciences" at bounding box center [308, 465] width 74 height 14
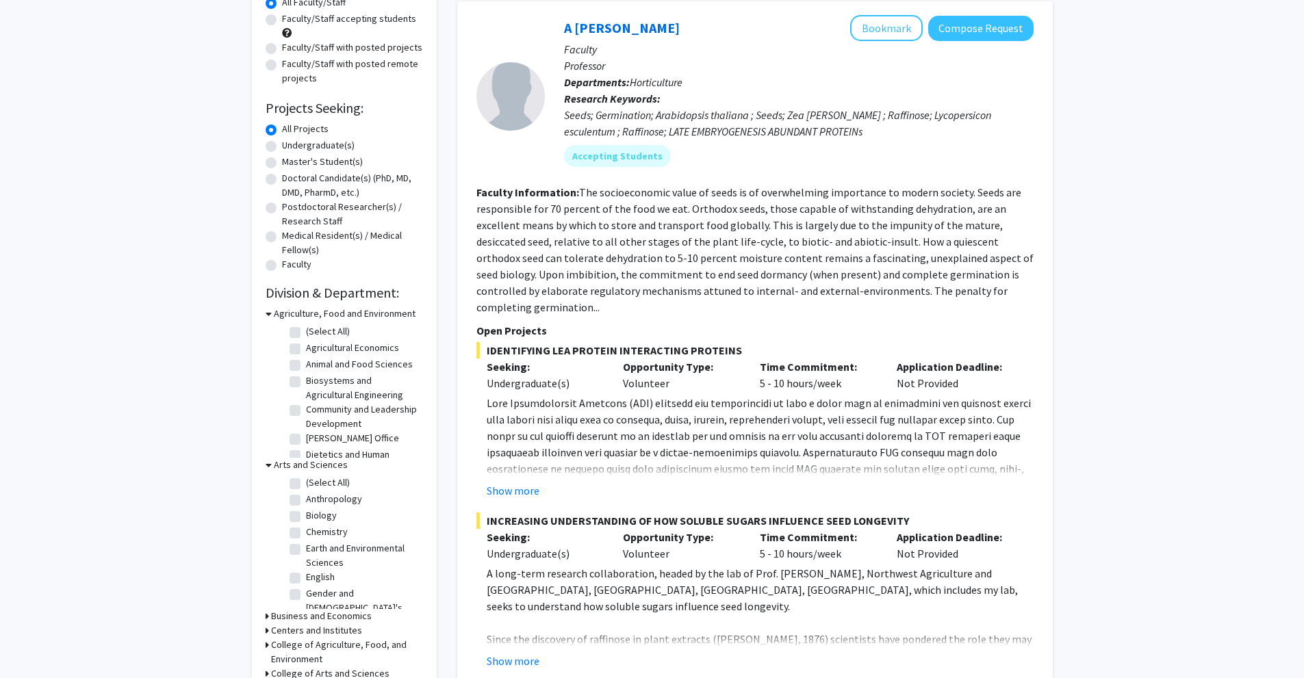
click at [306, 516] on label "Biology" at bounding box center [321, 516] width 31 height 14
click at [306, 516] on input "Biology" at bounding box center [310, 513] width 9 height 9
checkbox input "true"
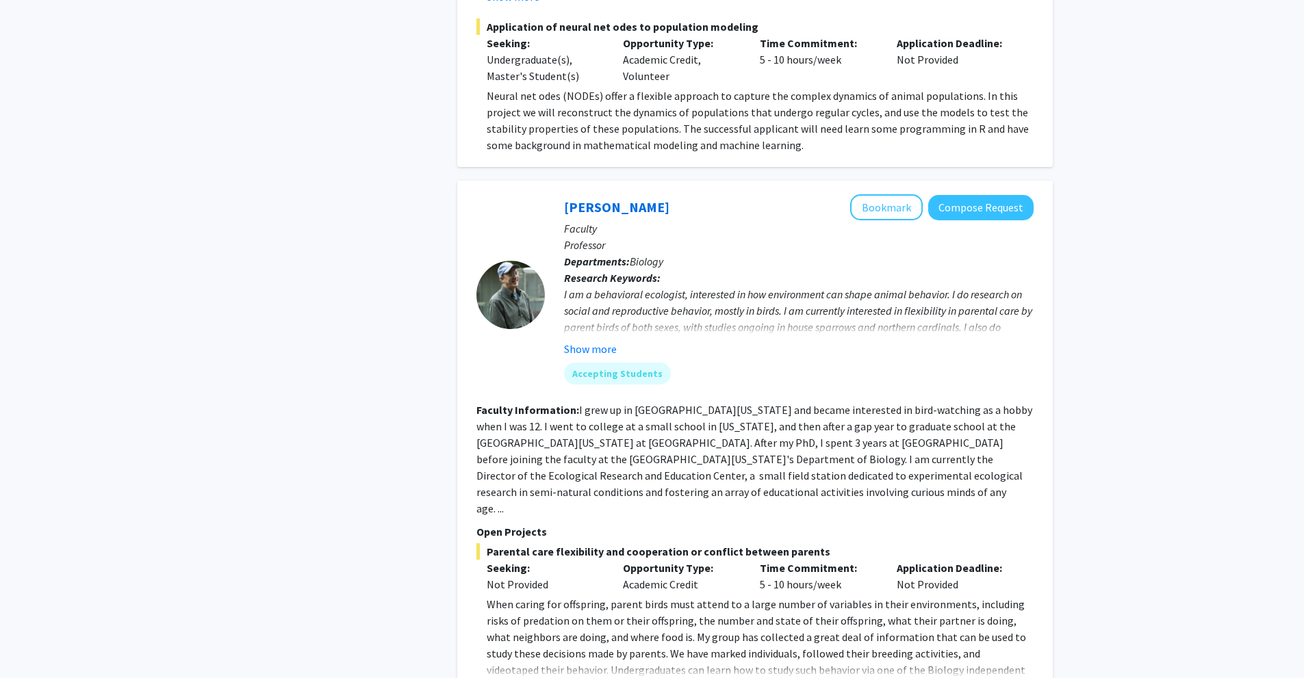
scroll to position [1916, 0]
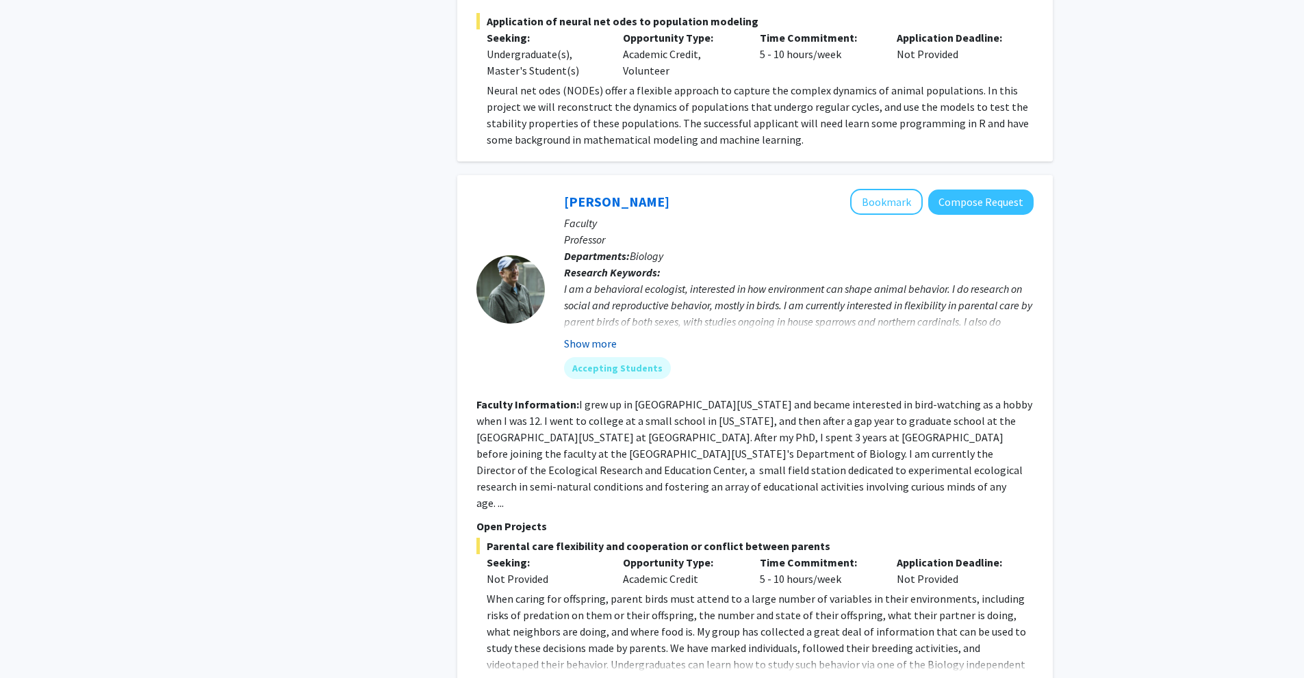
click at [606, 335] on button "Show more" at bounding box center [590, 343] width 53 height 16
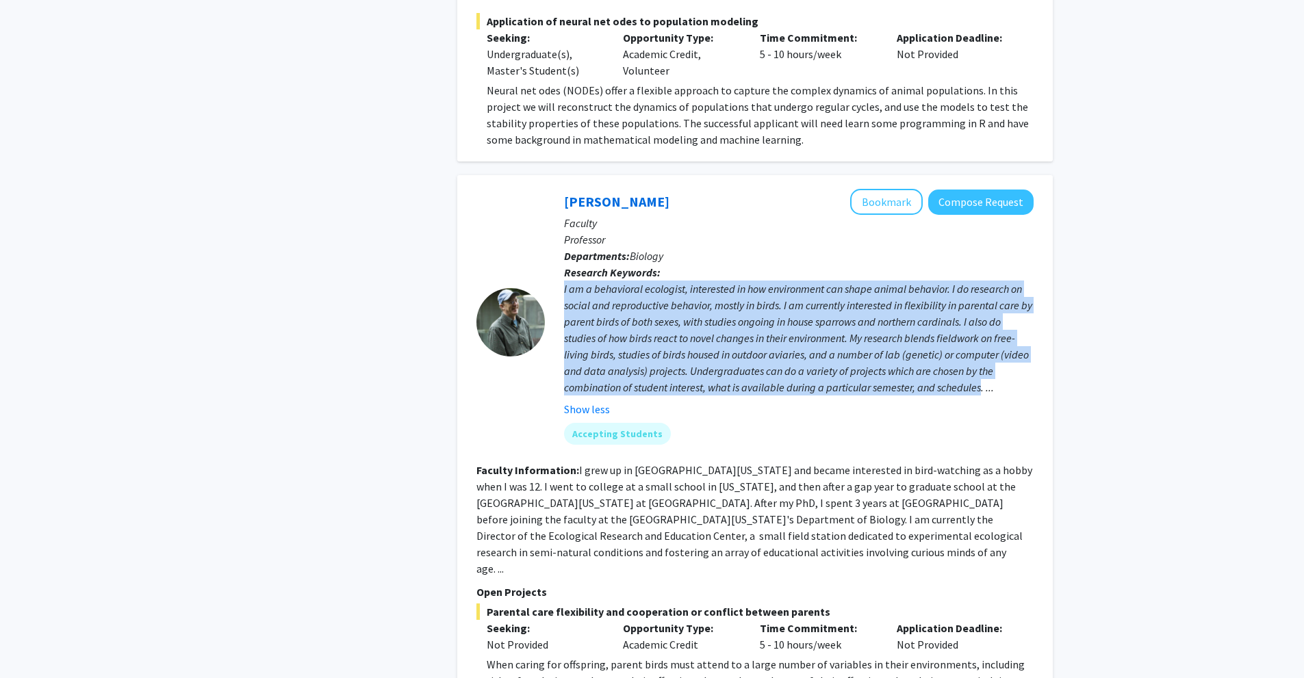
drag, startPoint x: 561, startPoint y: 254, endPoint x: 982, endPoint y: 359, distance: 434.6
click at [982, 359] on div "[PERSON_NAME] Bookmark Compose Request Faculty Professor Departments: Biology R…" at bounding box center [789, 322] width 489 height 266
copy div "I am a behavioral ecologist, interested in how environment can shape animal beh…"
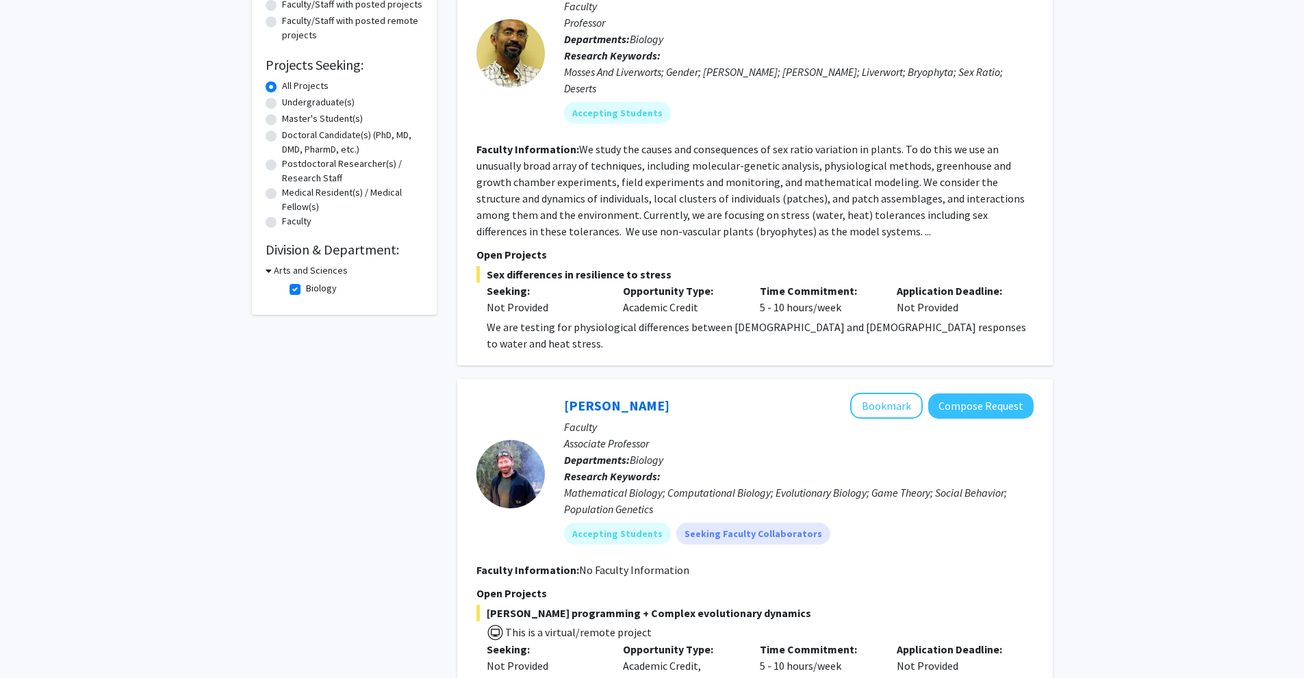
scroll to position [0, 0]
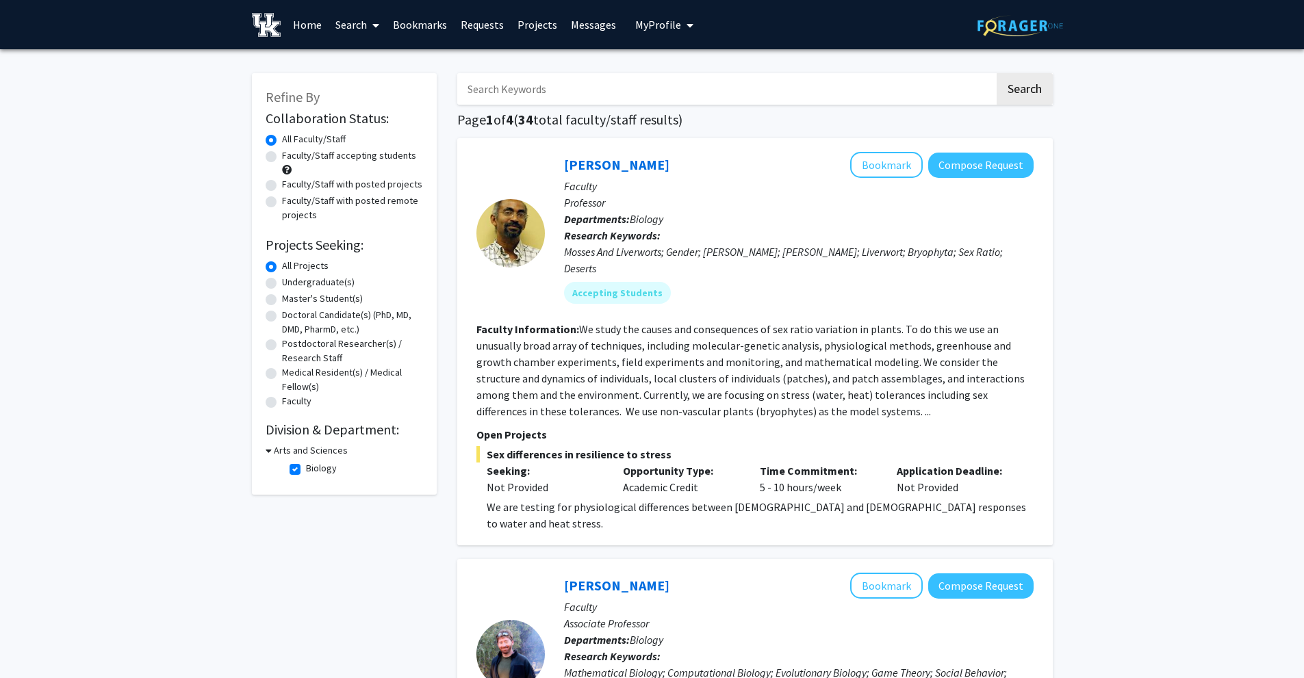
click at [482, 25] on link "Requests" at bounding box center [482, 25] width 57 height 48
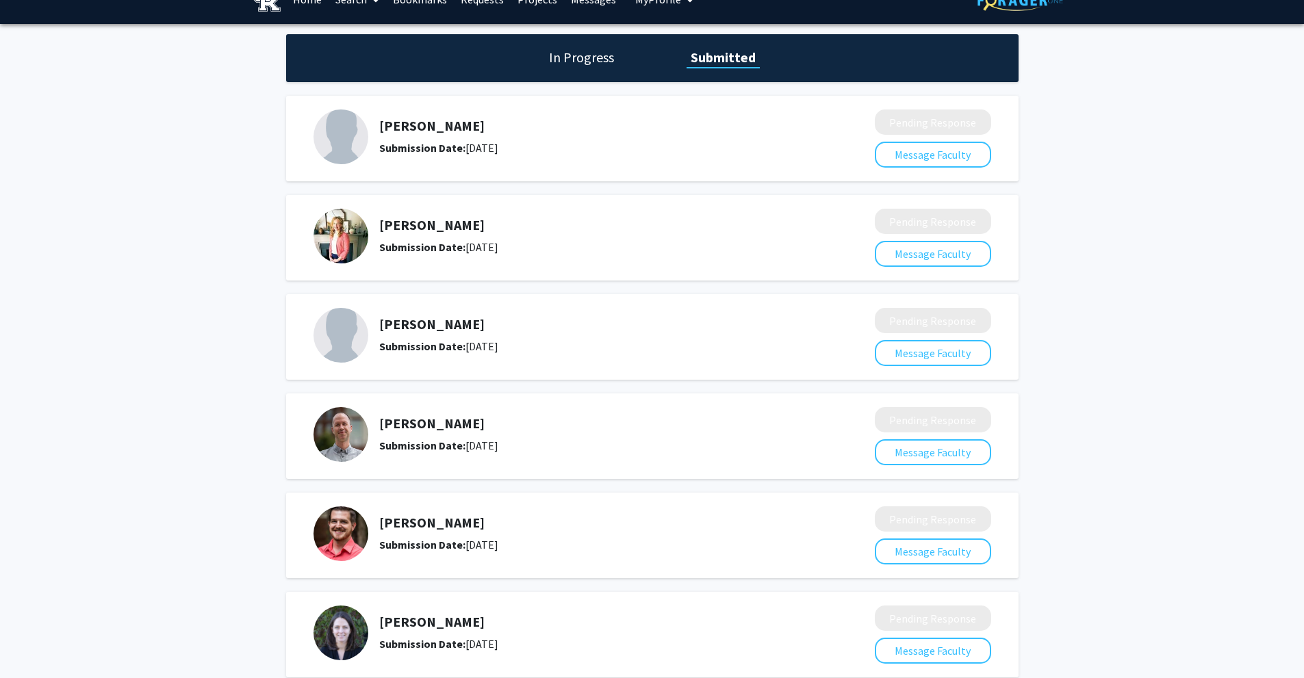
scroll to position [21, 0]
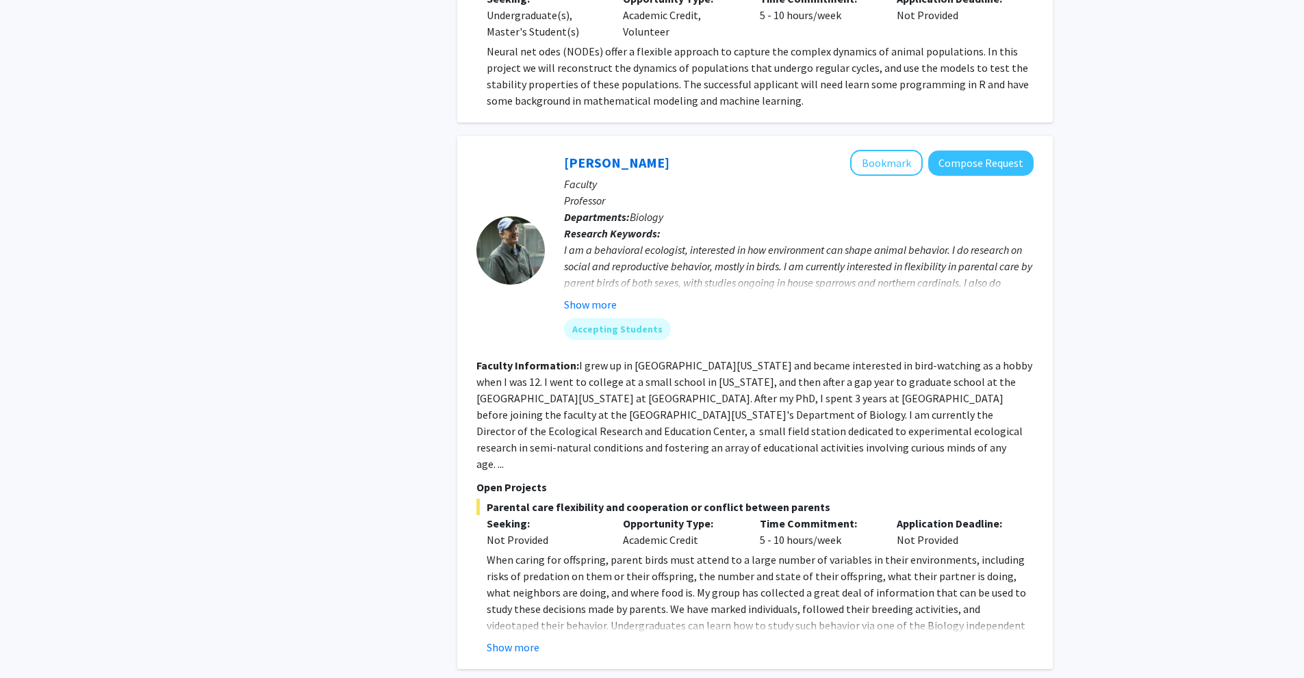
scroll to position [1985, 0]
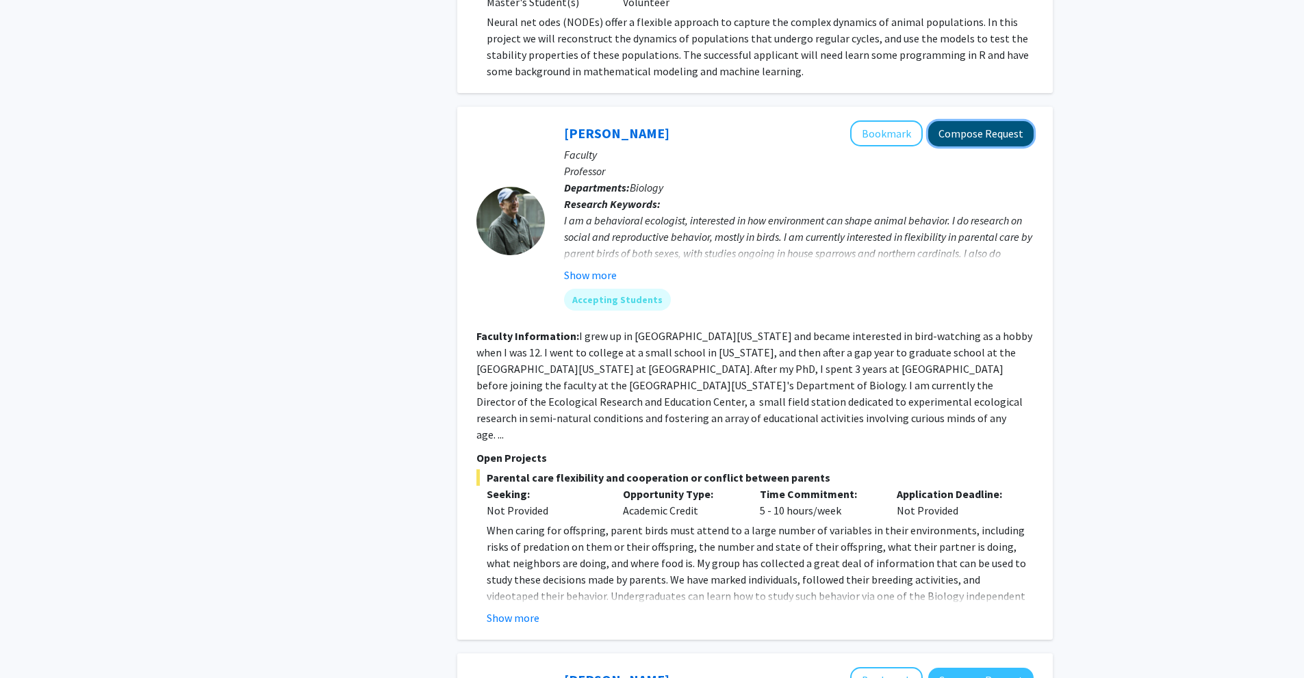
click at [984, 121] on button "Compose Request" at bounding box center [980, 133] width 105 height 25
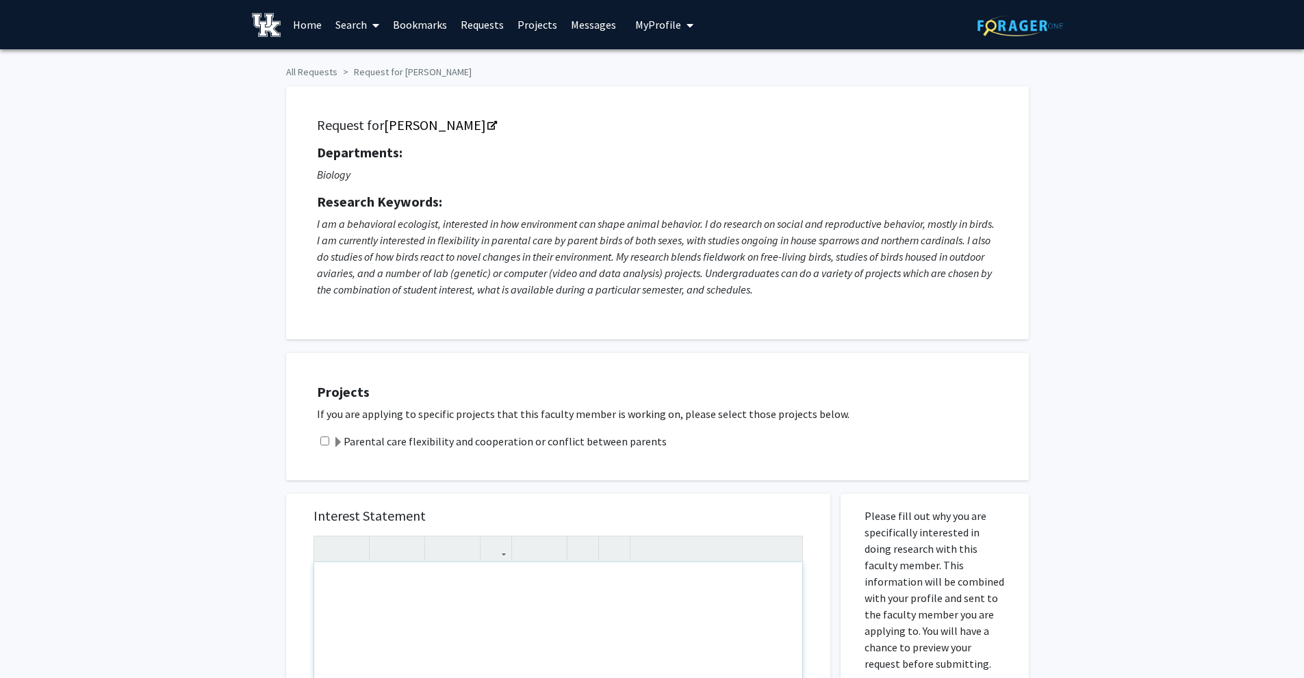
paste div "Note to users with screen readers: Please press Alt+0 or Option+0 to deactivate…"
type textarea "<p>I hope this message finds you well. My name is [PERSON_NAME], and I am an un…"
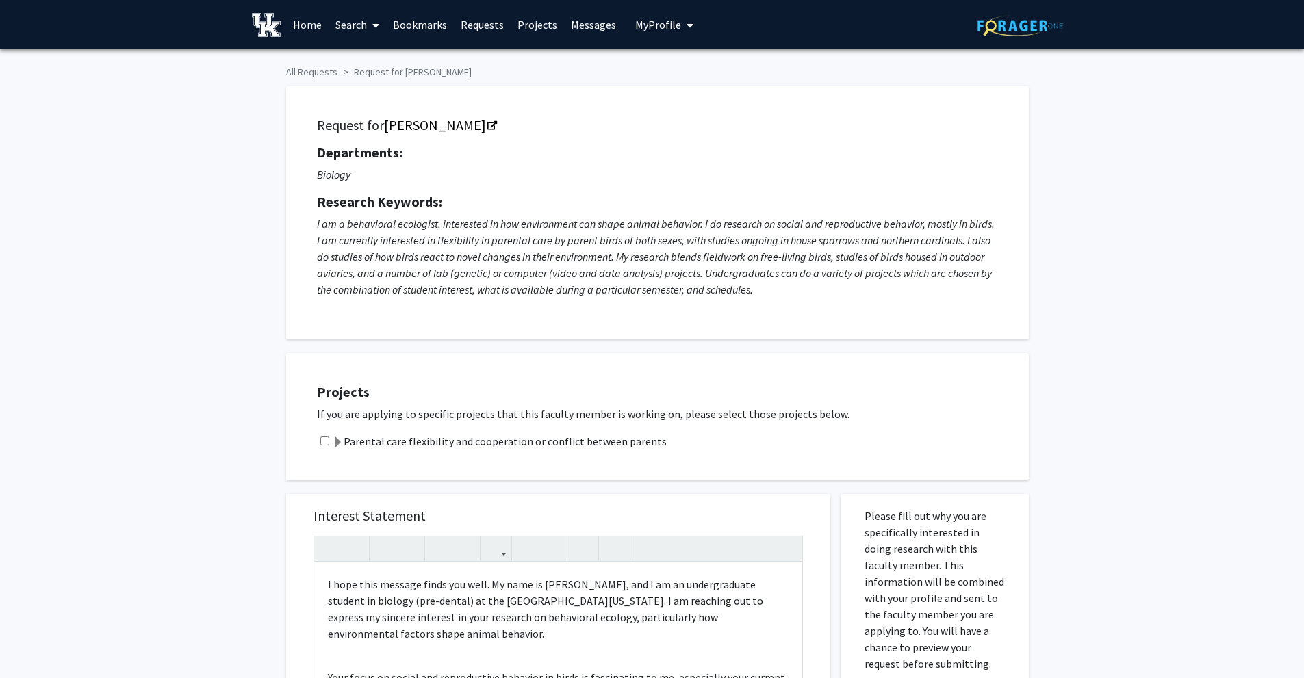
click at [323, 437] on input "checkbox" at bounding box center [324, 441] width 9 height 9
checkbox input "true"
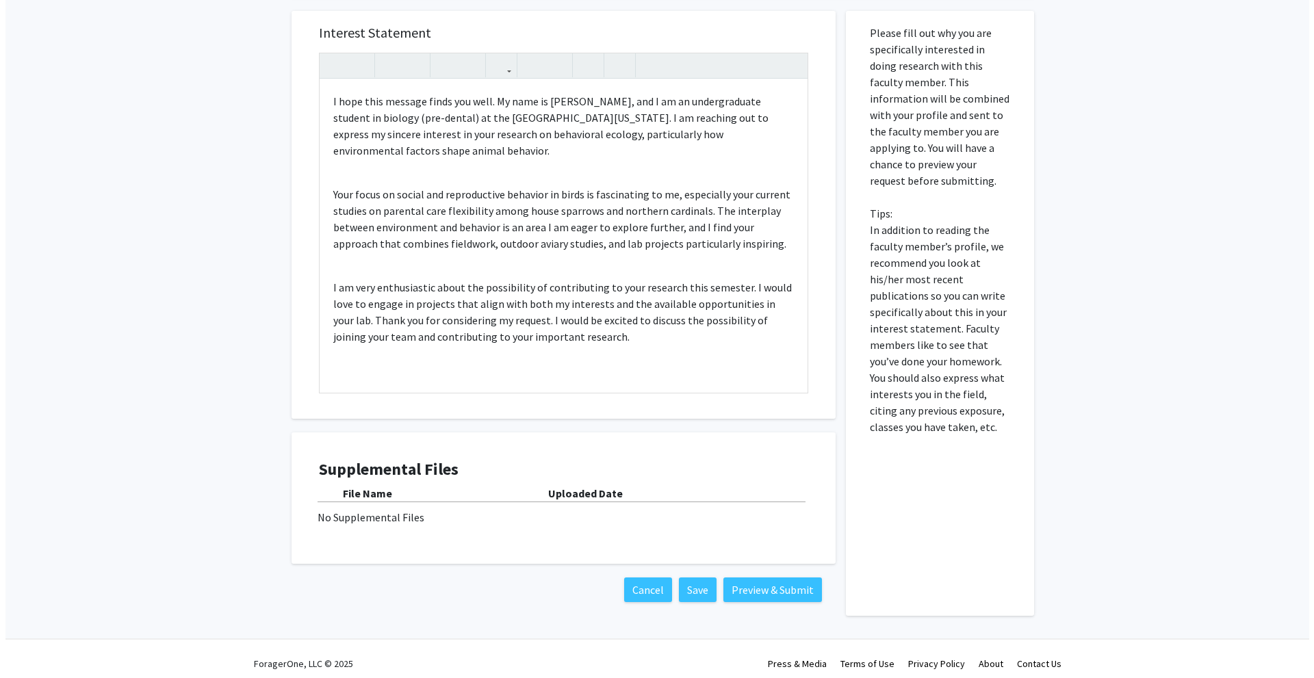
scroll to position [493, 0]
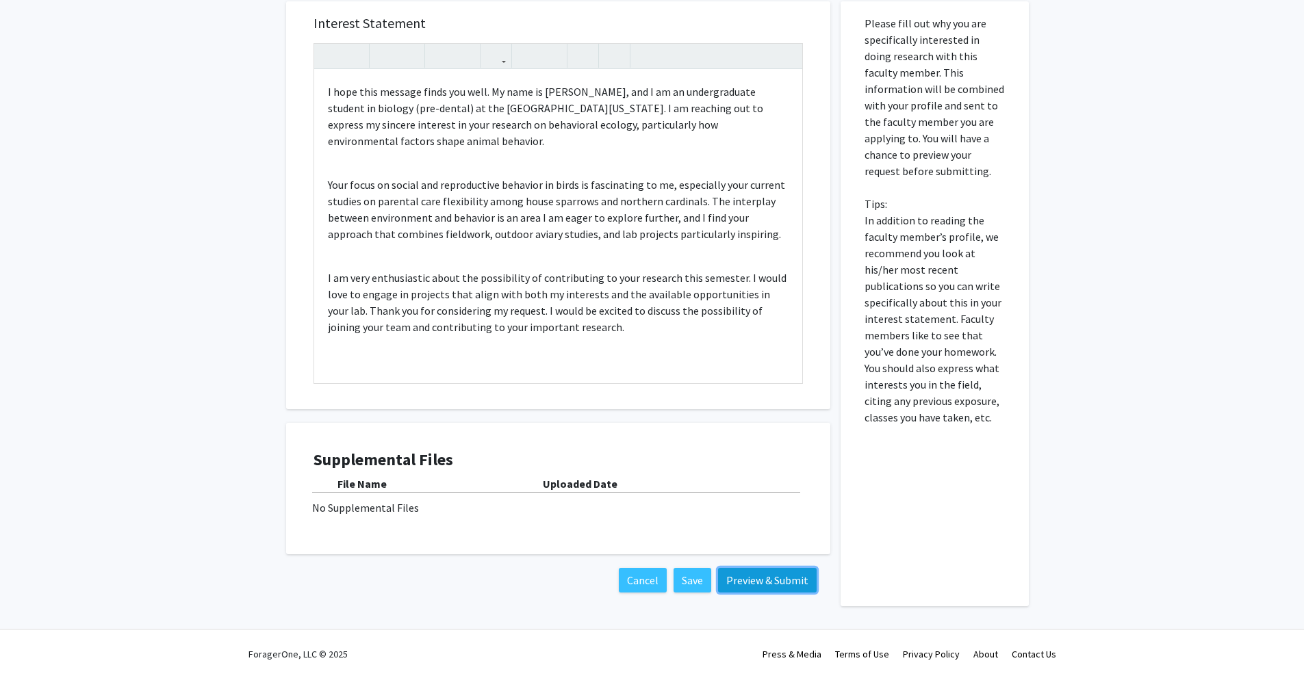
click at [779, 576] on button "Preview & Submit" at bounding box center [767, 580] width 99 height 25
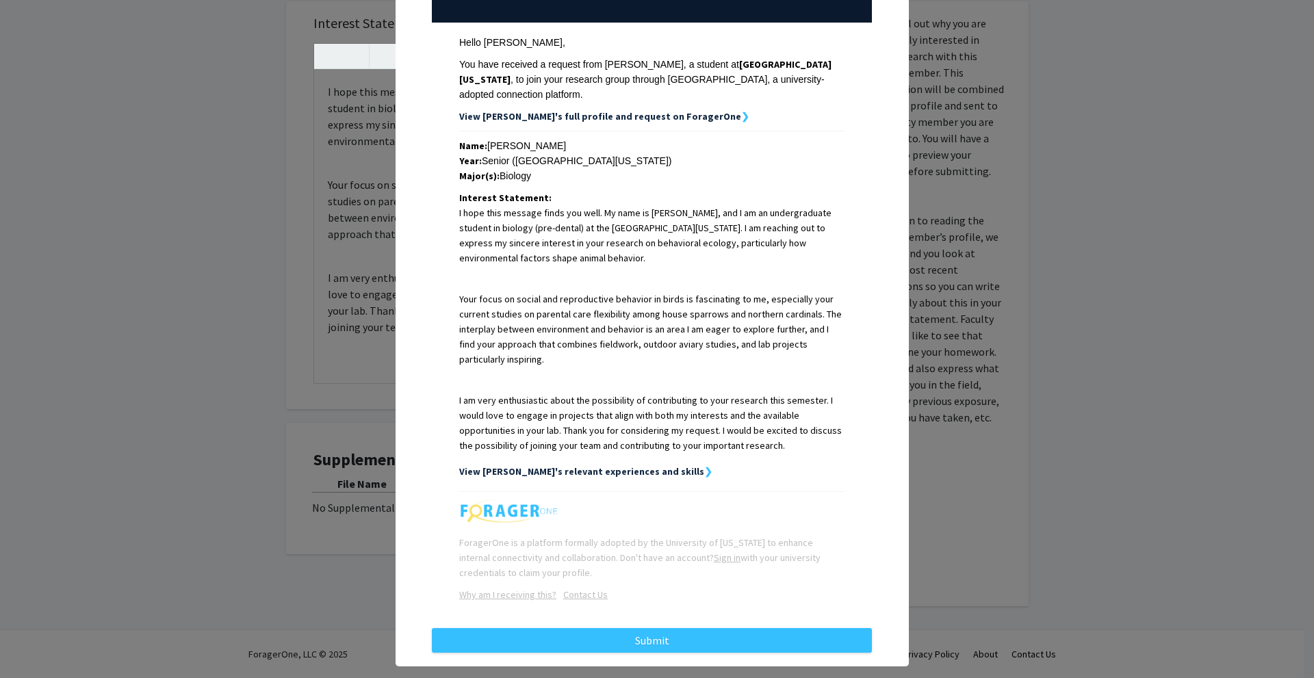
scroll to position [190, 0]
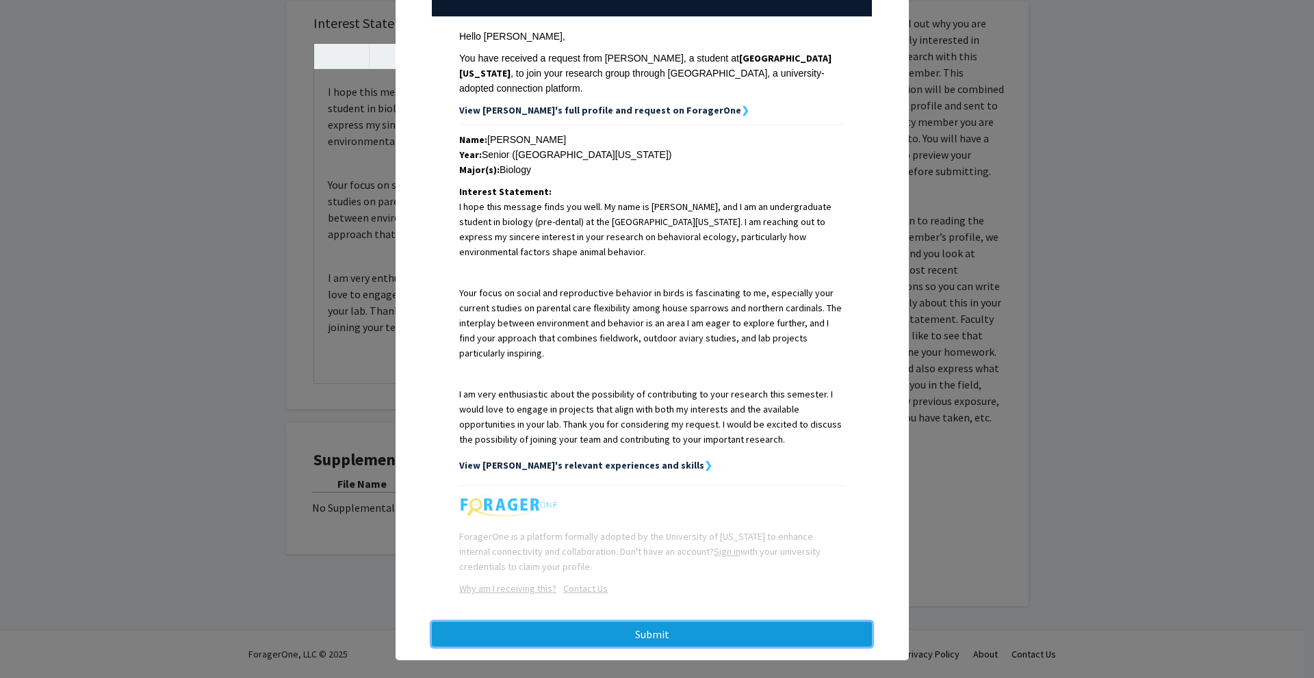
click at [669, 622] on button "Submit" at bounding box center [652, 634] width 440 height 25
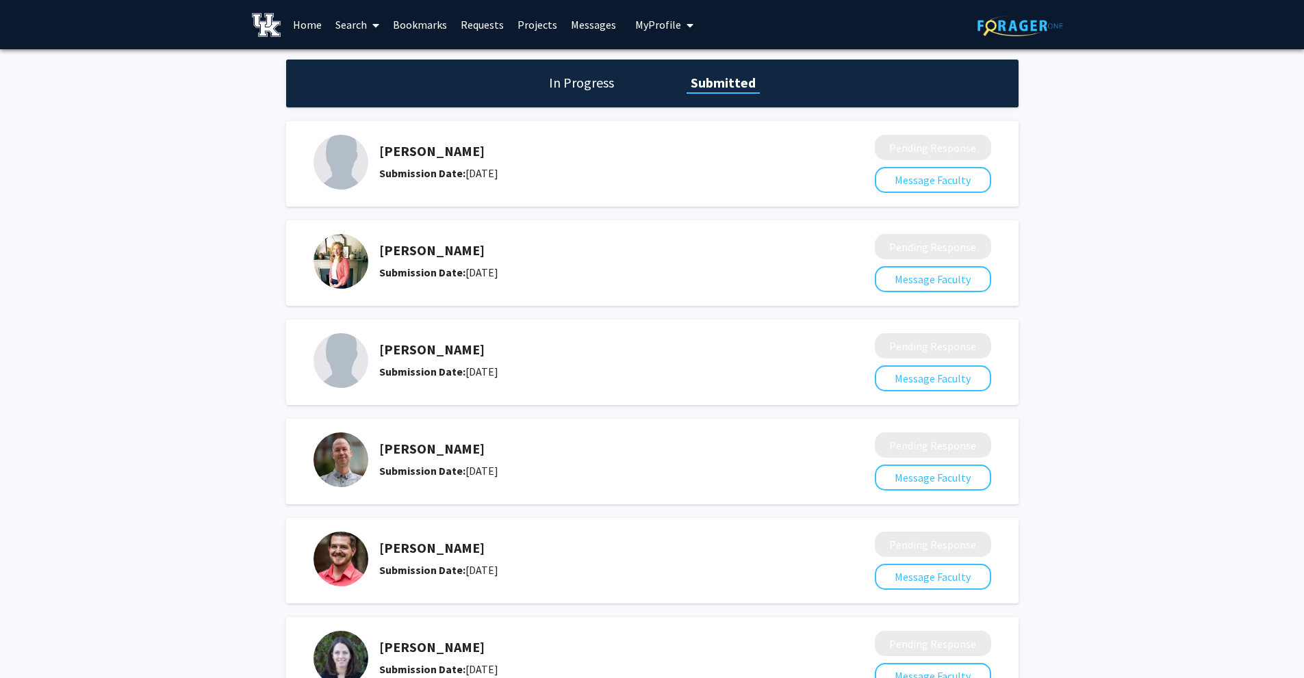
click at [352, 23] on link "Search" at bounding box center [357, 25] width 57 height 48
click at [352, 52] on span "Faculty/Staff" at bounding box center [379, 62] width 101 height 27
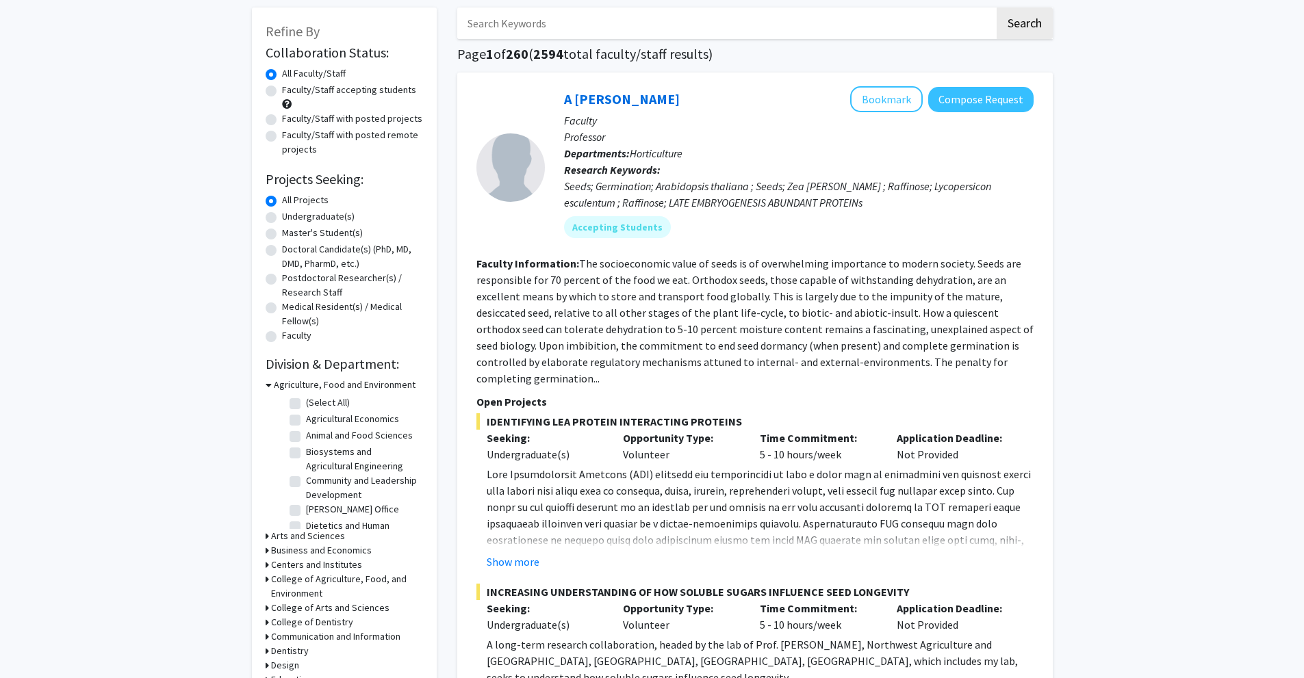
scroll to position [205, 0]
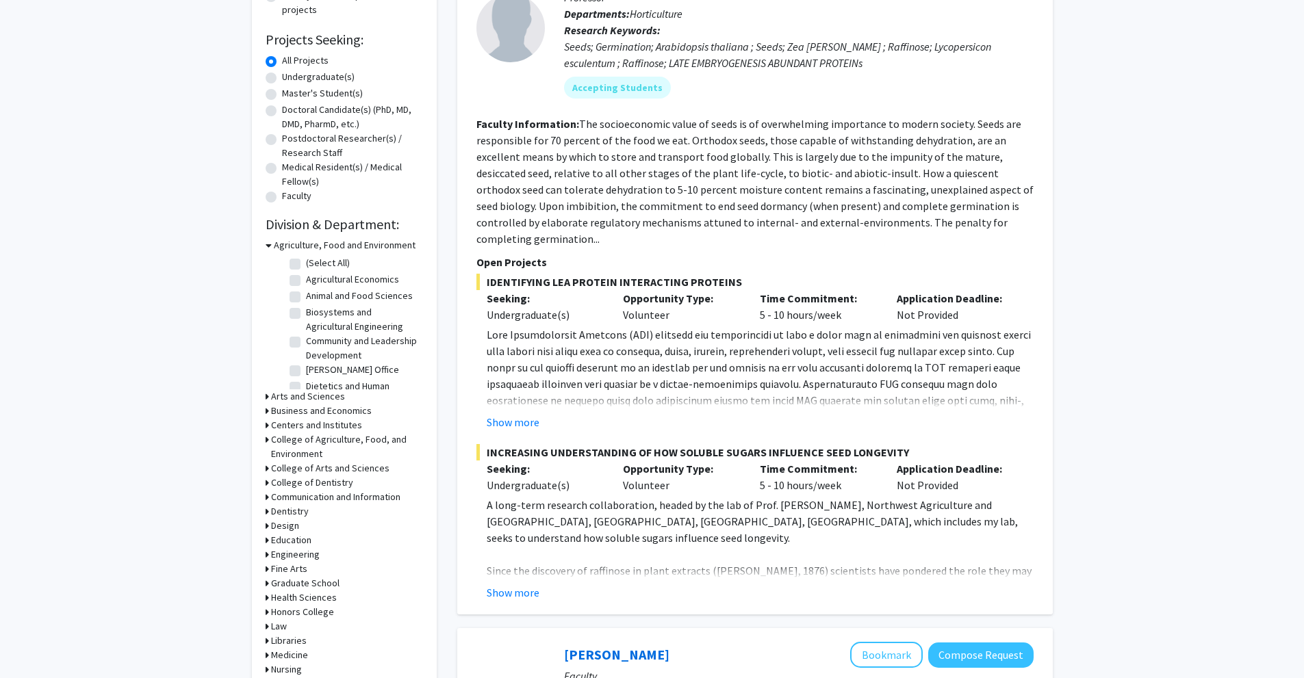
click at [298, 394] on h3 "Arts and Sciences" at bounding box center [308, 396] width 74 height 14
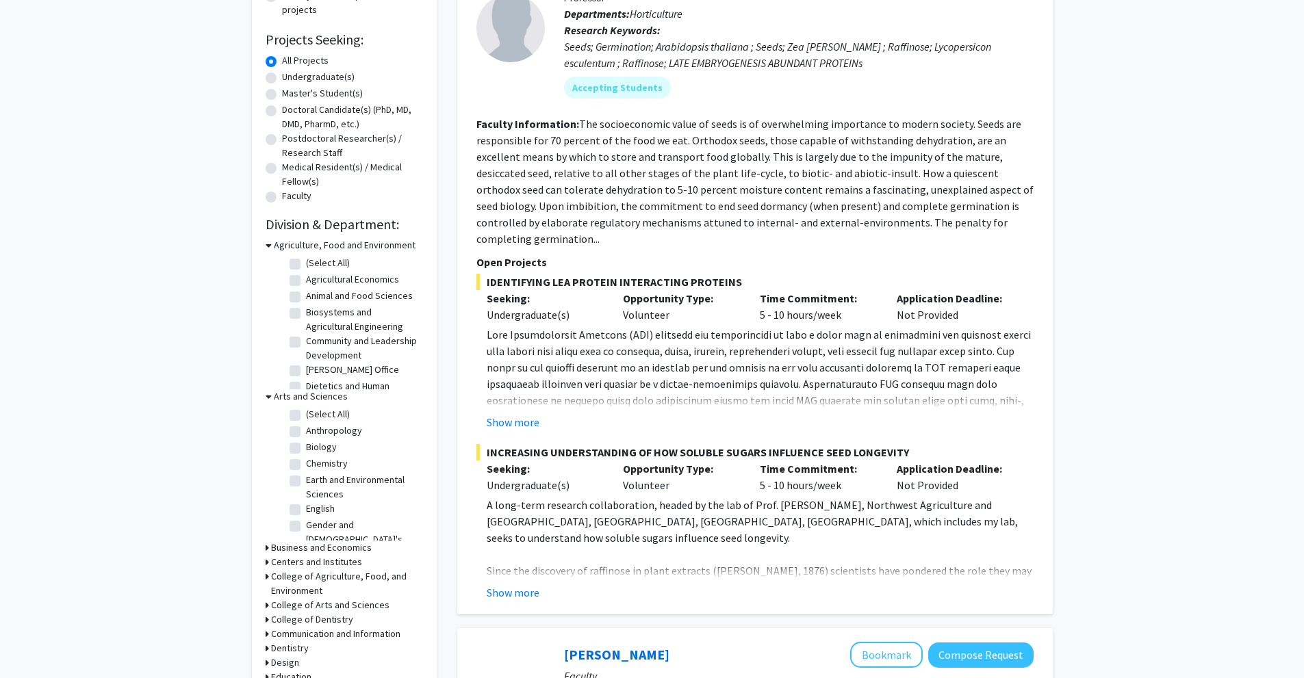
click at [306, 446] on label "Biology" at bounding box center [321, 447] width 31 height 14
click at [306, 446] on input "Biology" at bounding box center [310, 444] width 9 height 9
checkbox input "true"
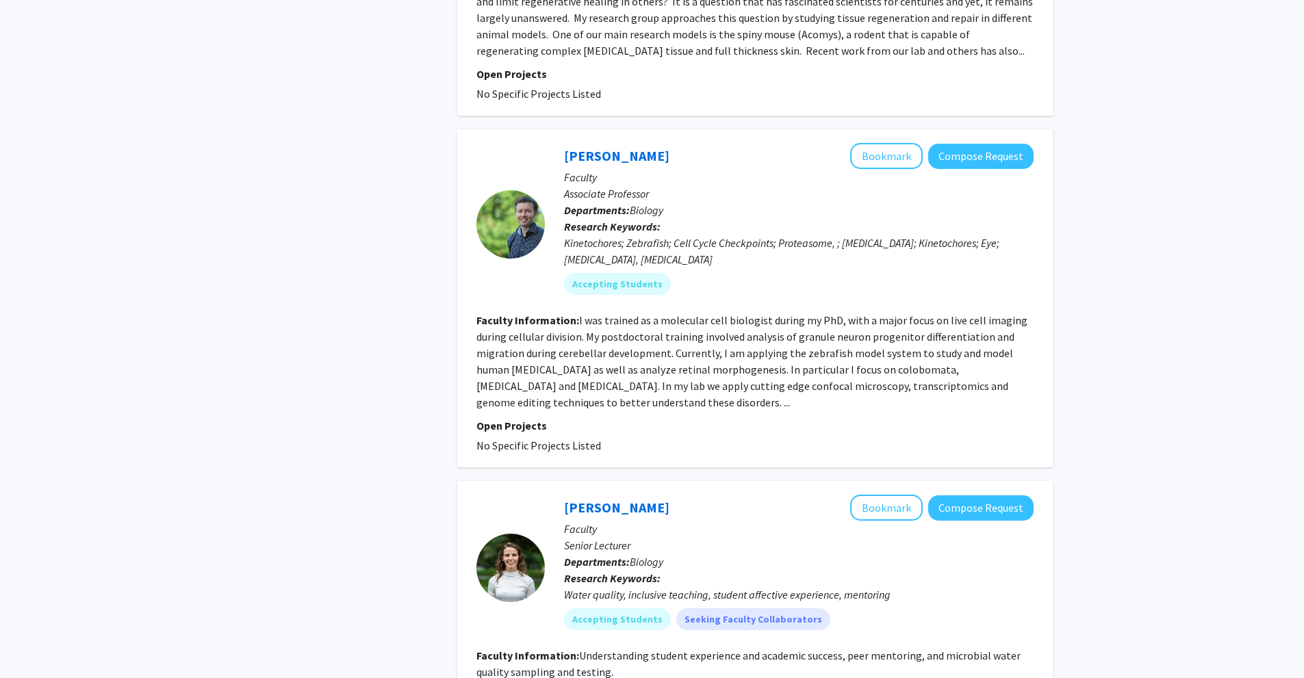
scroll to position [3422, 0]
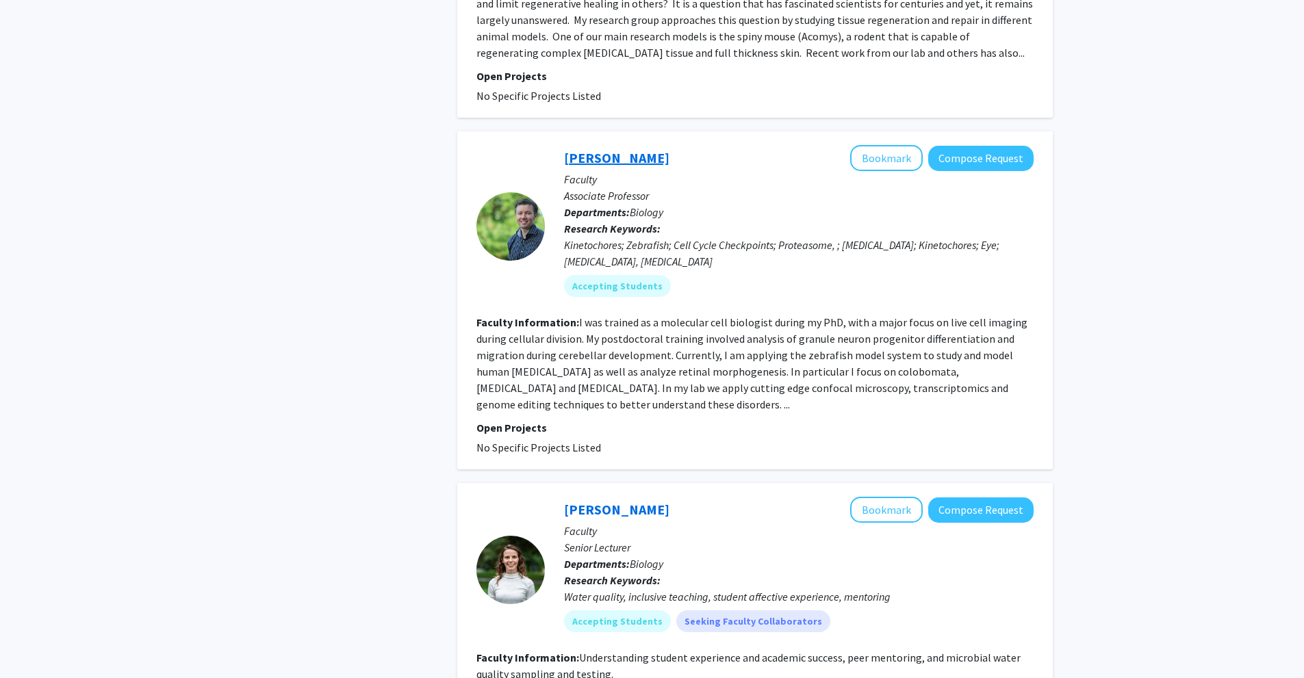
click at [615, 149] on link "[PERSON_NAME]" at bounding box center [616, 157] width 105 height 17
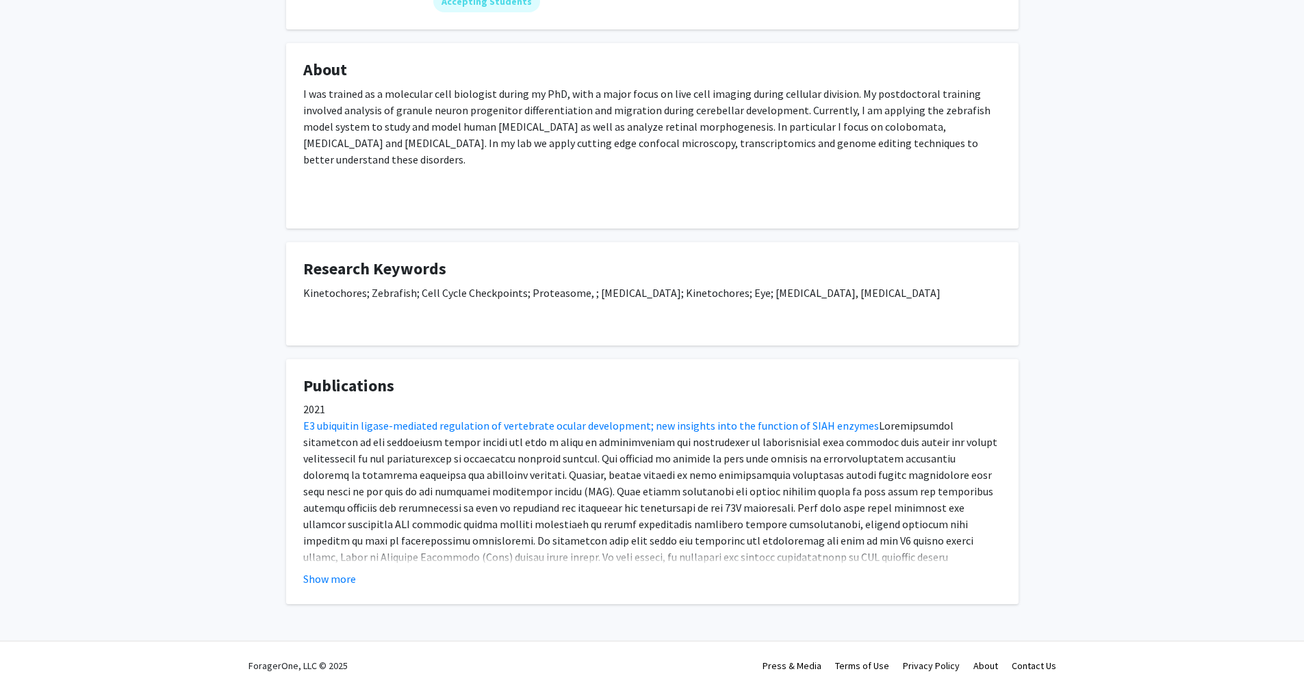
scroll to position [217, 0]
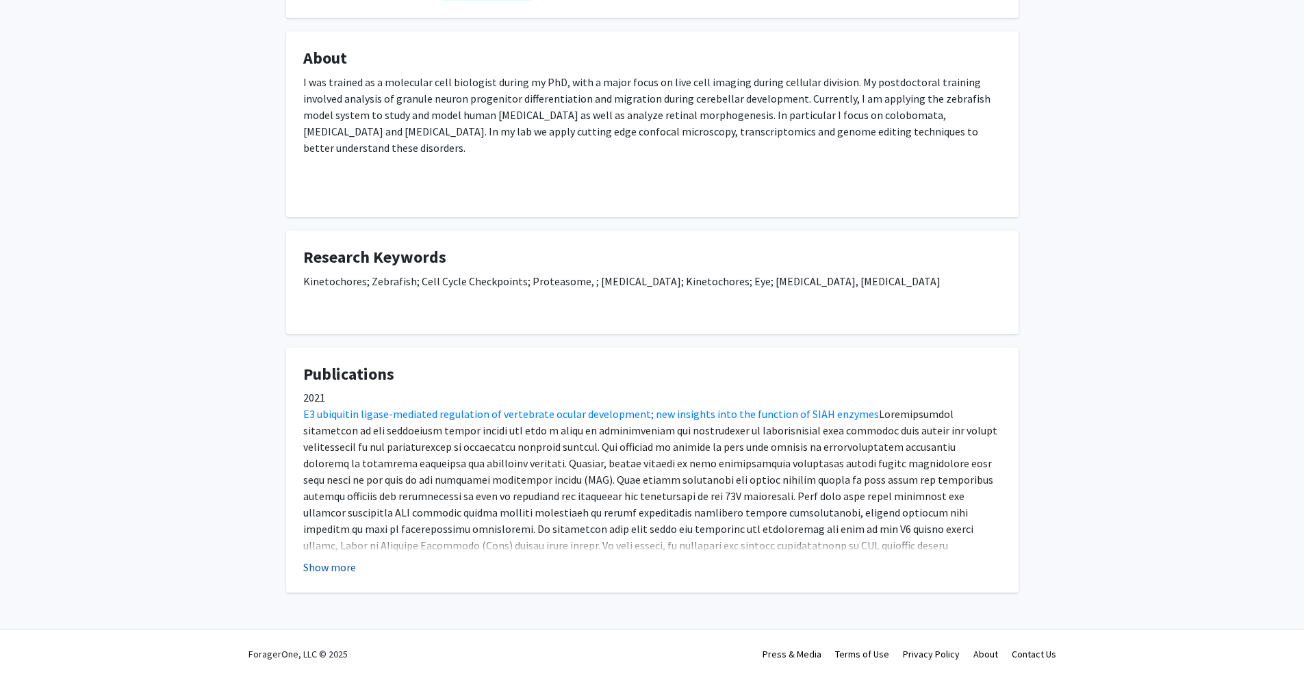
click at [326, 568] on button "Show more" at bounding box center [329, 567] width 53 height 16
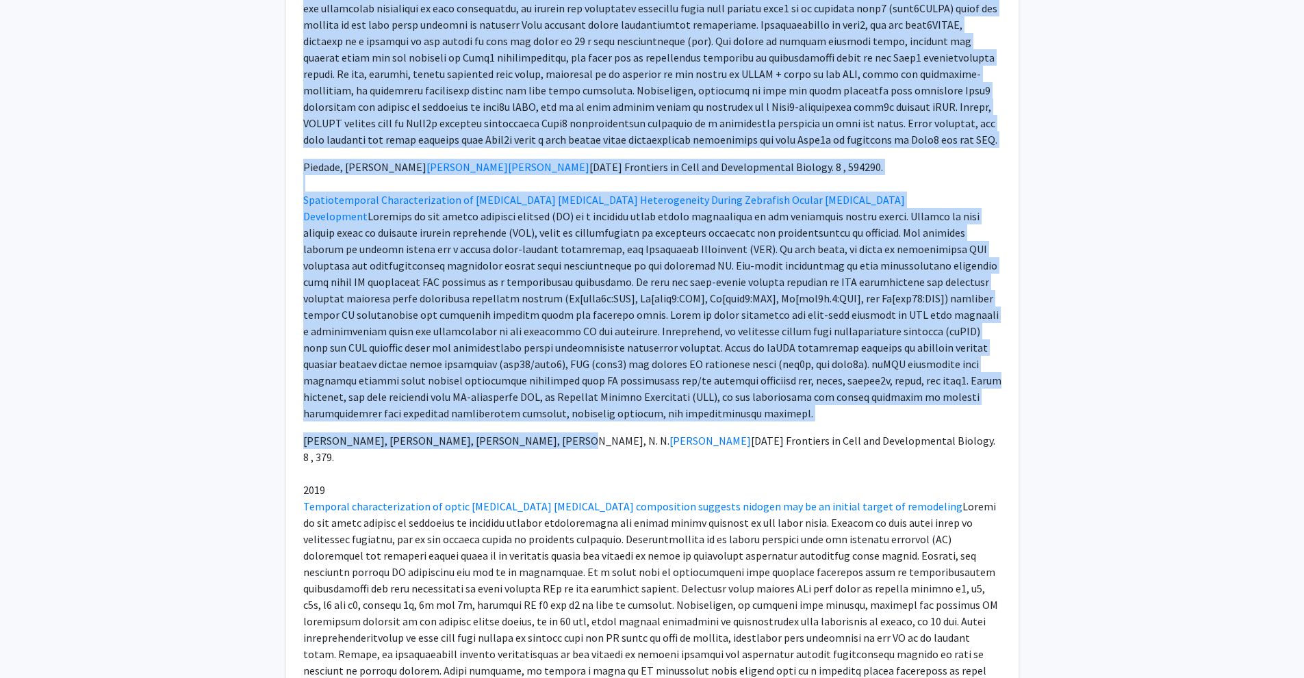
scroll to position [1211, 0]
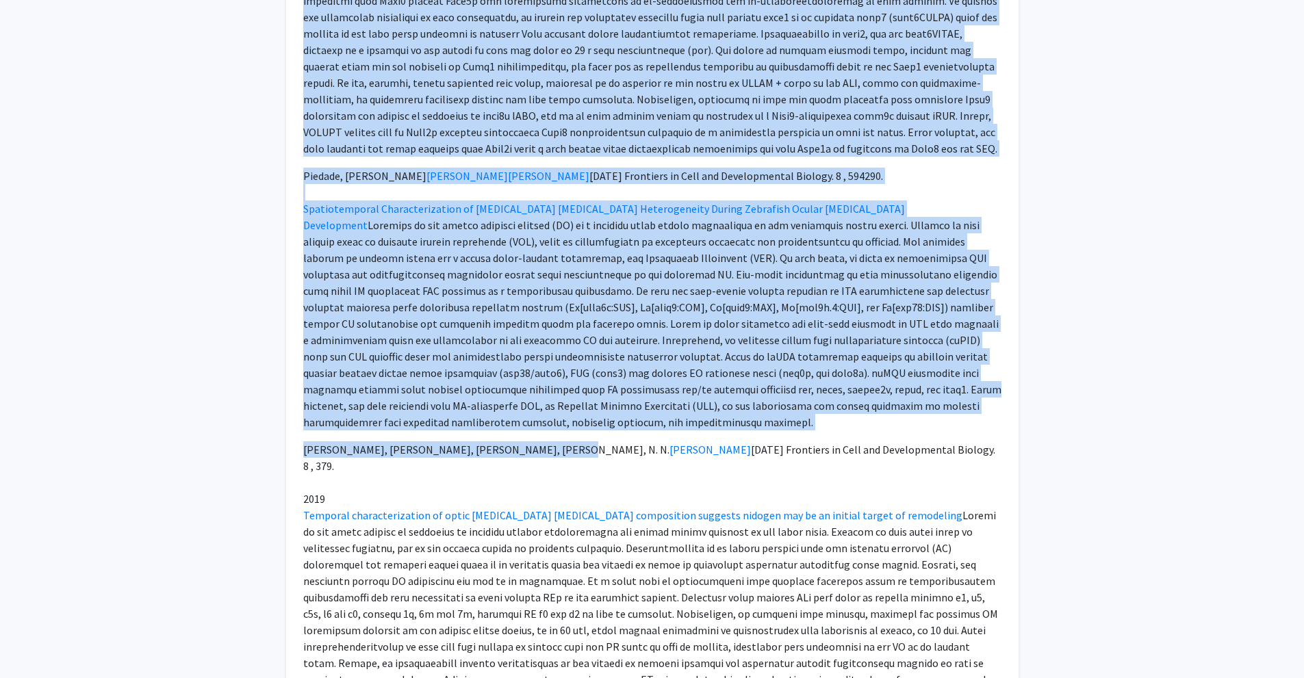
drag, startPoint x: 301, startPoint y: 273, endPoint x: 535, endPoint y: 416, distance: 273.7
click at [535, 416] on div "[PERSON_NAME] Bookmark Compose Request Titles: Associate Professor Degrees: No …" at bounding box center [652, 352] width 753 height 3006
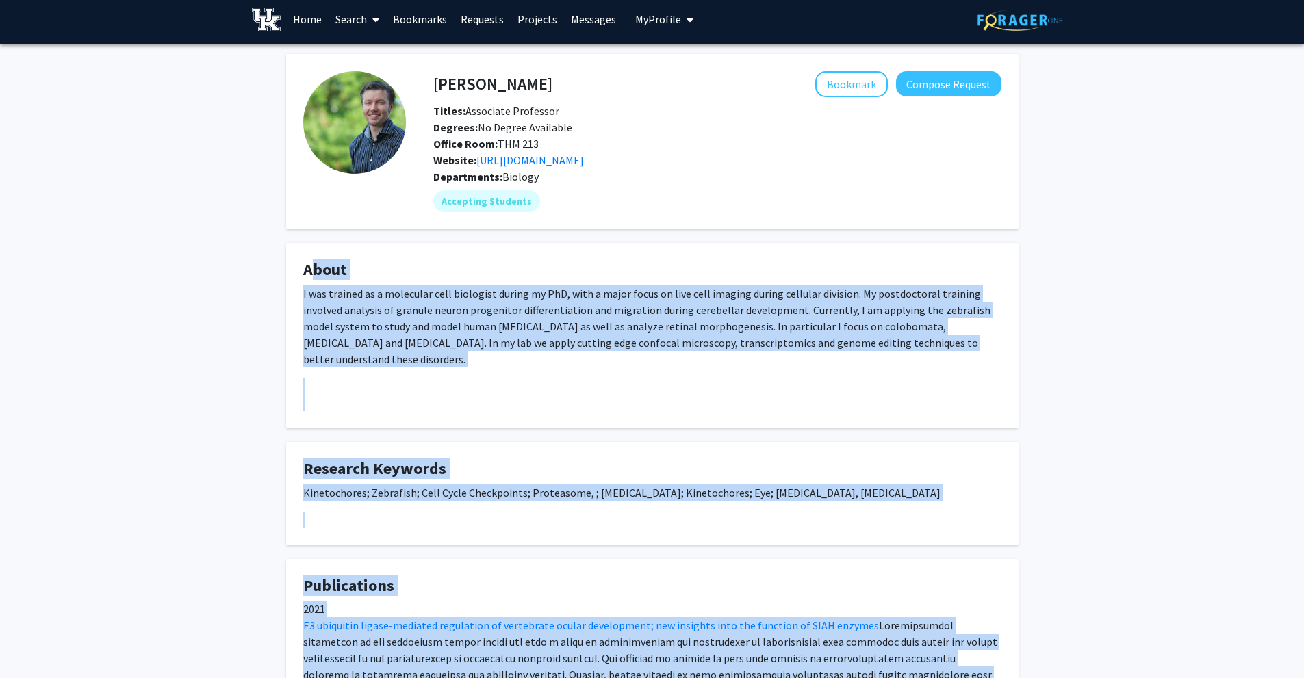
scroll to position [0, 0]
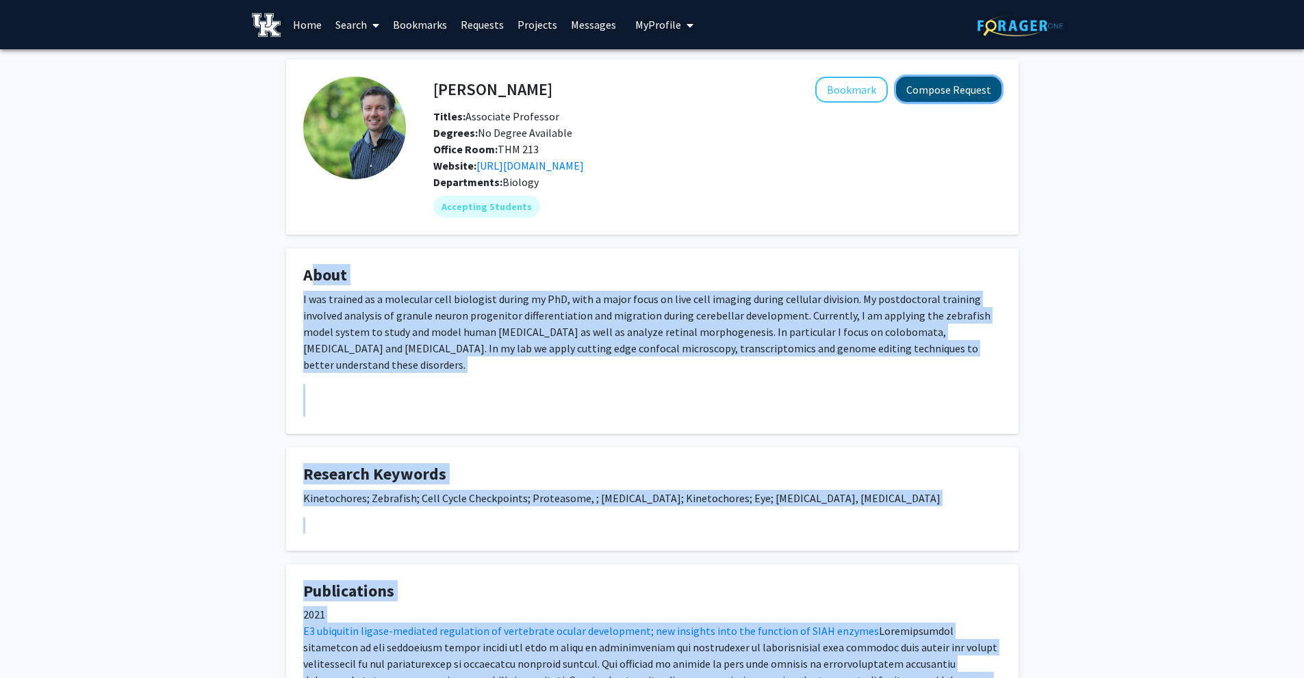
click at [962, 88] on button "Compose Request" at bounding box center [948, 89] width 105 height 25
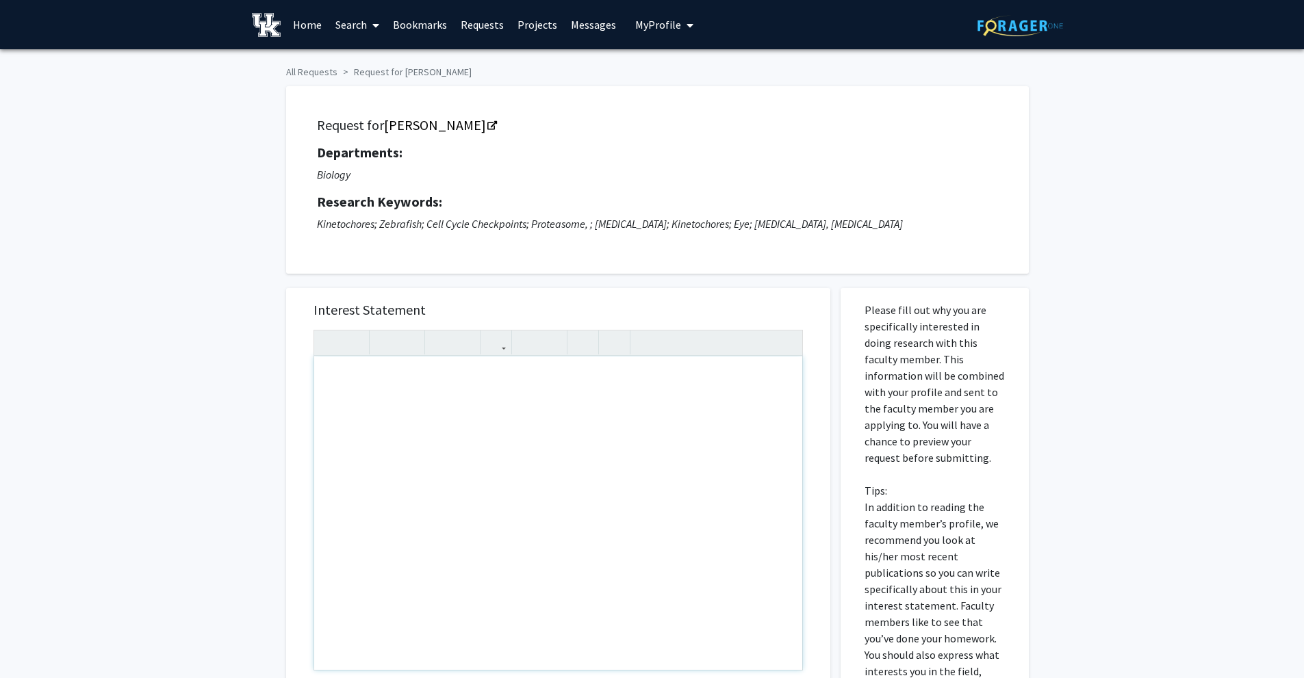
click at [416, 376] on div "Note to users with screen readers: Please press Alt+0 or Option+0 to deactivate…" at bounding box center [558, 513] width 488 height 313
paste div "Note to users with screen readers: Please press Alt+0 or Option+0 to deactivate…"
type textarea "<p>I hope this message finds you well. My name is [PERSON_NAME], and I am an un…"
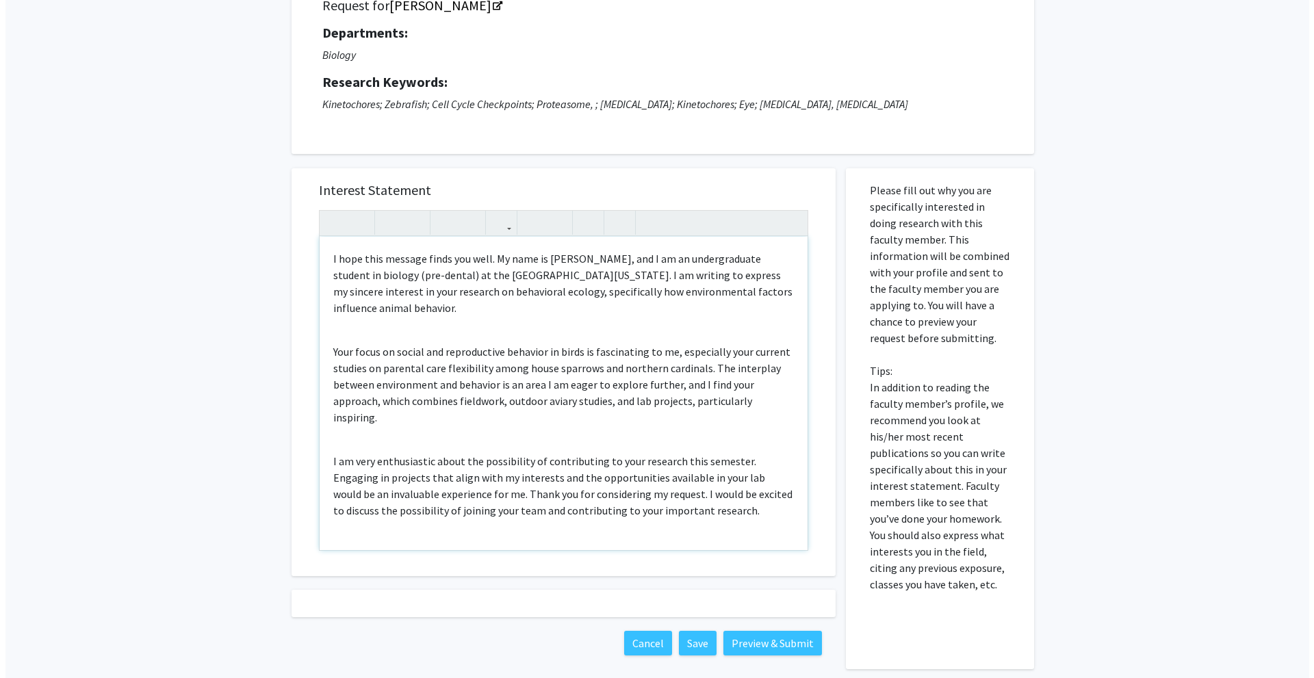
scroll to position [114, 0]
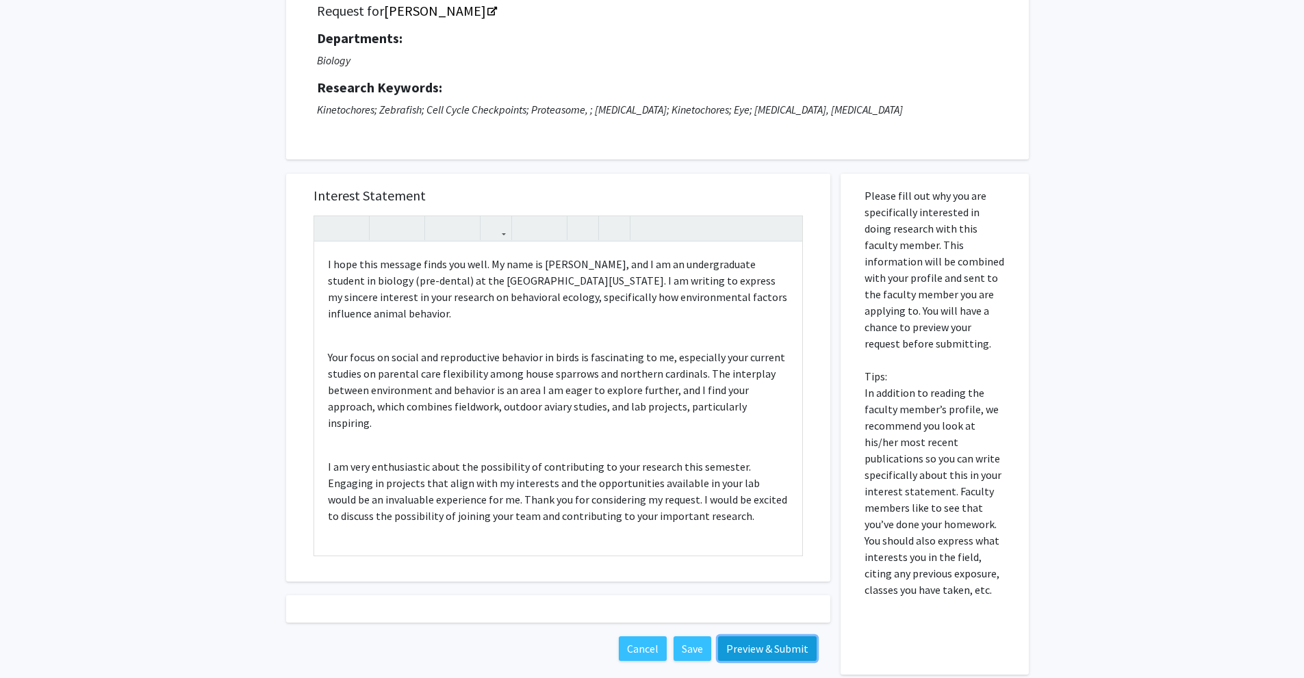
click at [765, 646] on button "Preview & Submit" at bounding box center [767, 649] width 99 height 25
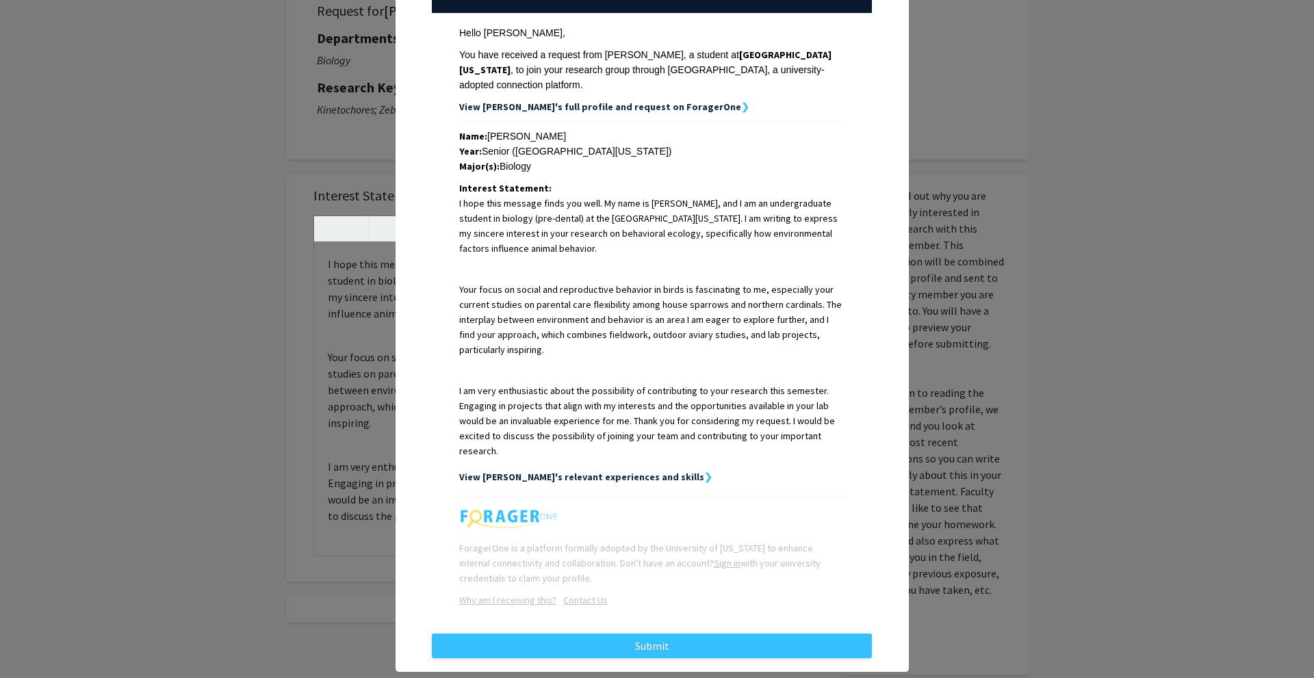
scroll to position [205, 0]
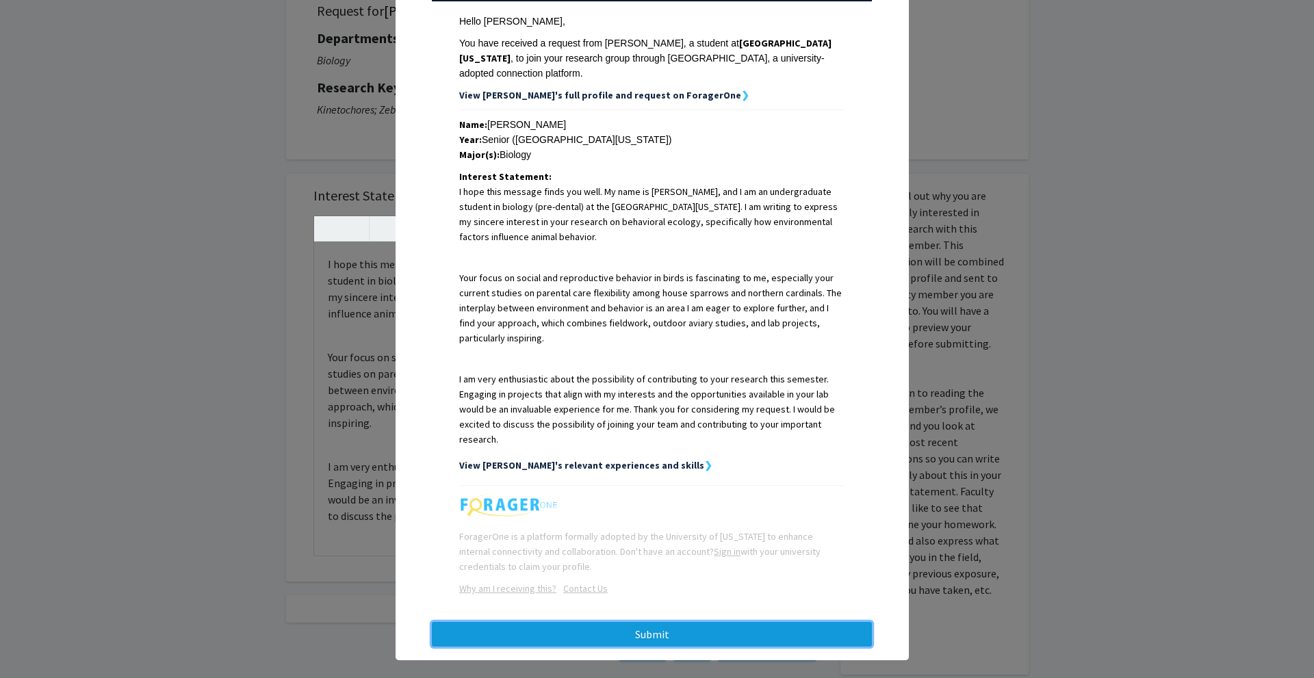
click at [628, 624] on button "Submit" at bounding box center [652, 634] width 440 height 25
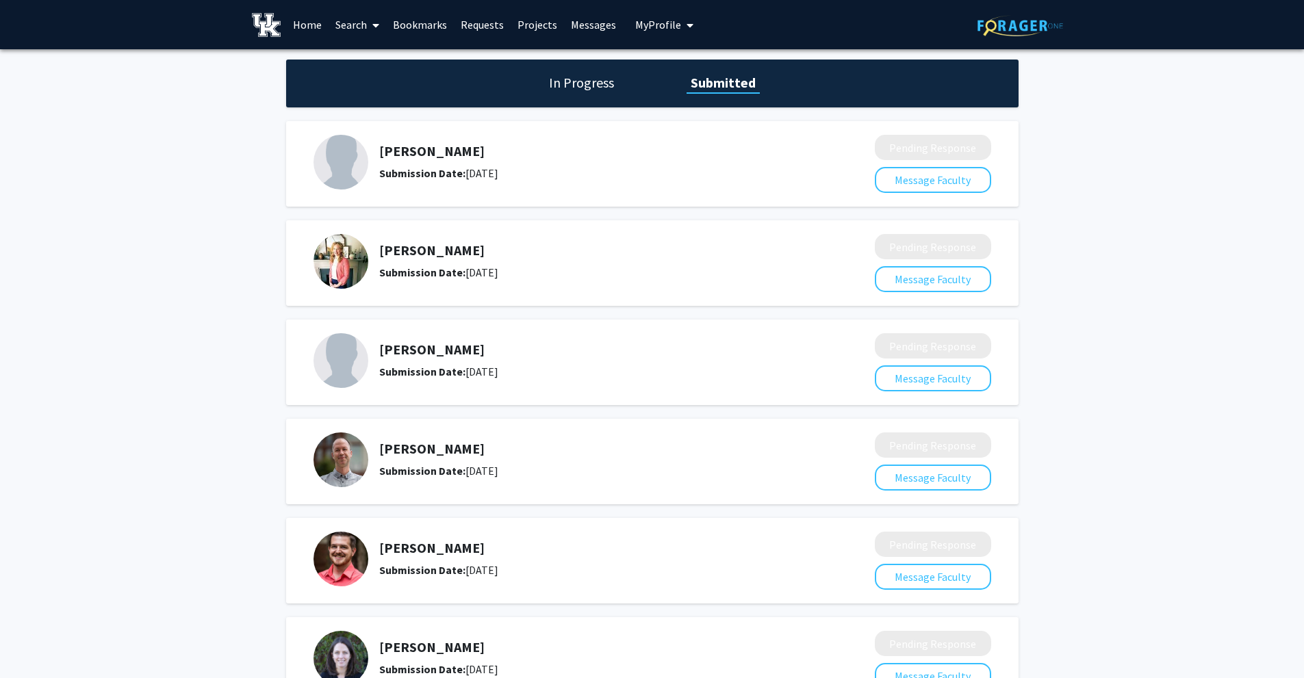
click at [357, 31] on link "Search" at bounding box center [357, 25] width 57 height 48
click at [379, 68] on span "Faculty/Staff" at bounding box center [379, 62] width 101 height 27
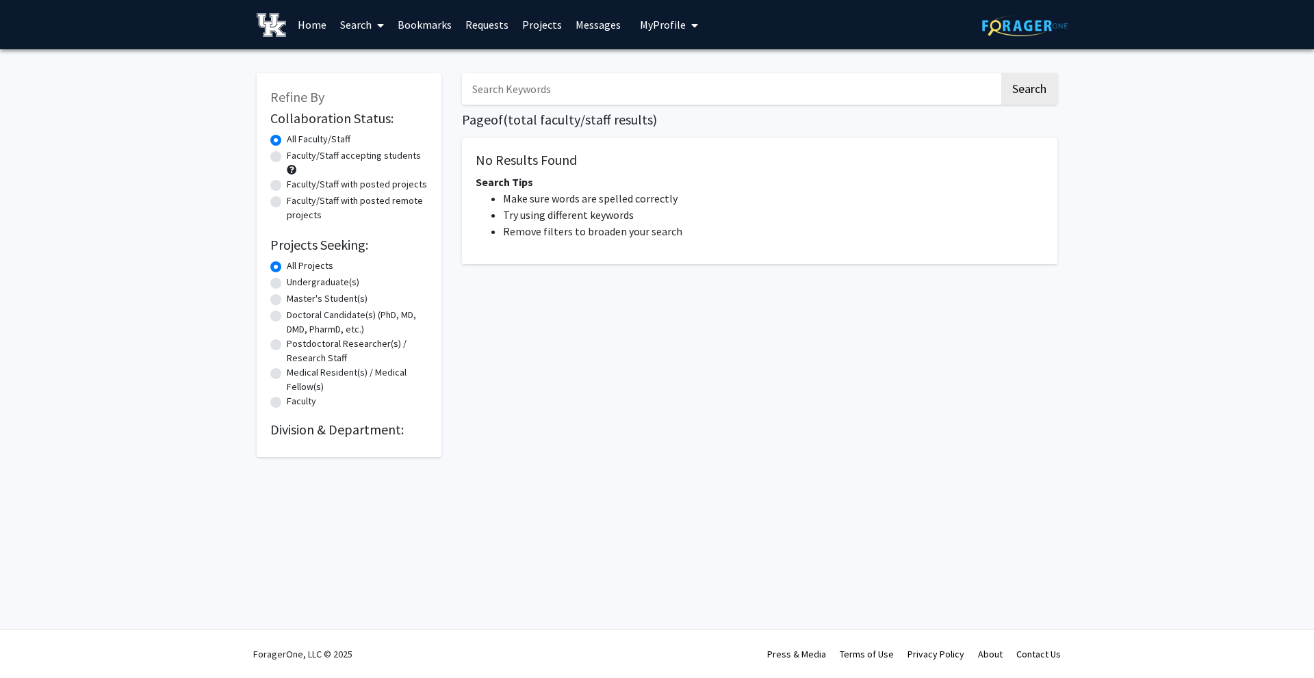
click at [301, 286] on label "Undergraduate(s)" at bounding box center [323, 282] width 73 height 14
click at [296, 284] on input "Undergraduate(s)" at bounding box center [291, 279] width 9 height 9
radio input "true"
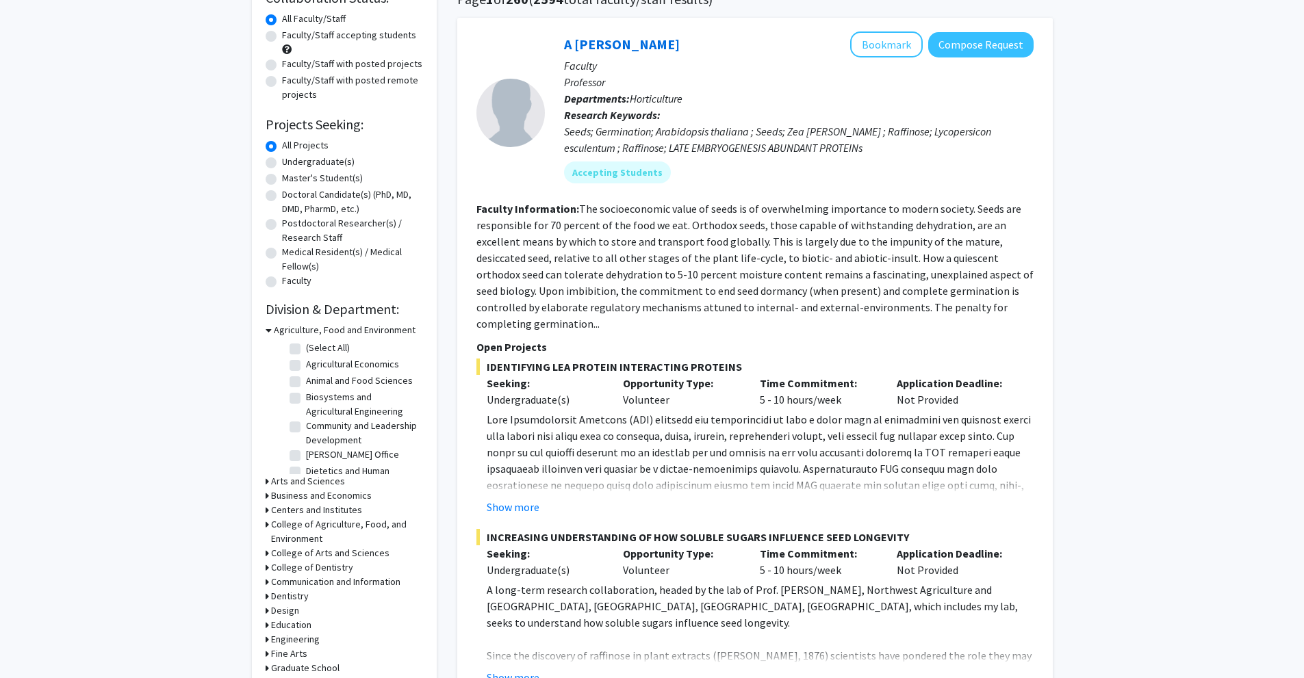
scroll to position [137, 0]
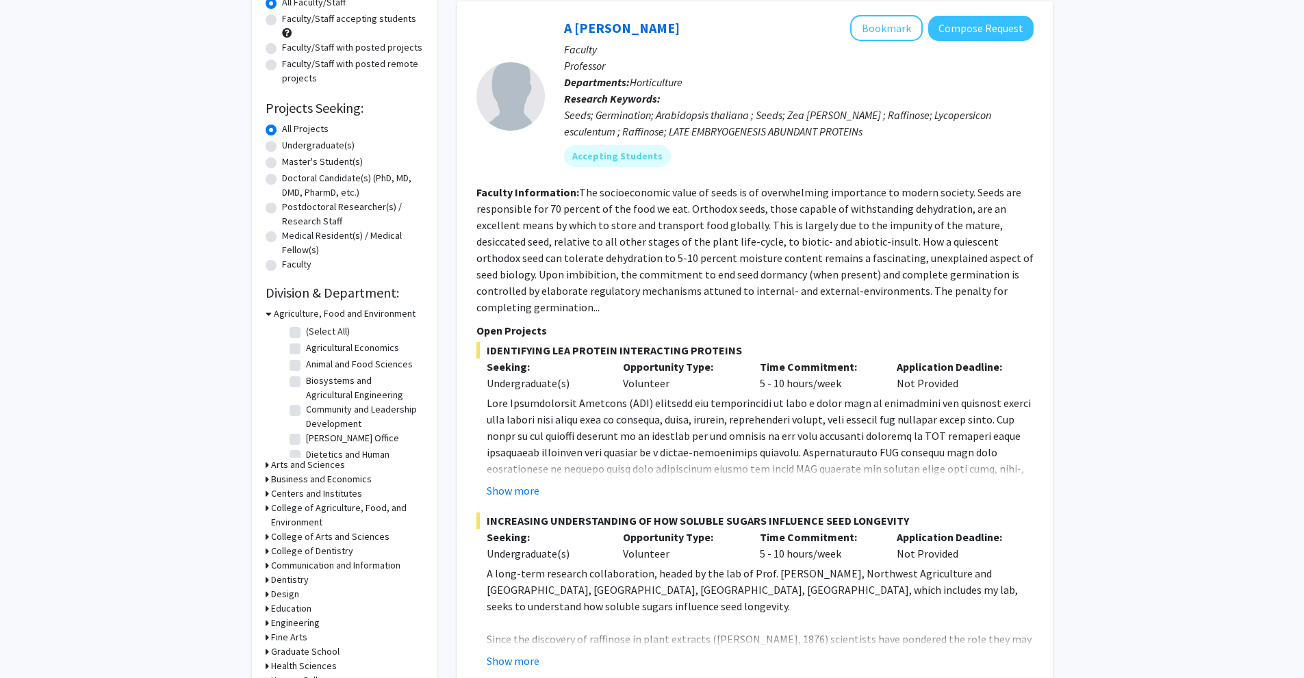
click at [311, 462] on h3 "Arts and Sciences" at bounding box center [308, 465] width 74 height 14
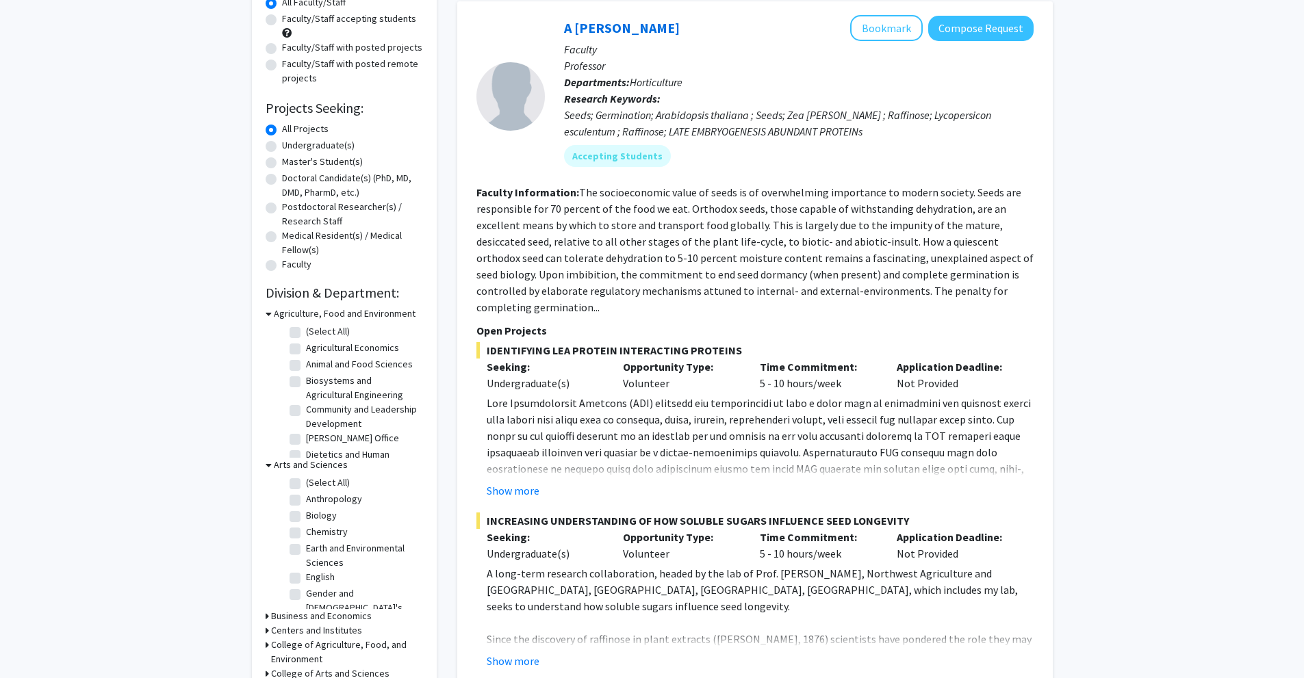
click at [306, 515] on label "Biology" at bounding box center [321, 516] width 31 height 14
click at [306, 515] on input "Biology" at bounding box center [310, 513] width 9 height 9
checkbox input "true"
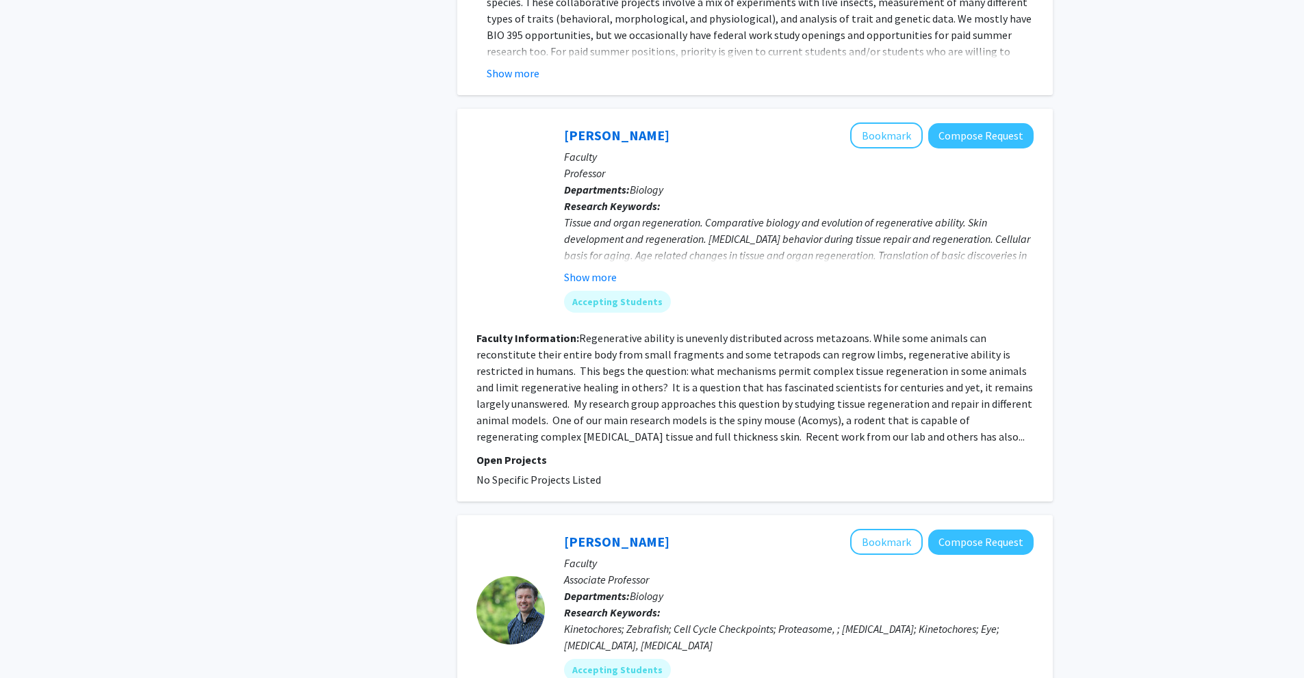
scroll to position [3011, 0]
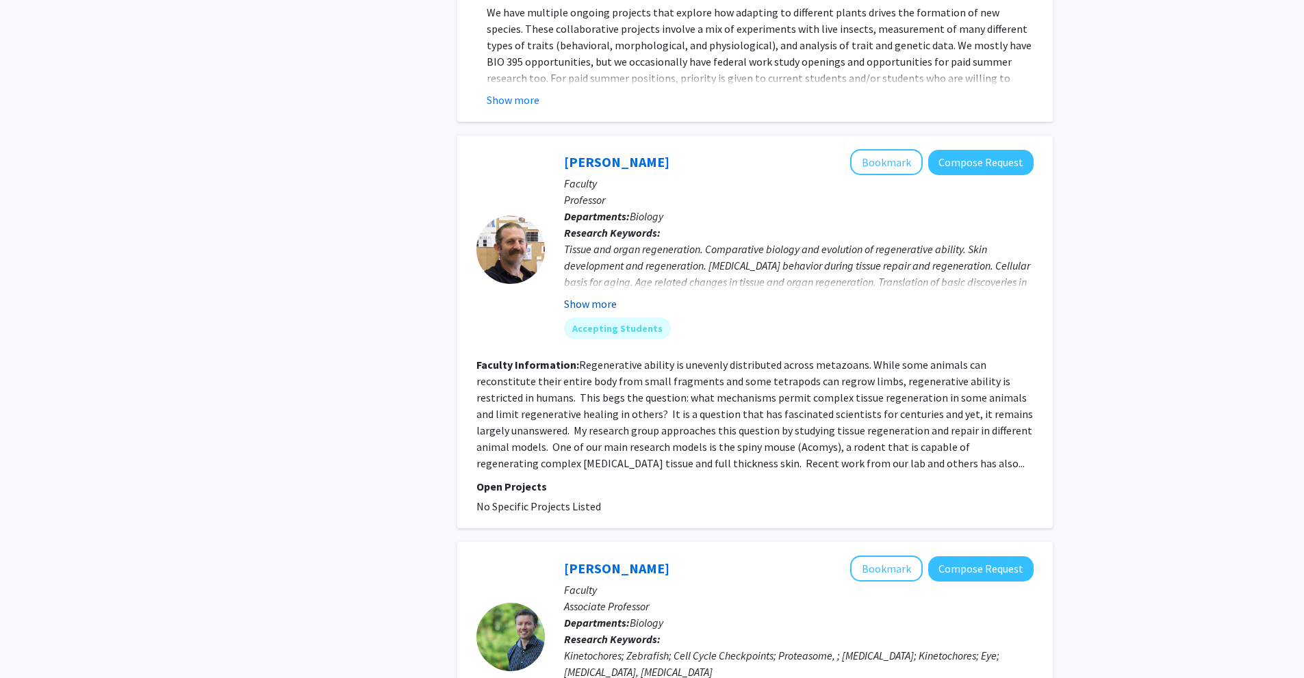
click at [596, 296] on button "Show more" at bounding box center [590, 304] width 53 height 16
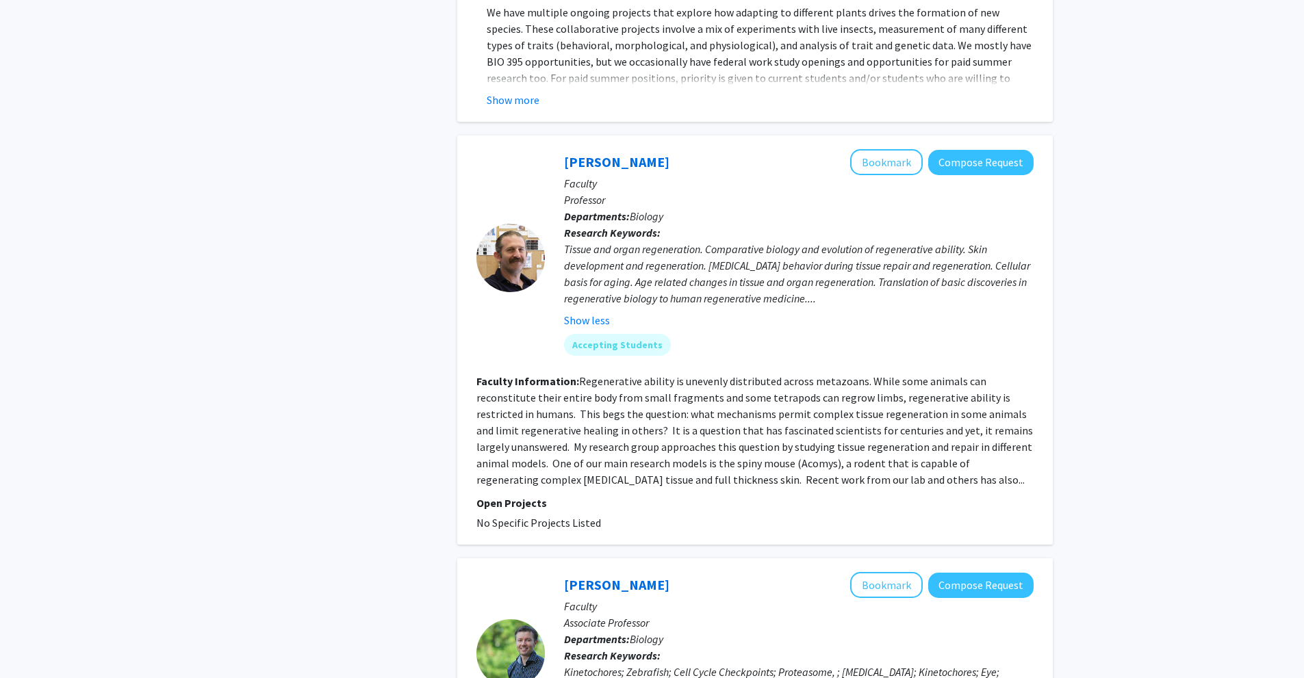
click at [604, 153] on link "[PERSON_NAME]" at bounding box center [616, 161] width 105 height 17
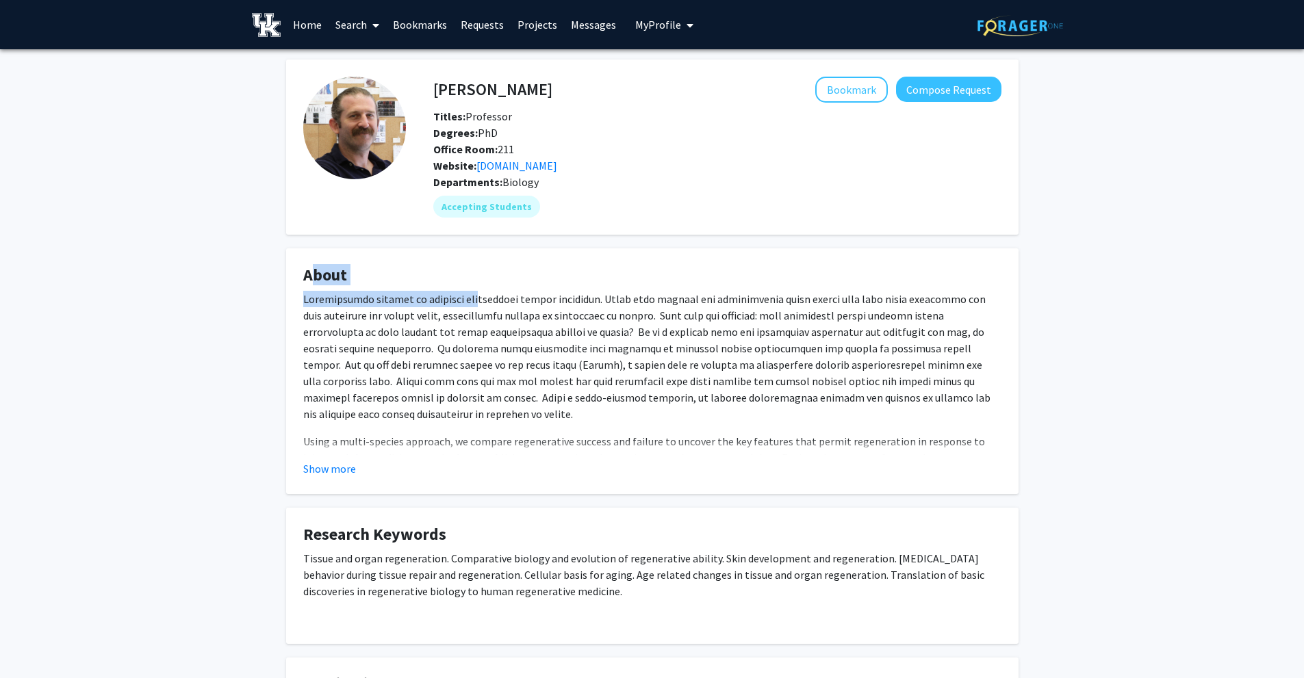
drag, startPoint x: 300, startPoint y: 138, endPoint x: 378, endPoint y: 253, distance: 139.0
click at [378, 253] on fg-card "About Using a multi-species approach, we compare regenerative success and failu…" at bounding box center [652, 371] width 732 height 246
click at [331, 470] on button "Show more" at bounding box center [329, 469] width 53 height 16
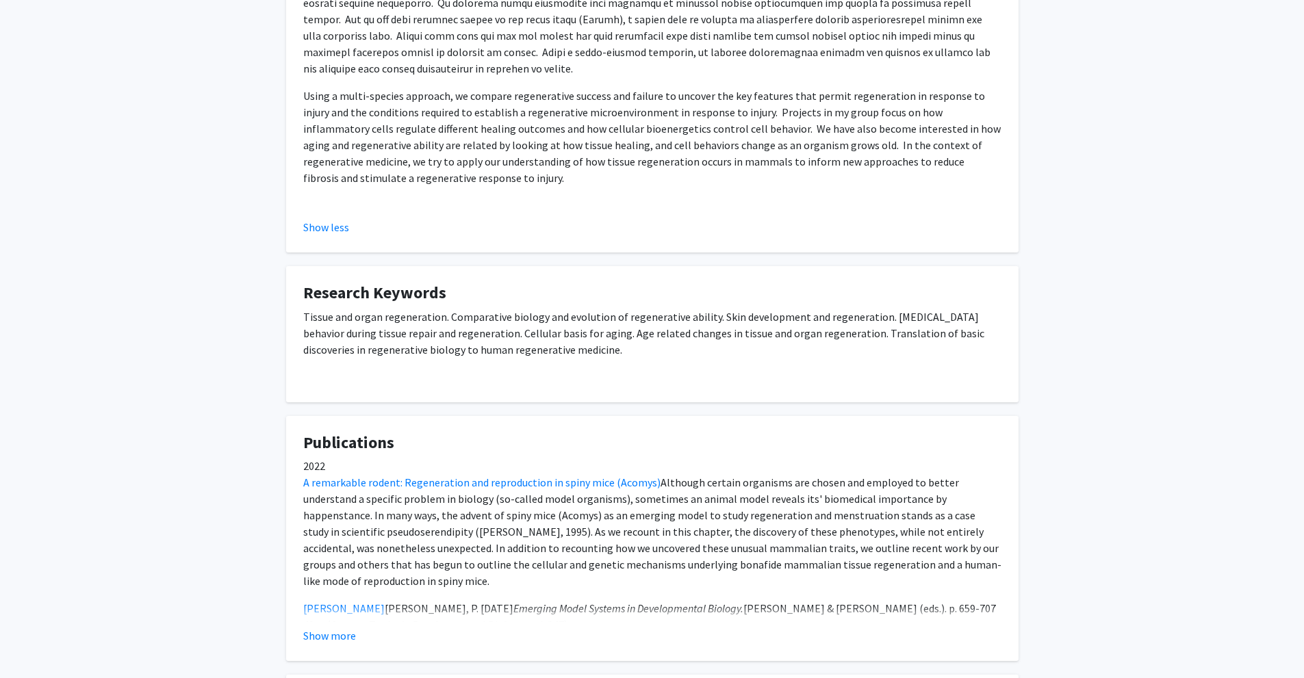
scroll to position [684, 0]
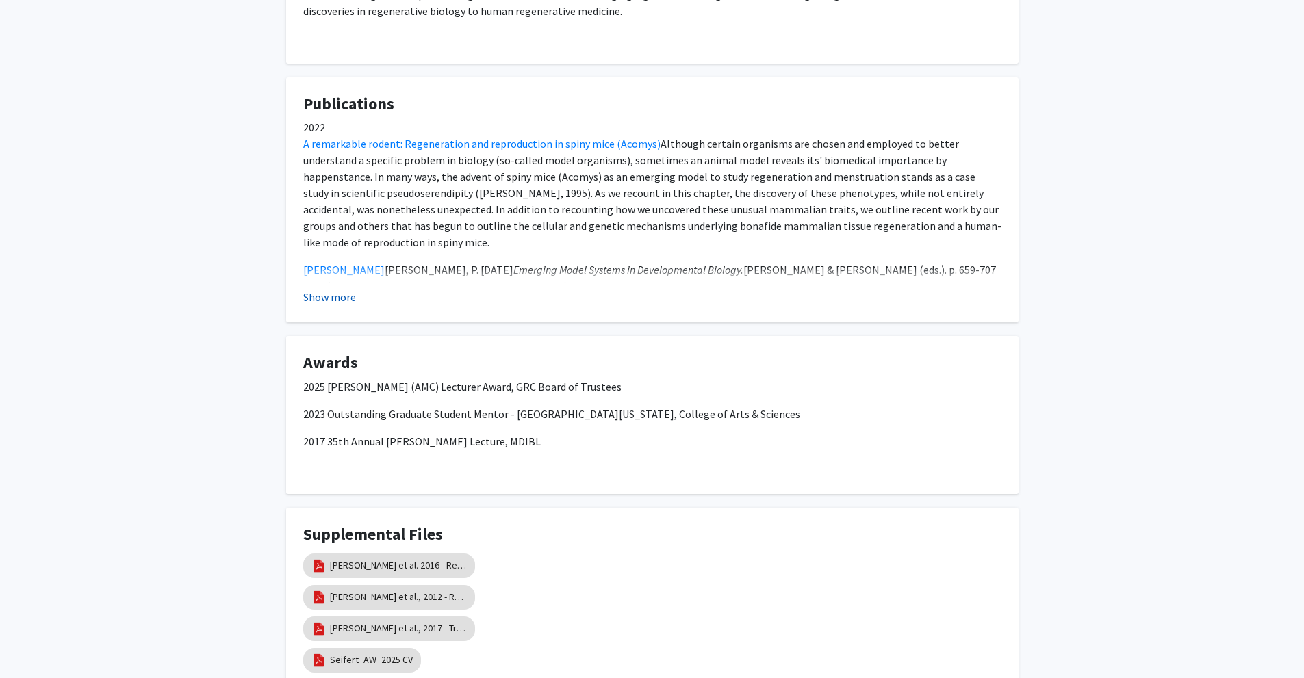
click at [342, 289] on button "Show more" at bounding box center [329, 297] width 53 height 16
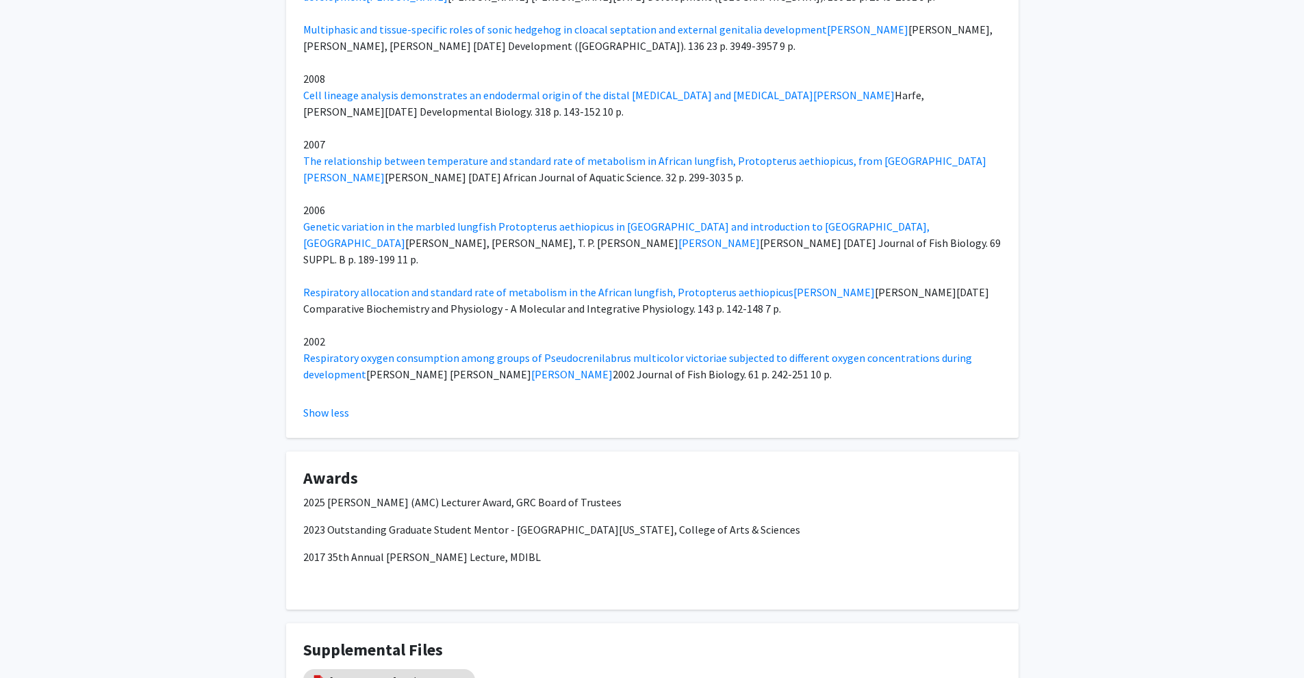
scroll to position [3970, 0]
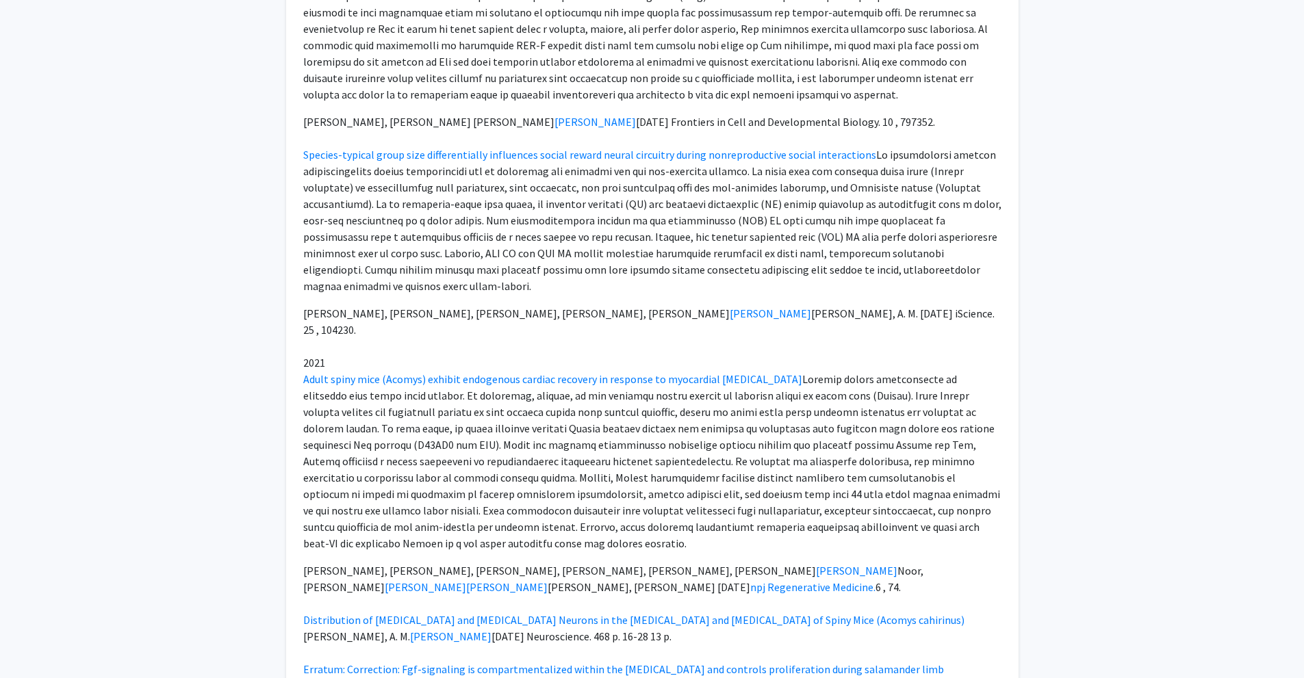
drag, startPoint x: 261, startPoint y: 377, endPoint x: 243, endPoint y: 188, distance: 190.5
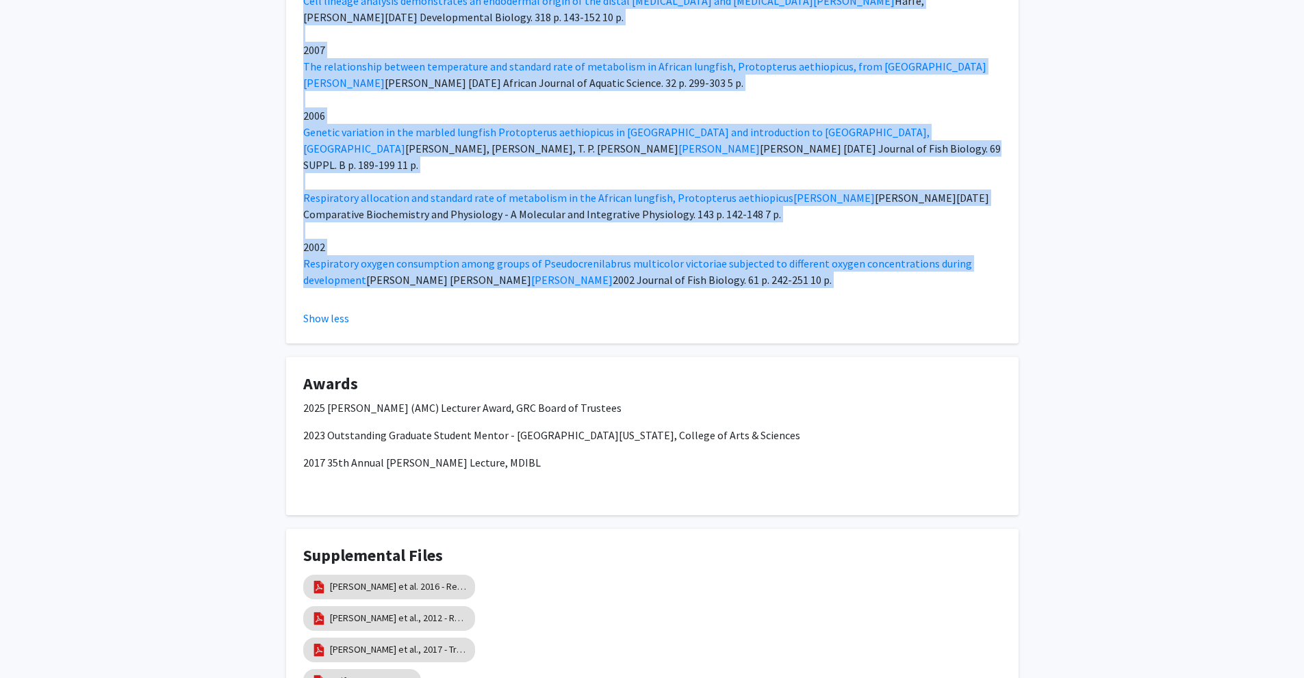
drag, startPoint x: 305, startPoint y: 274, endPoint x: 363, endPoint y: 133, distance: 152.8
copy div "About Regenerative ability is unevenly distributed across metazoans. While some…"
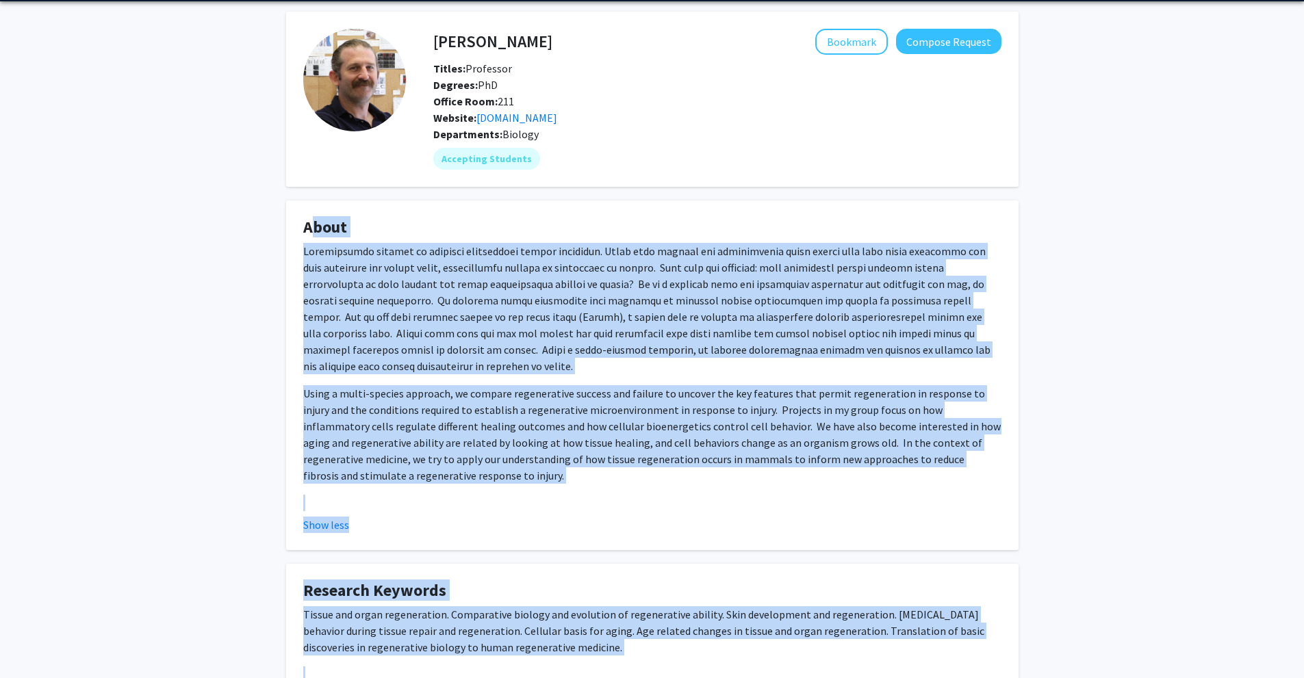
scroll to position [0, 0]
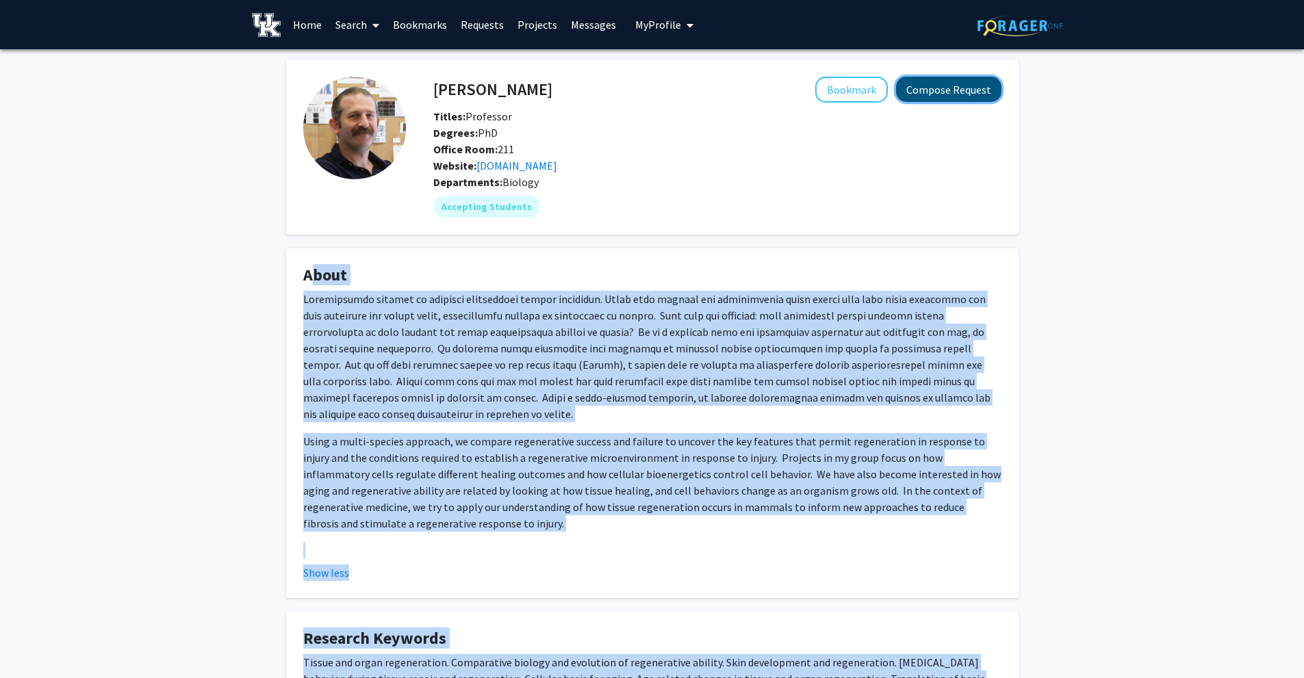
click at [942, 86] on button "Compose Request" at bounding box center [948, 89] width 105 height 25
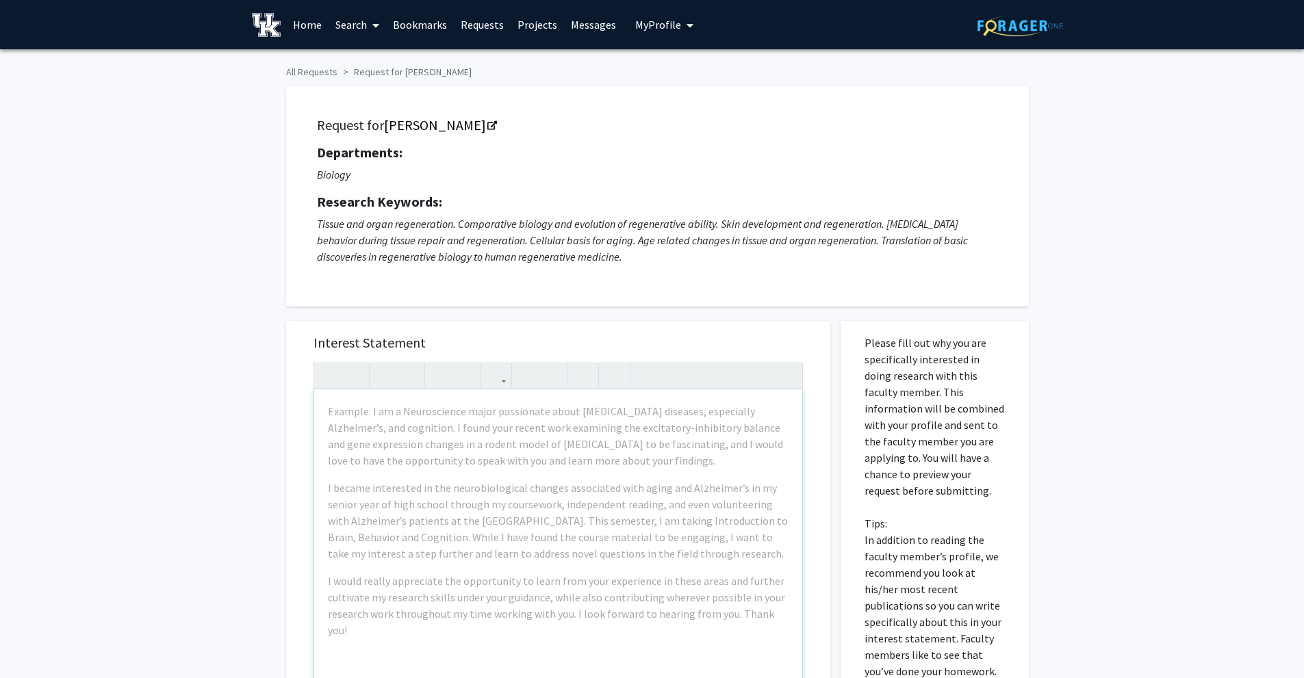
drag, startPoint x: 511, startPoint y: 431, endPoint x: 513, endPoint y: 424, distance: 7.1
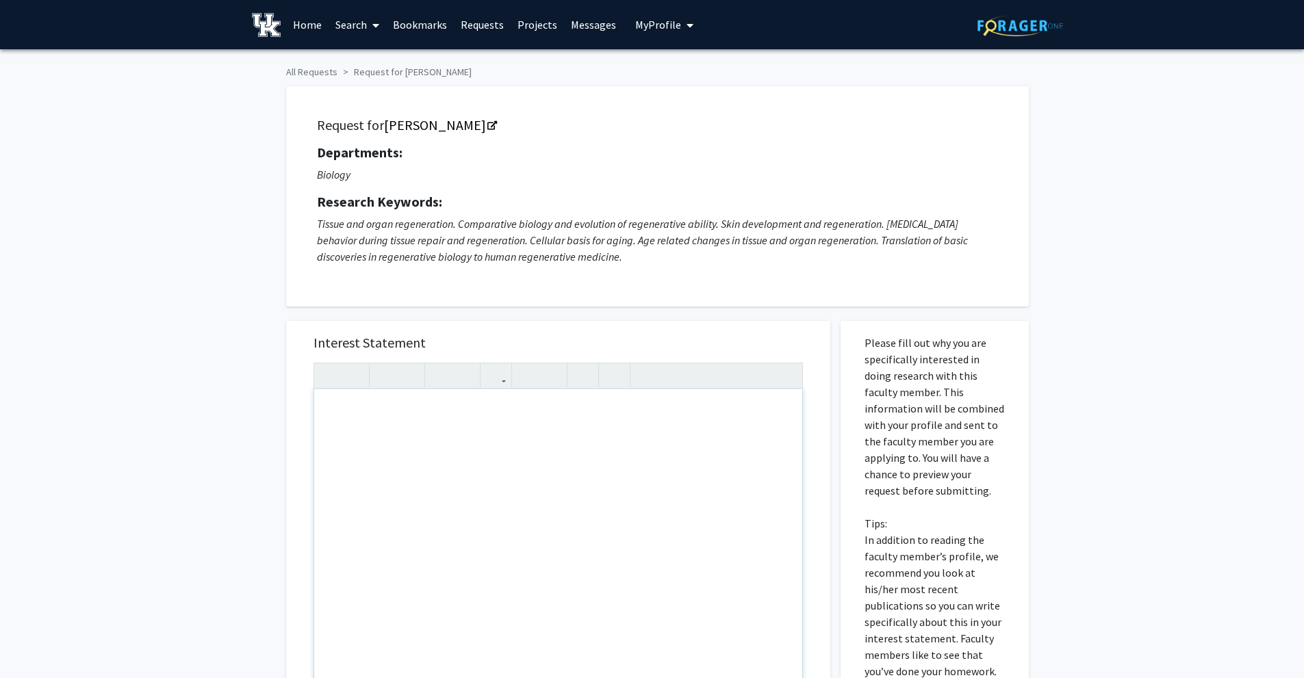
click at [522, 421] on div "Note to users with screen readers: Please press Alt+0 or Option+0 to deactivate…" at bounding box center [558, 545] width 488 height 313
paste div "Note to users with screen readers: Please press Alt+0 or Option+0 to deactivate…"
type textarea "<p>I hope this message finds you well. My name is Hasan Hadi, and I am an under…"
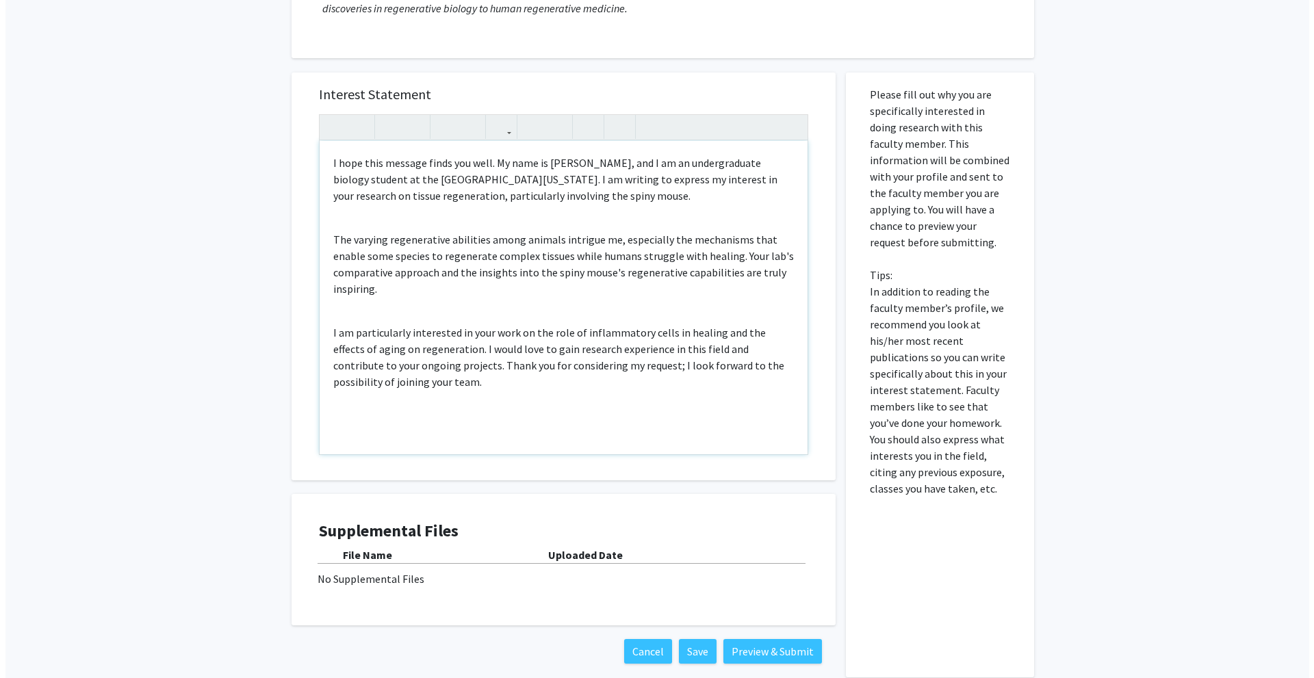
scroll to position [320, 0]
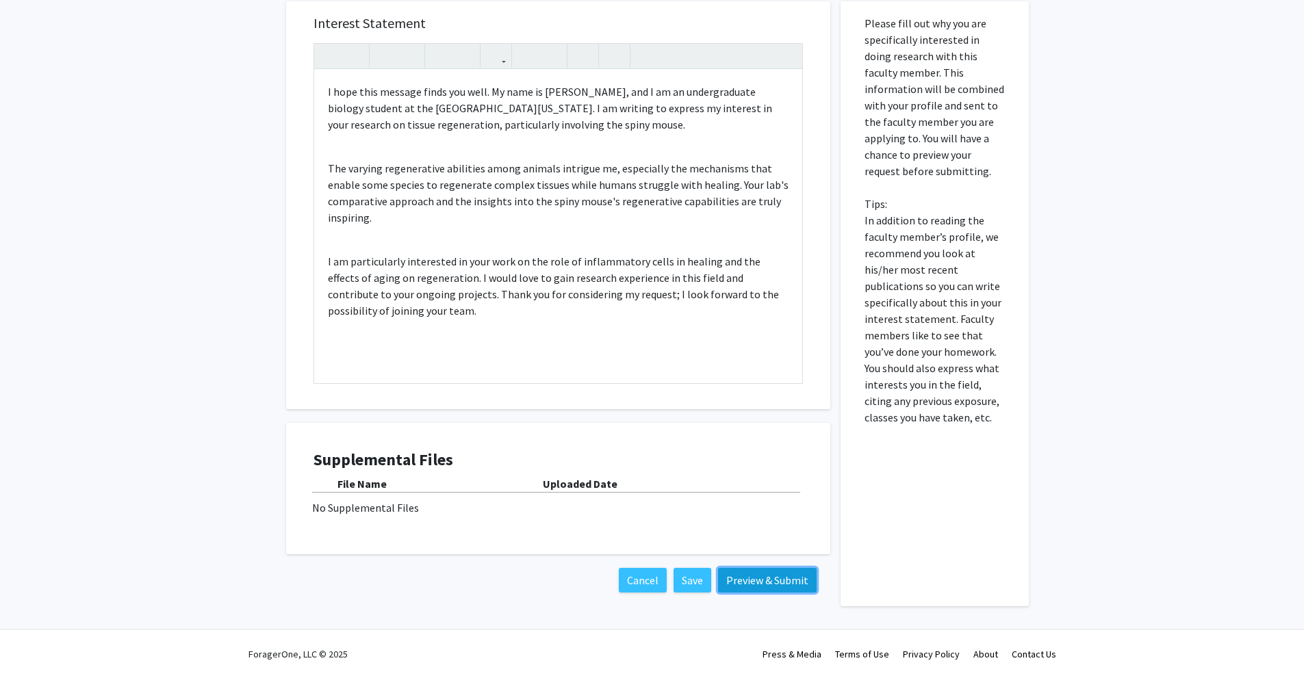
click at [778, 581] on button "Preview & Submit" at bounding box center [767, 580] width 99 height 25
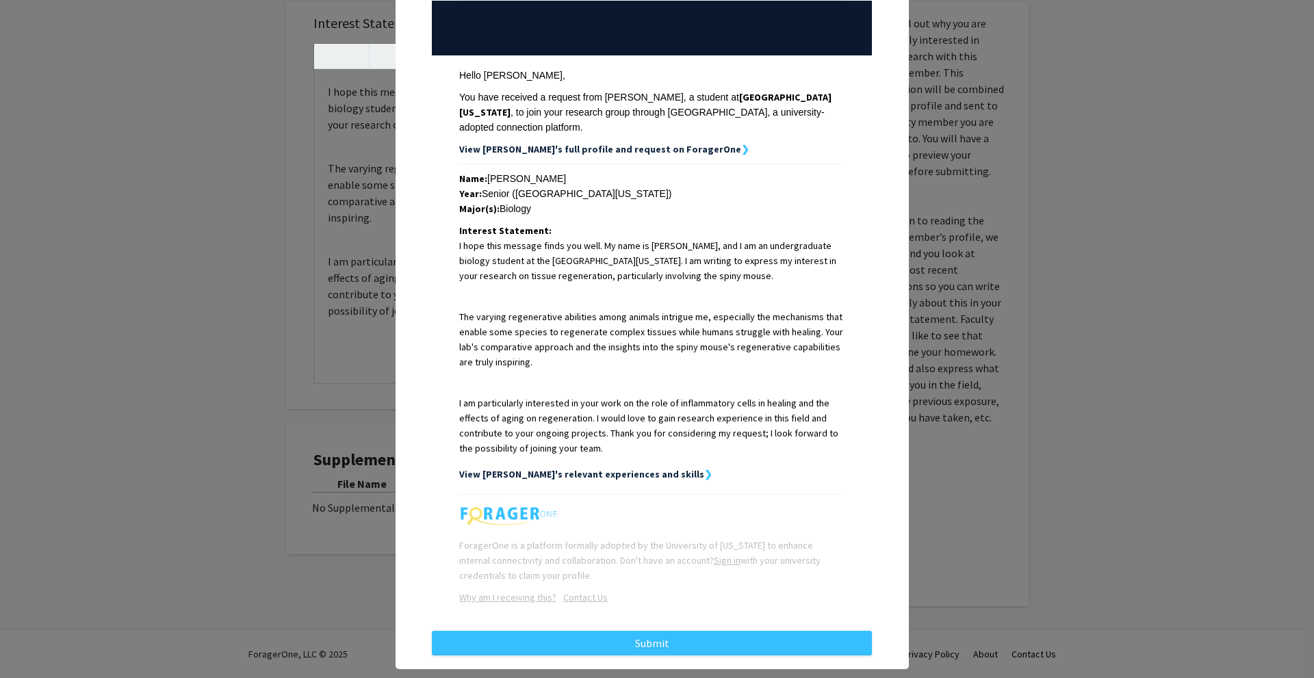
scroll to position [160, 0]
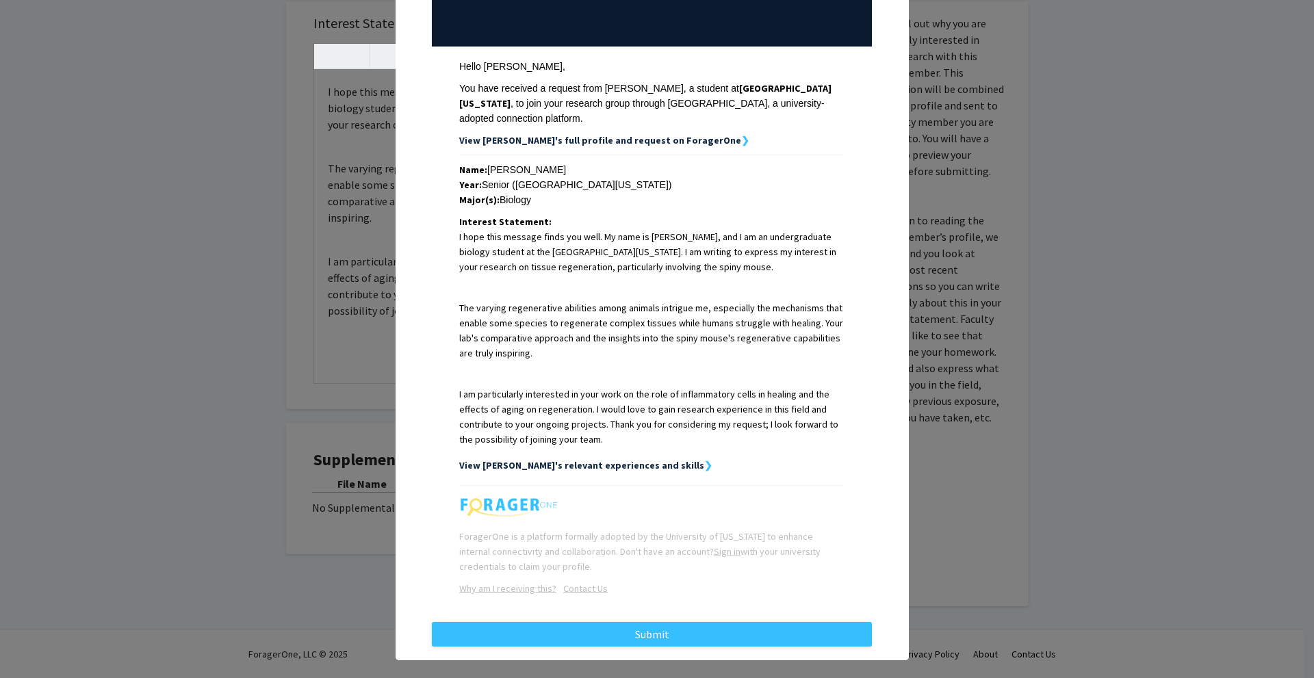
click at [658, 605] on div "Below is a copy of the request that you are submitting to Ashley Seifert. Links…" at bounding box center [652, 269] width 462 height 734
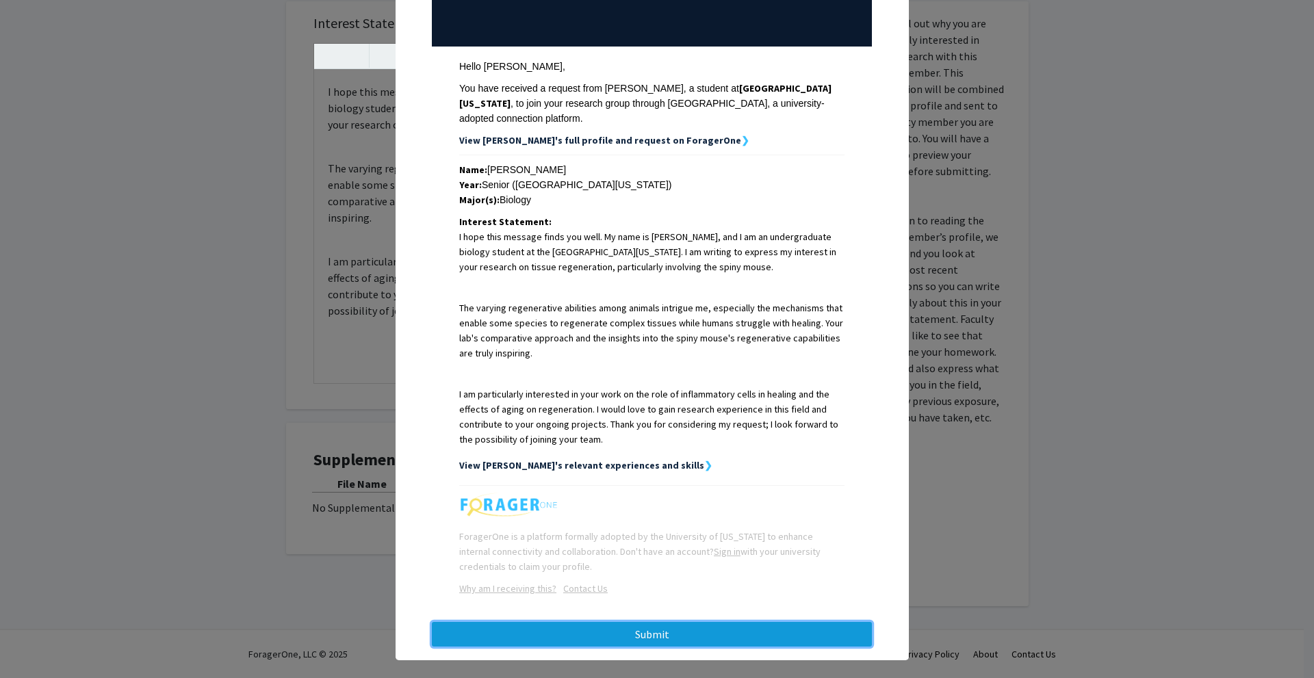
click at [658, 622] on button "Submit" at bounding box center [652, 634] width 440 height 25
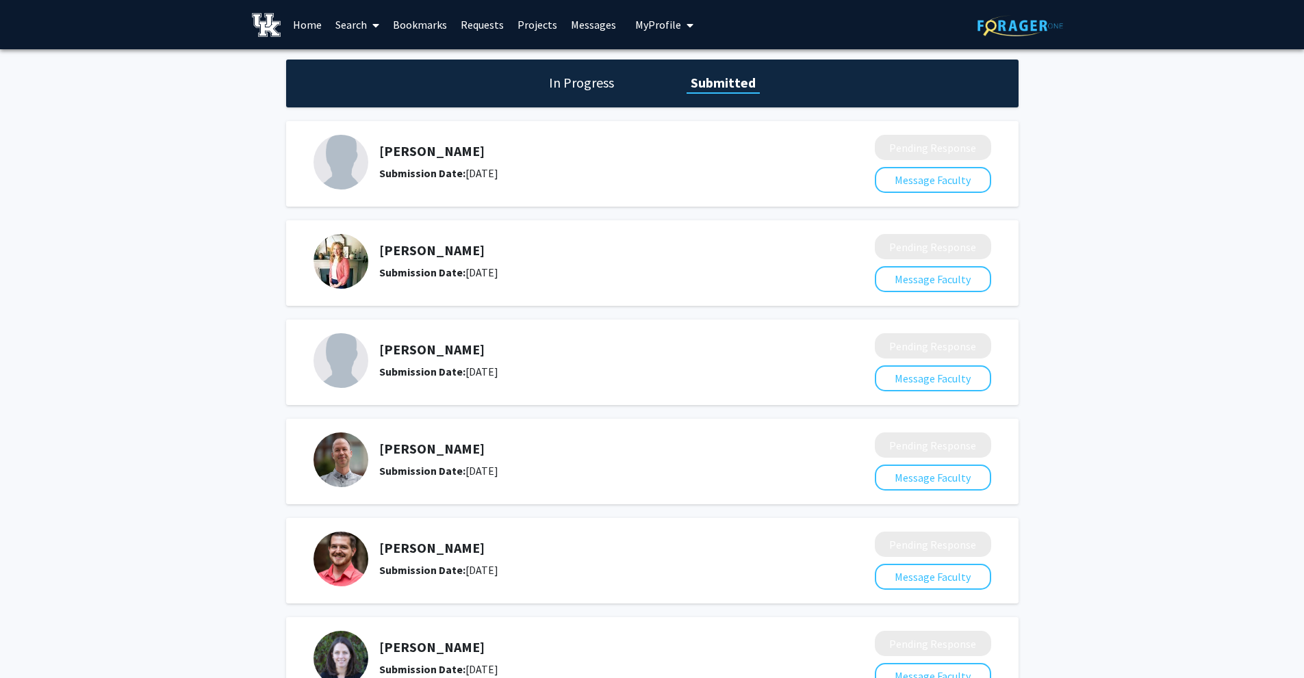
click at [357, 21] on link "Search" at bounding box center [357, 25] width 57 height 48
click at [370, 57] on span "Faculty/Staff" at bounding box center [379, 62] width 101 height 27
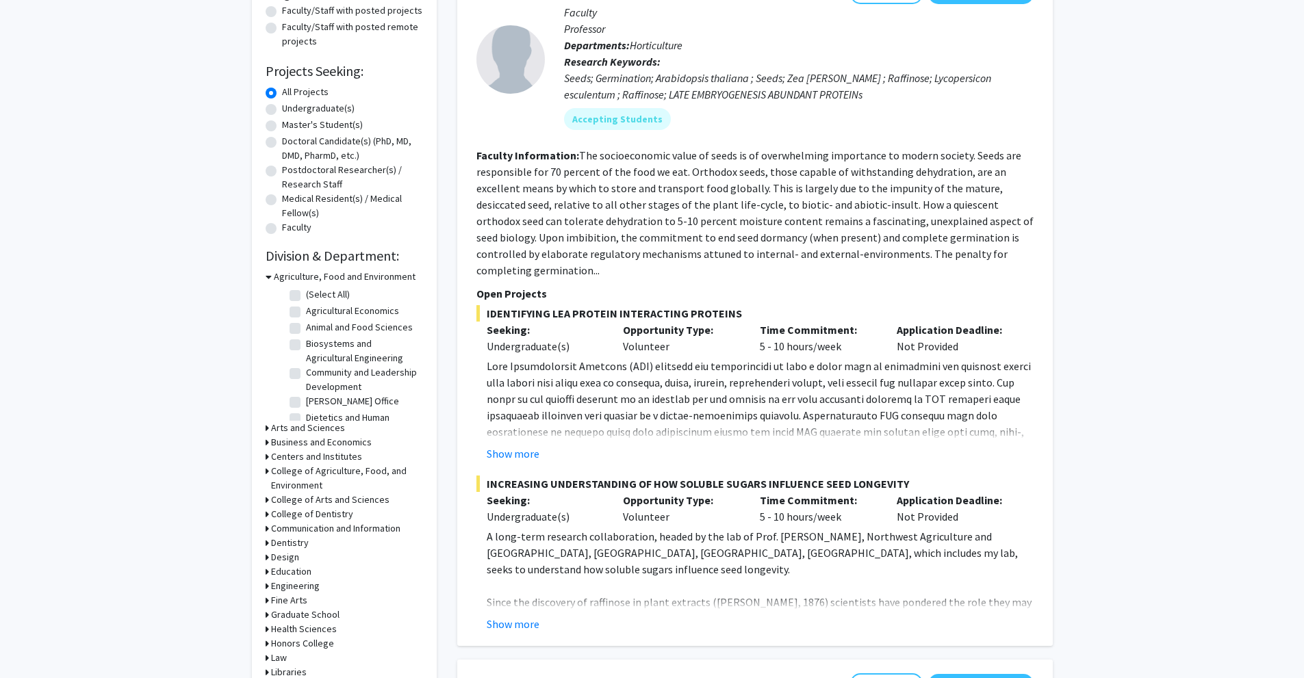
scroll to position [274, 0]
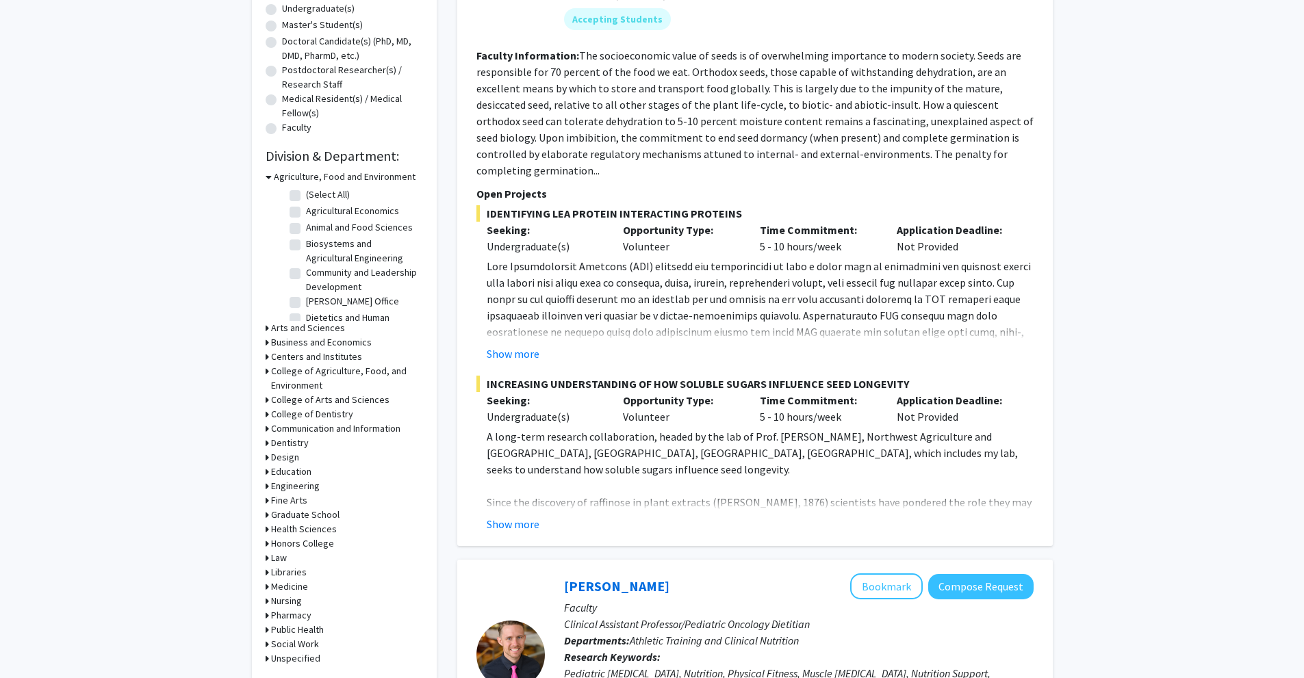
click at [309, 325] on h3 "Arts and Sciences" at bounding box center [308, 328] width 74 height 14
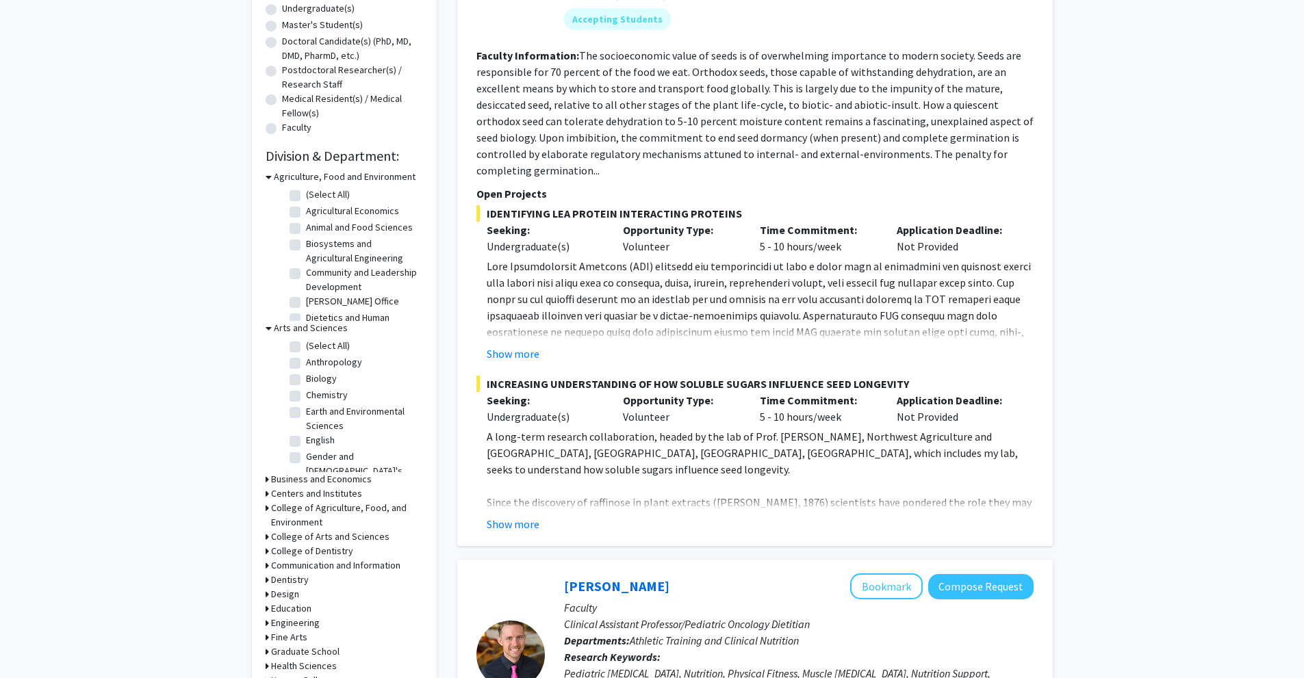
click at [306, 379] on label "Biology" at bounding box center [321, 379] width 31 height 14
click at [306, 379] on input "Biology" at bounding box center [310, 376] width 9 height 9
checkbox input "true"
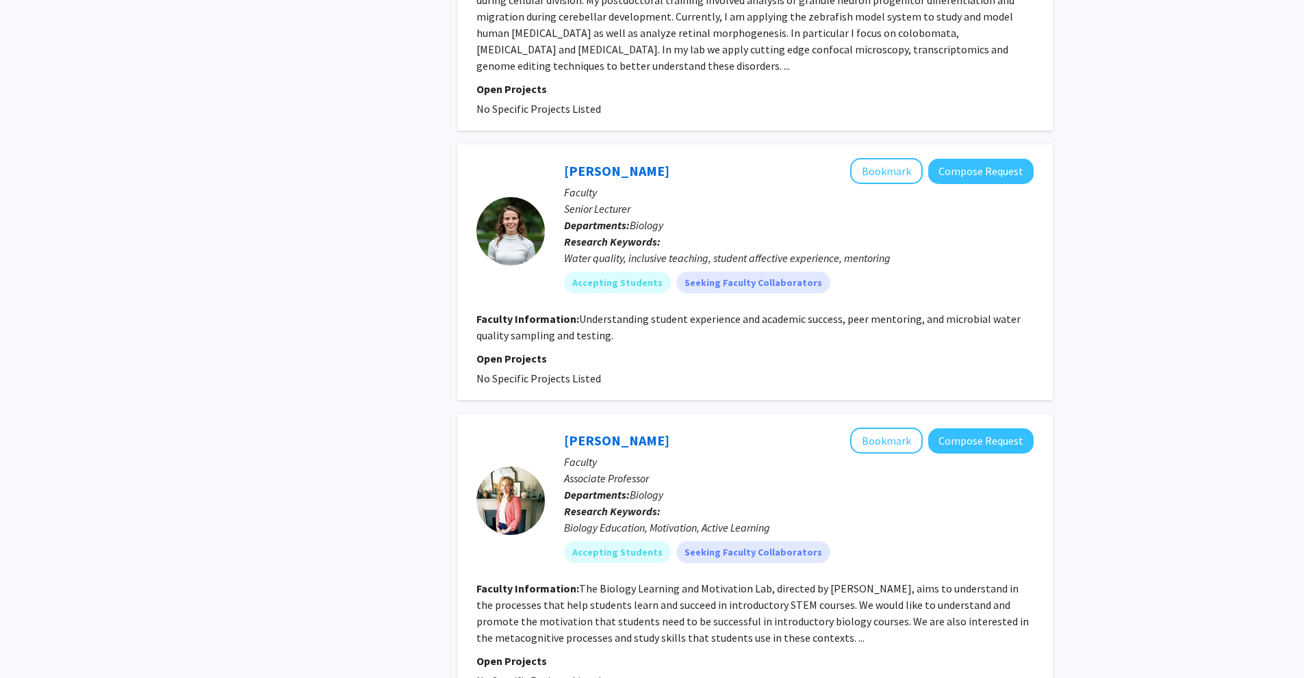
scroll to position [3871, 0]
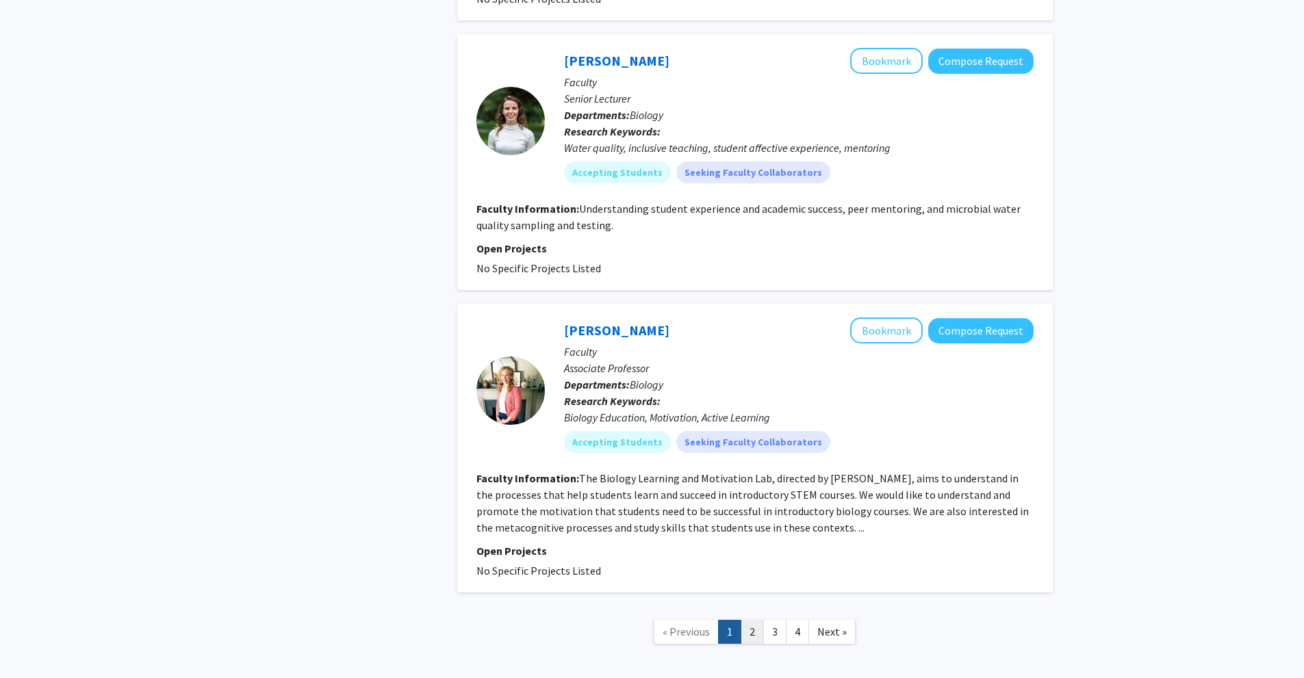
click at [754, 620] on link "2" at bounding box center [752, 632] width 23 height 24
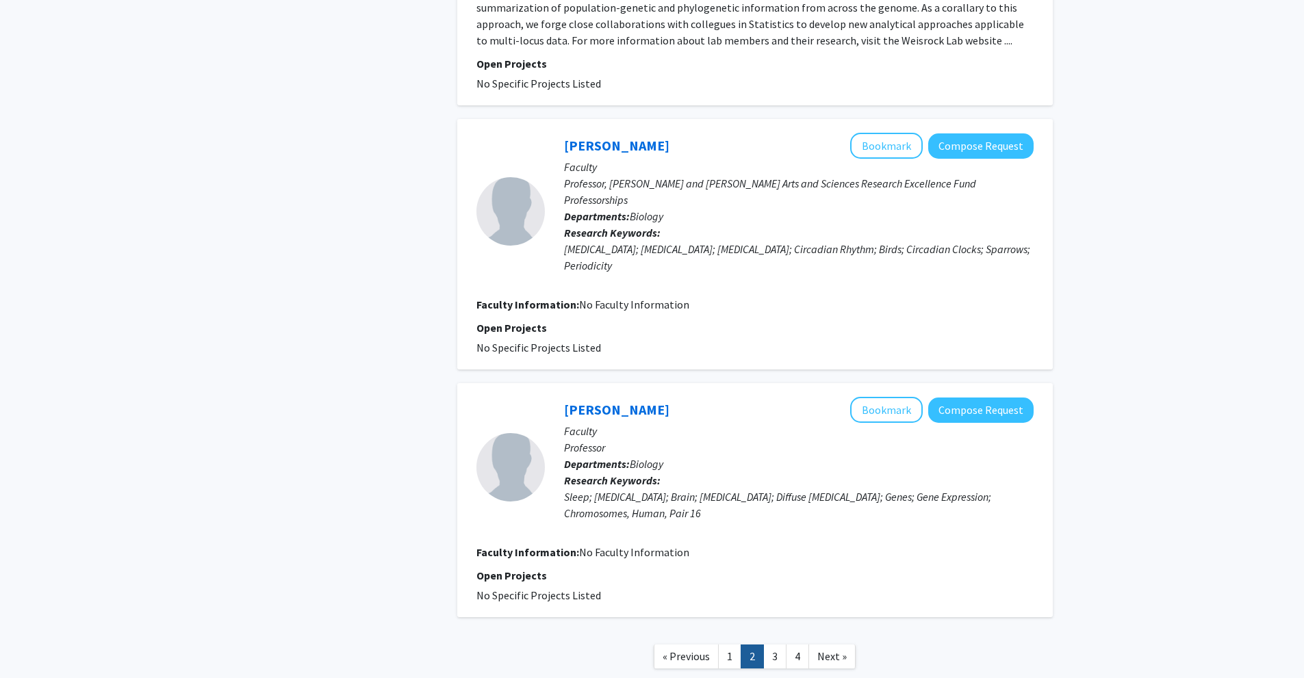
scroll to position [2333, 0]
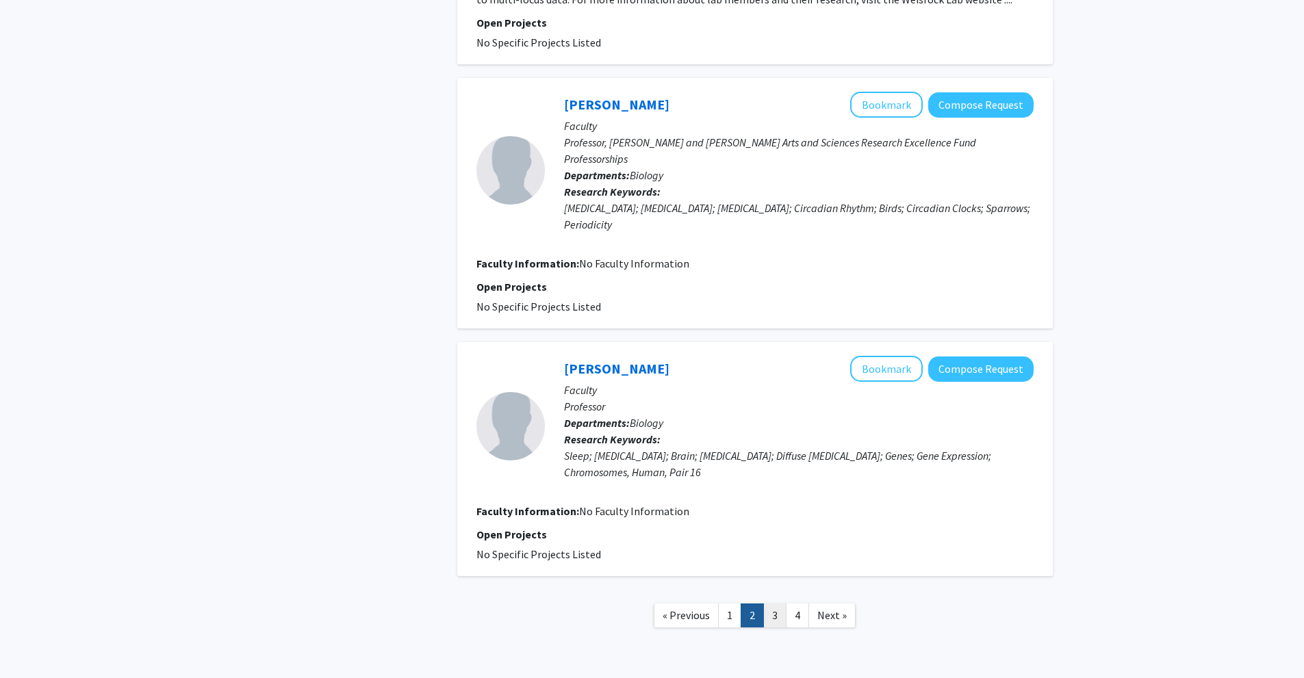
click at [773, 604] on link "3" at bounding box center [774, 616] width 23 height 24
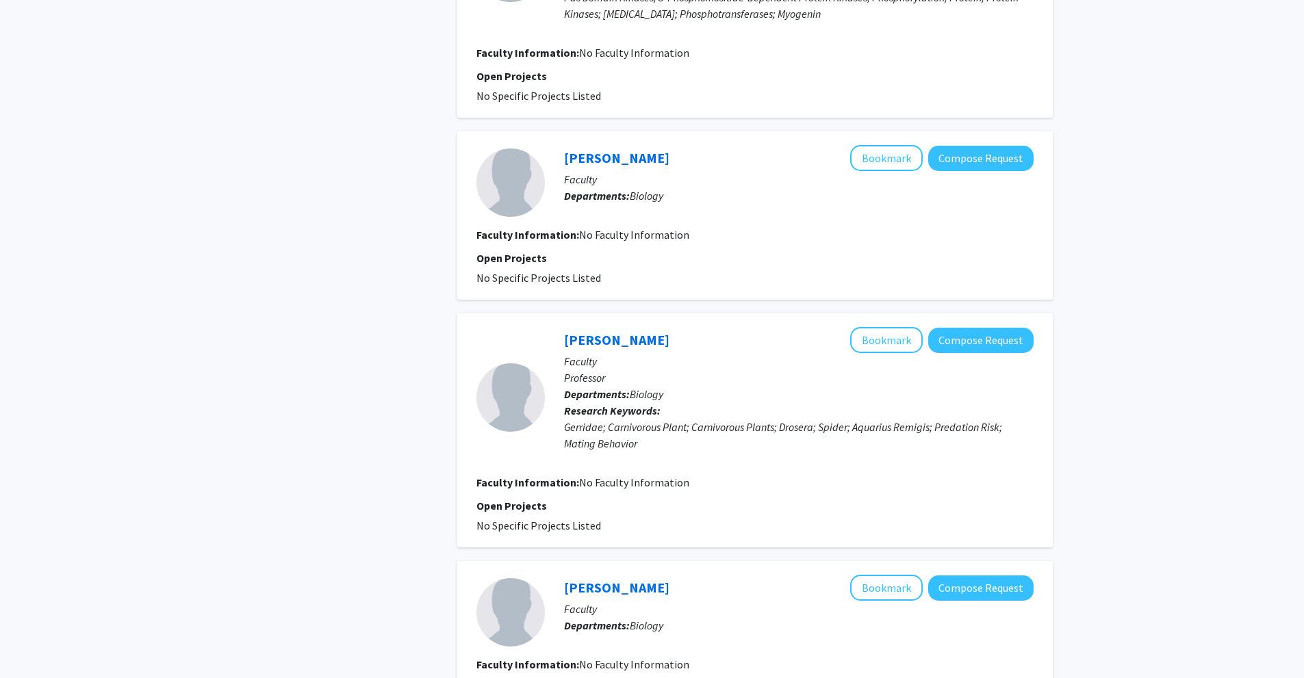
scroll to position [1830, 0]
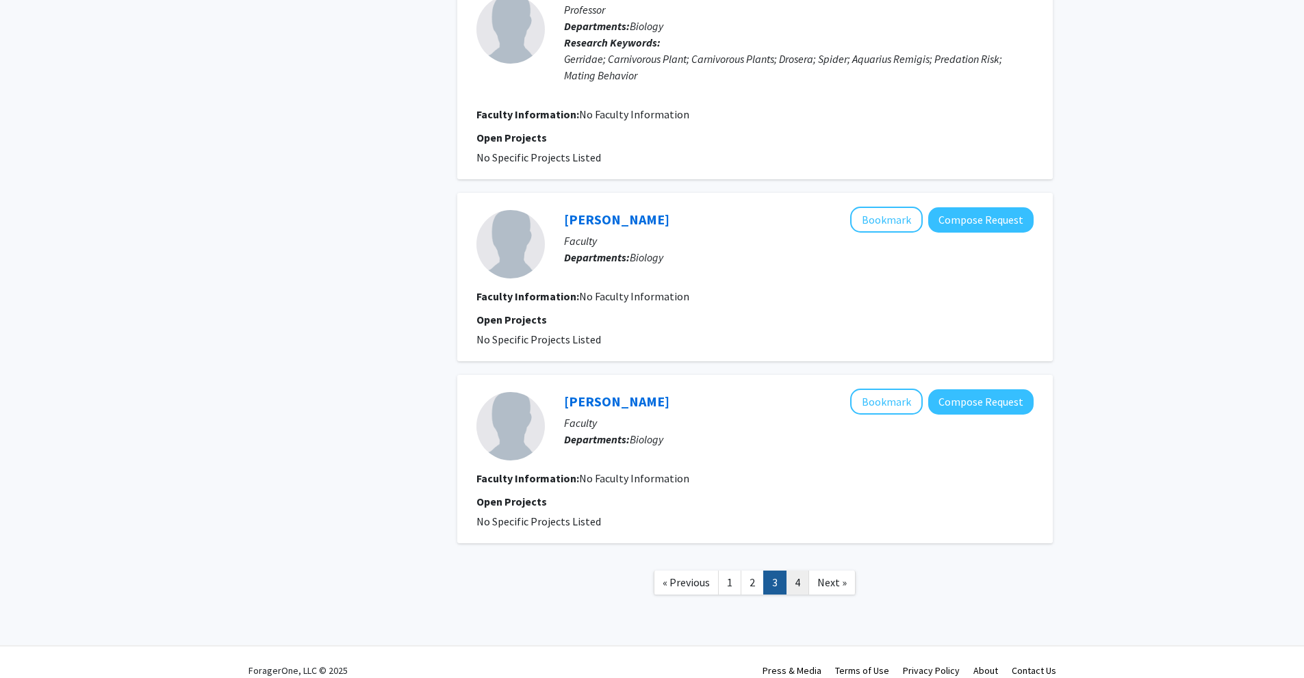
click at [793, 571] on link "4" at bounding box center [797, 583] width 23 height 24
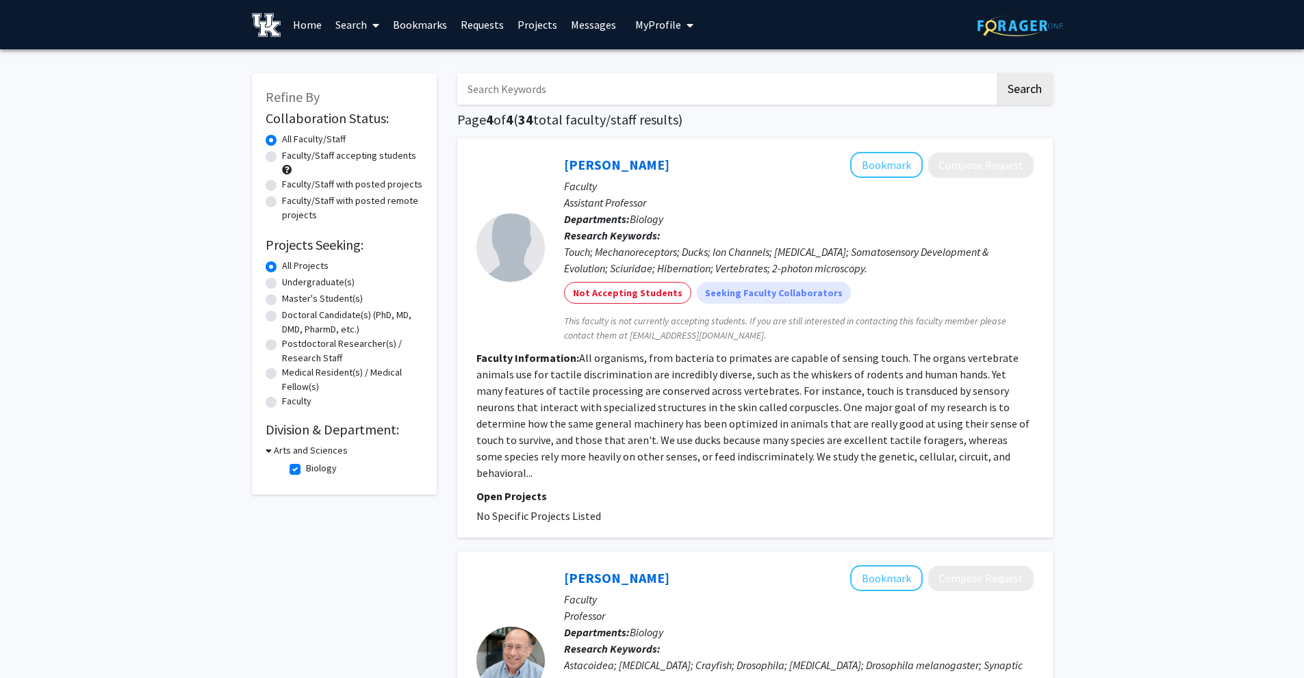
click at [511, 83] on input "Search Keywords" at bounding box center [725, 88] width 537 height 31
click at [491, 90] on input "peter iribito" at bounding box center [725, 88] width 537 height 31
type input "peter miribito"
click at [997, 73] on button "Search" at bounding box center [1025, 88] width 56 height 31
checkbox input "false"
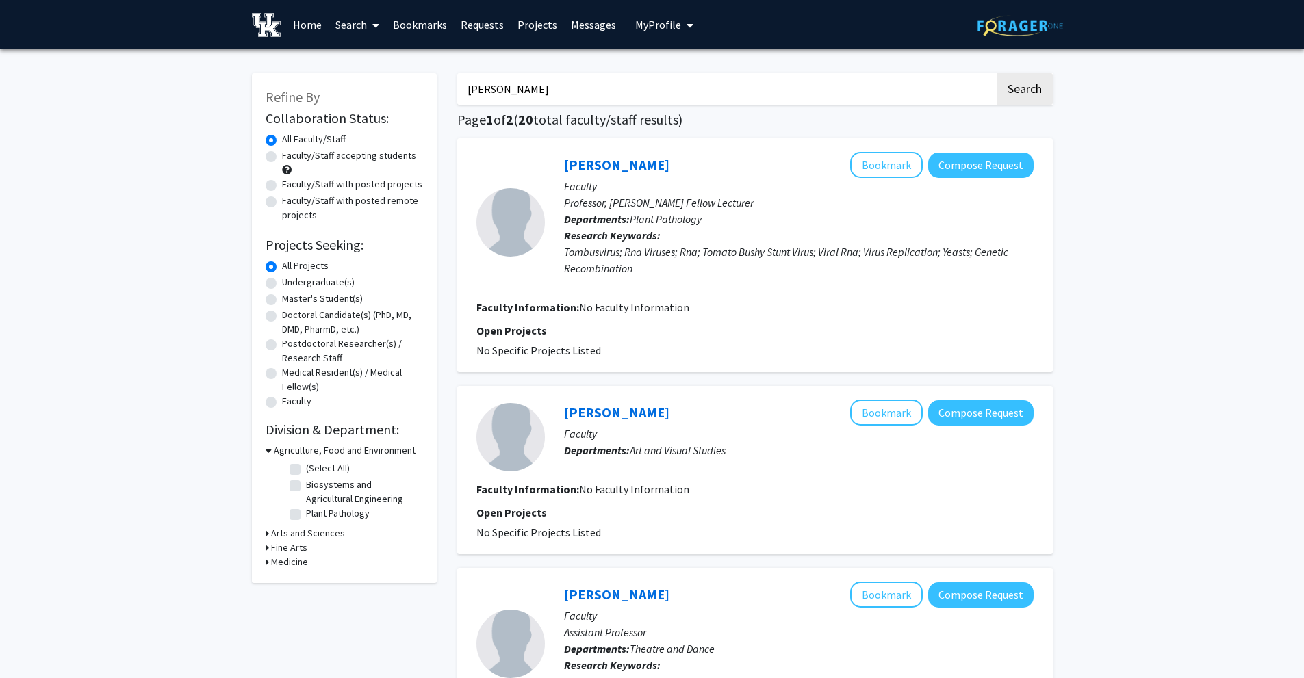
click at [519, 94] on input "peter miribito" at bounding box center [725, 88] width 537 height 31
click at [997, 73] on button "Search" at bounding box center [1025, 88] width 56 height 31
type input "peter mirabito"
click at [997, 73] on button "Search" at bounding box center [1025, 88] width 56 height 31
